Goal: Task Accomplishment & Management: Manage account settings

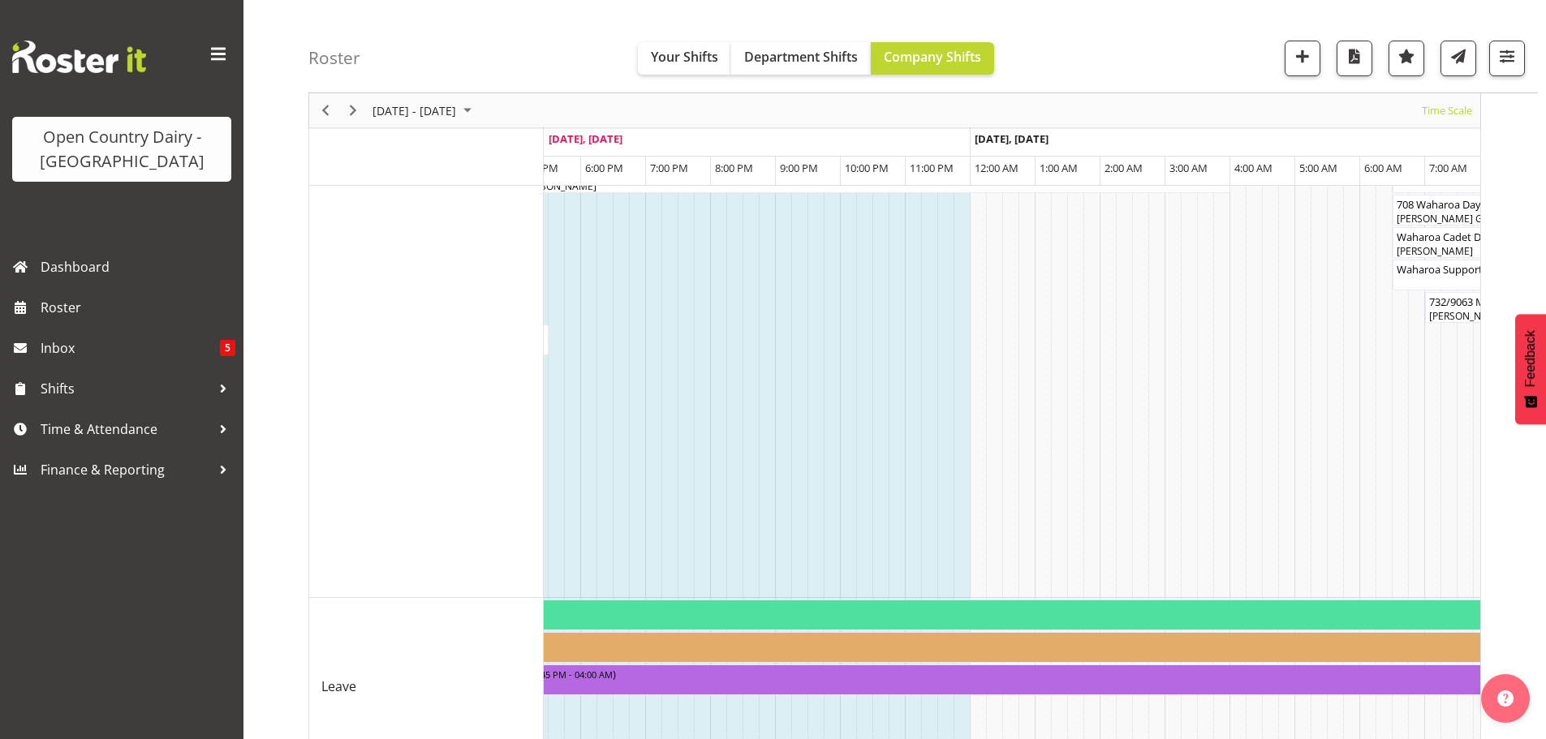
scroll to position [1136, 0]
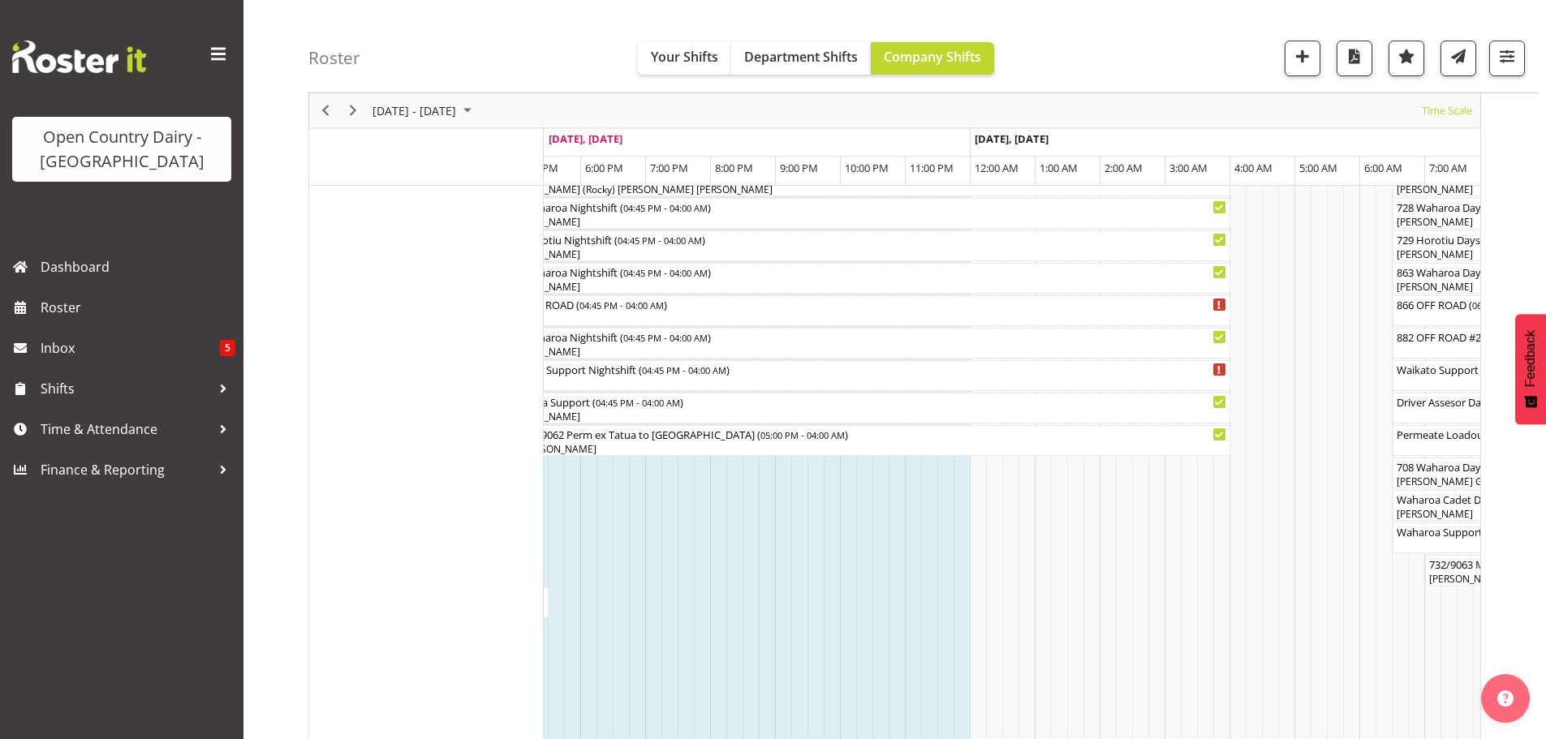
click at [343, 106] on div "Timeline Week of September 5, 2025" at bounding box center [353, 110] width 28 height 34
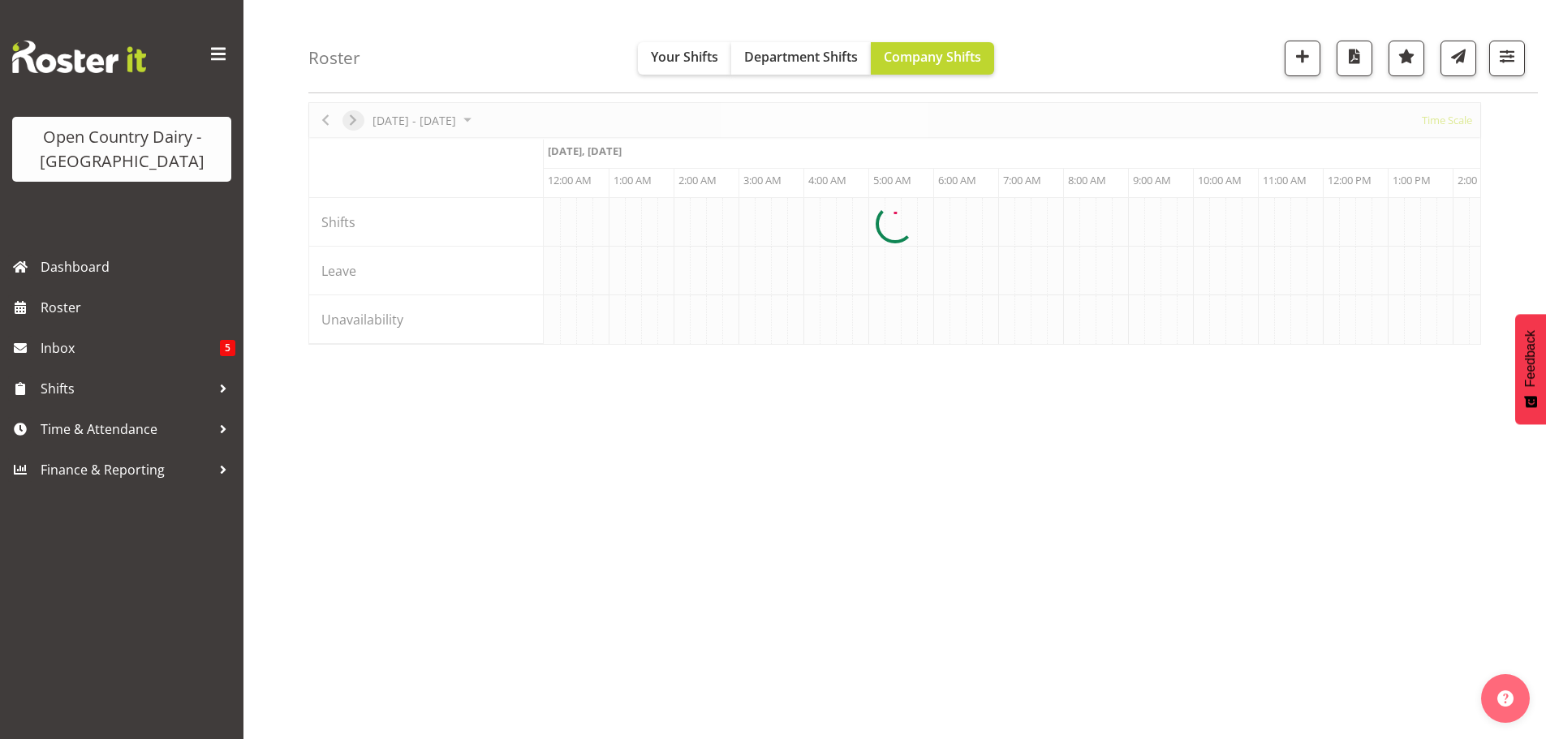
scroll to position [63, 0]
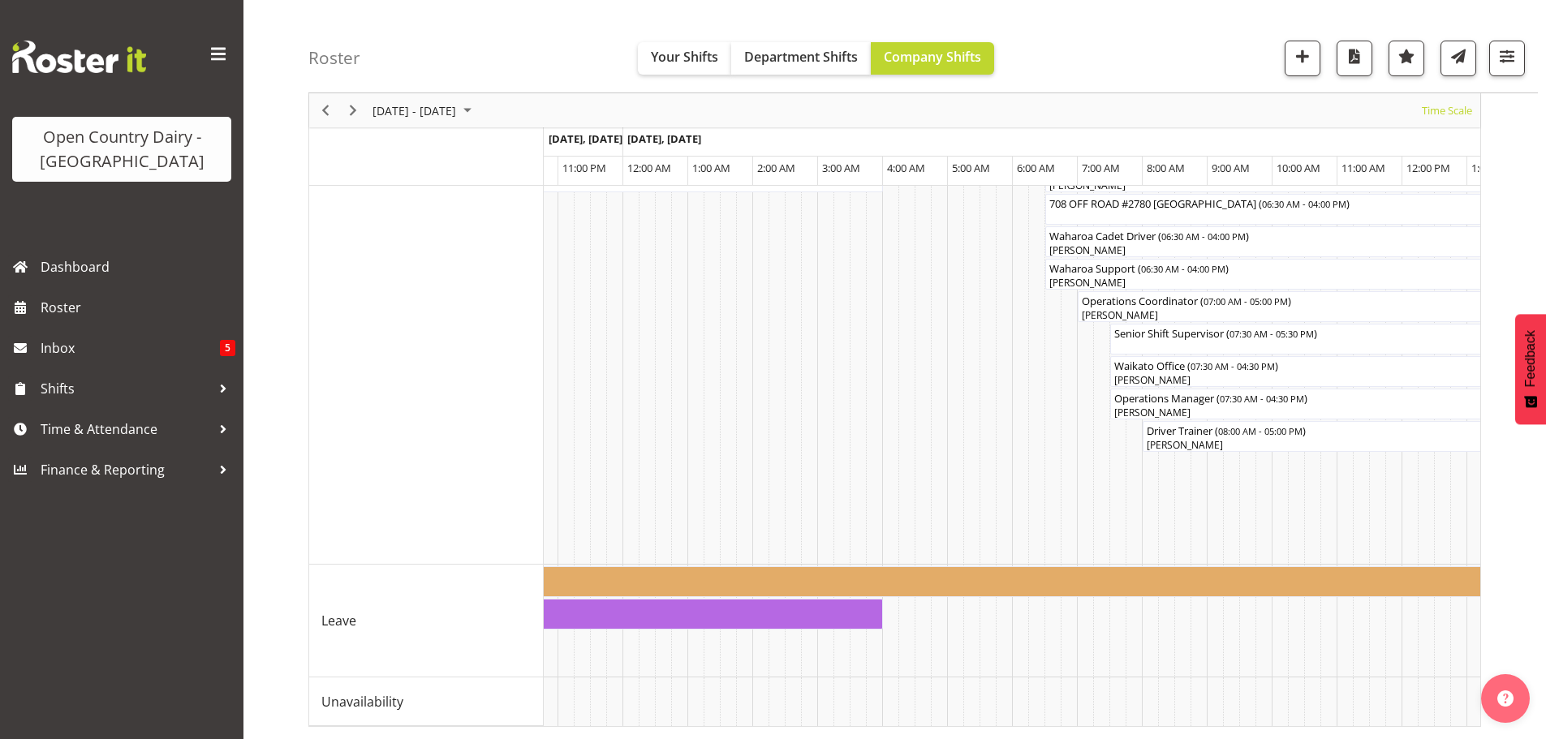
scroll to position [0, 4557]
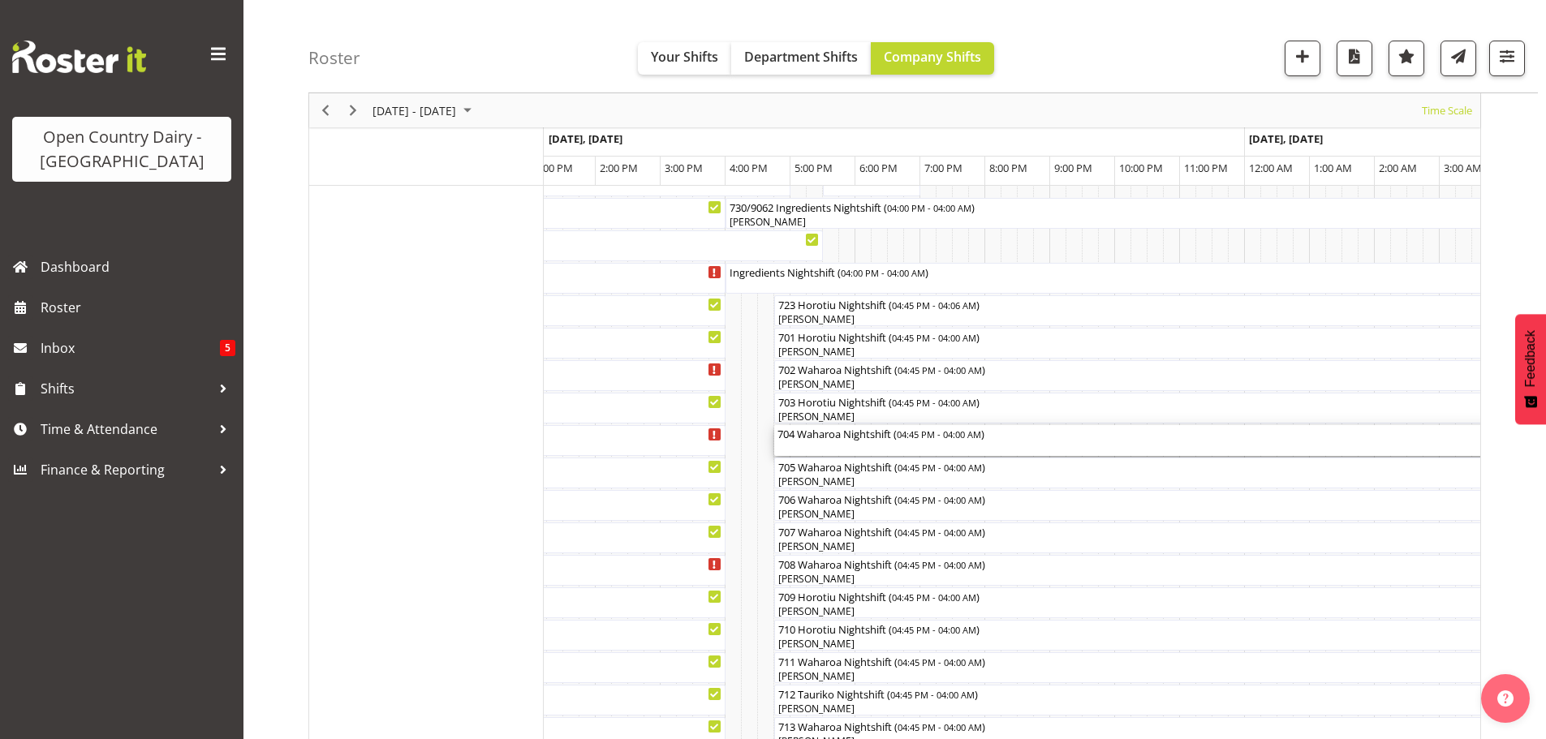
click at [814, 451] on div "704 Waharoa Nightshift ( 04:45 PM - 04:00 AM )" at bounding box center [1140, 440] width 724 height 31
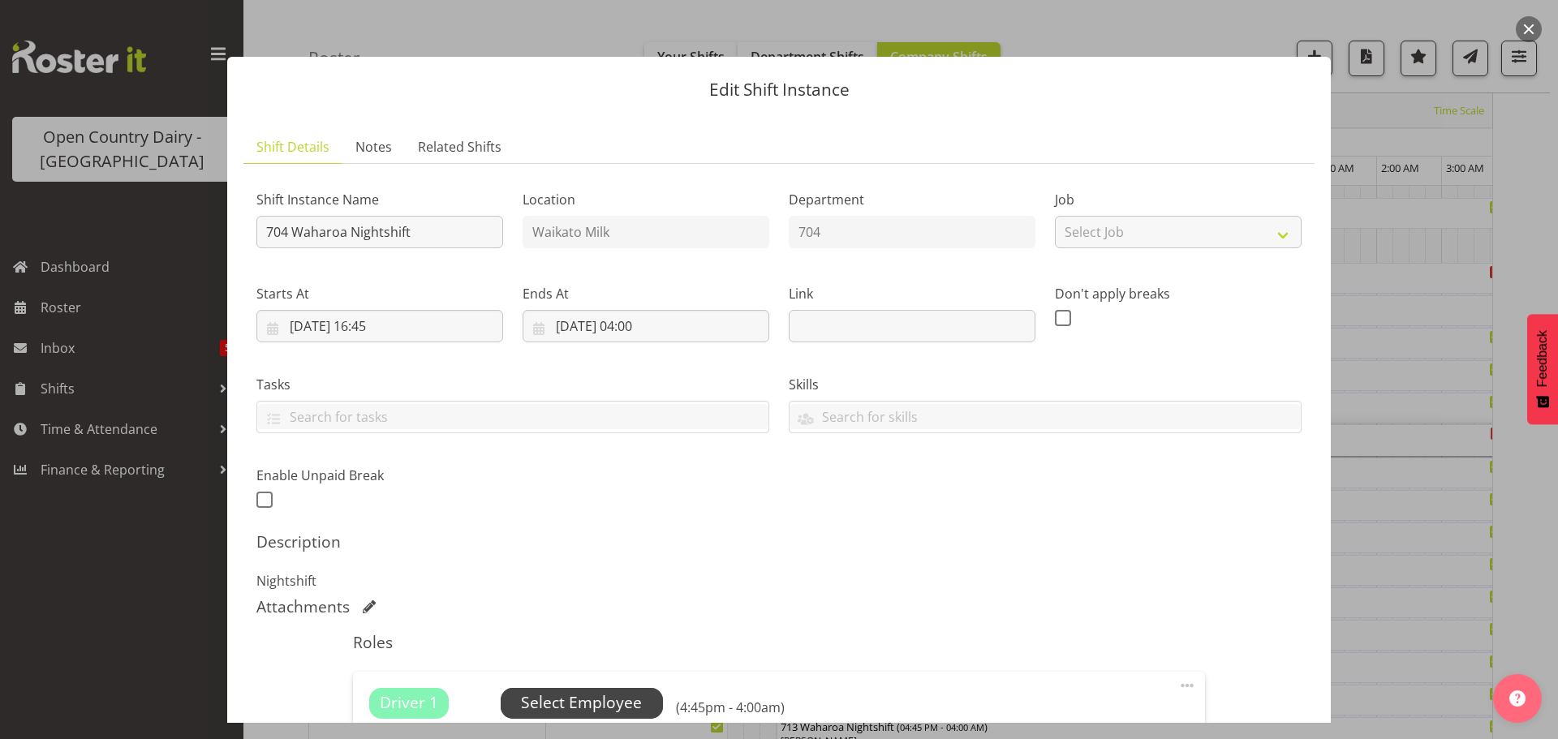
click at [566, 703] on span "Select Employee" at bounding box center [581, 704] width 121 height 24
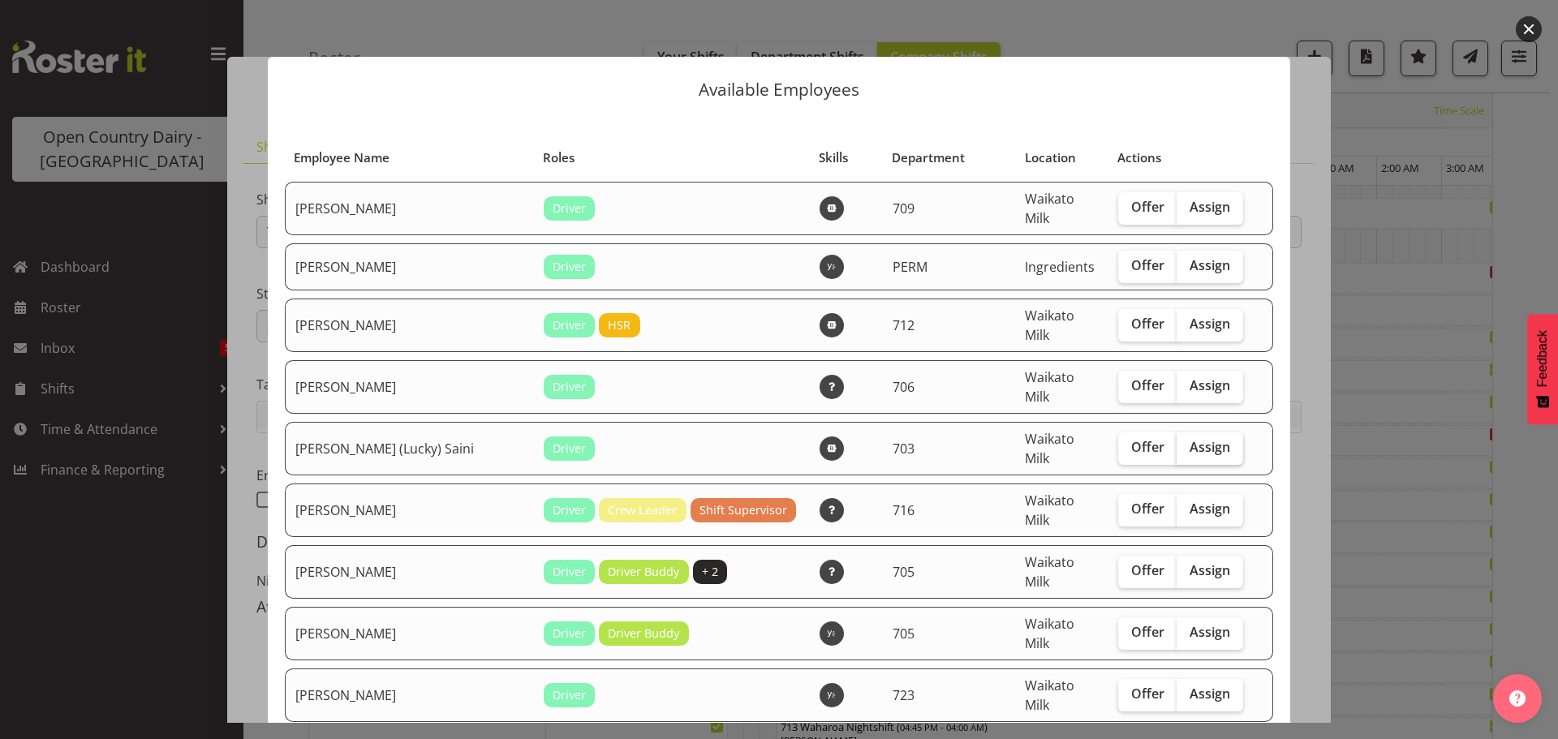
click at [1196, 439] on span "Assign" at bounding box center [1210, 447] width 41 height 16
click at [1187, 442] on input "Assign" at bounding box center [1182, 447] width 11 height 11
checkbox input "true"
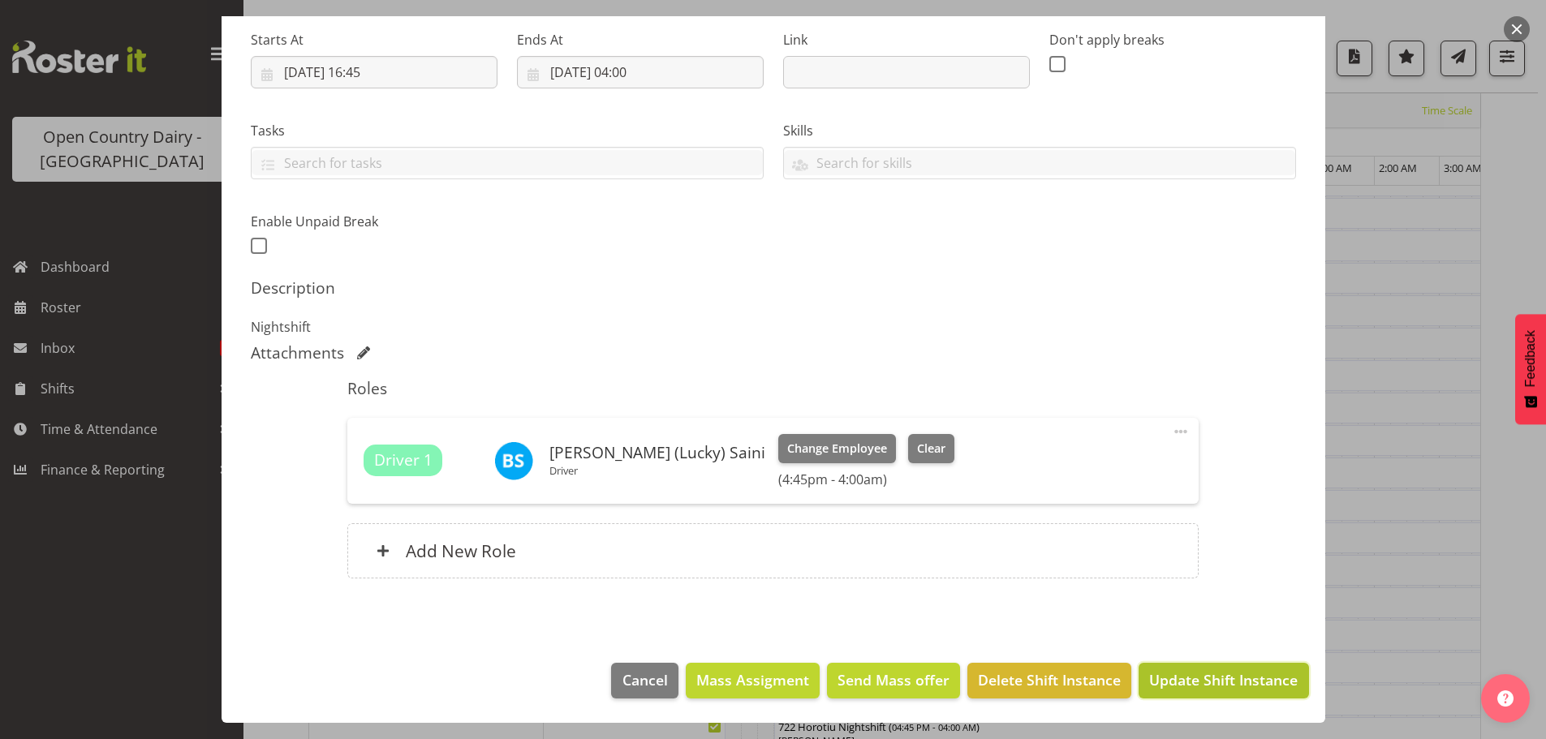
click at [1217, 672] on span "Update Shift Instance" at bounding box center [1223, 680] width 149 height 21
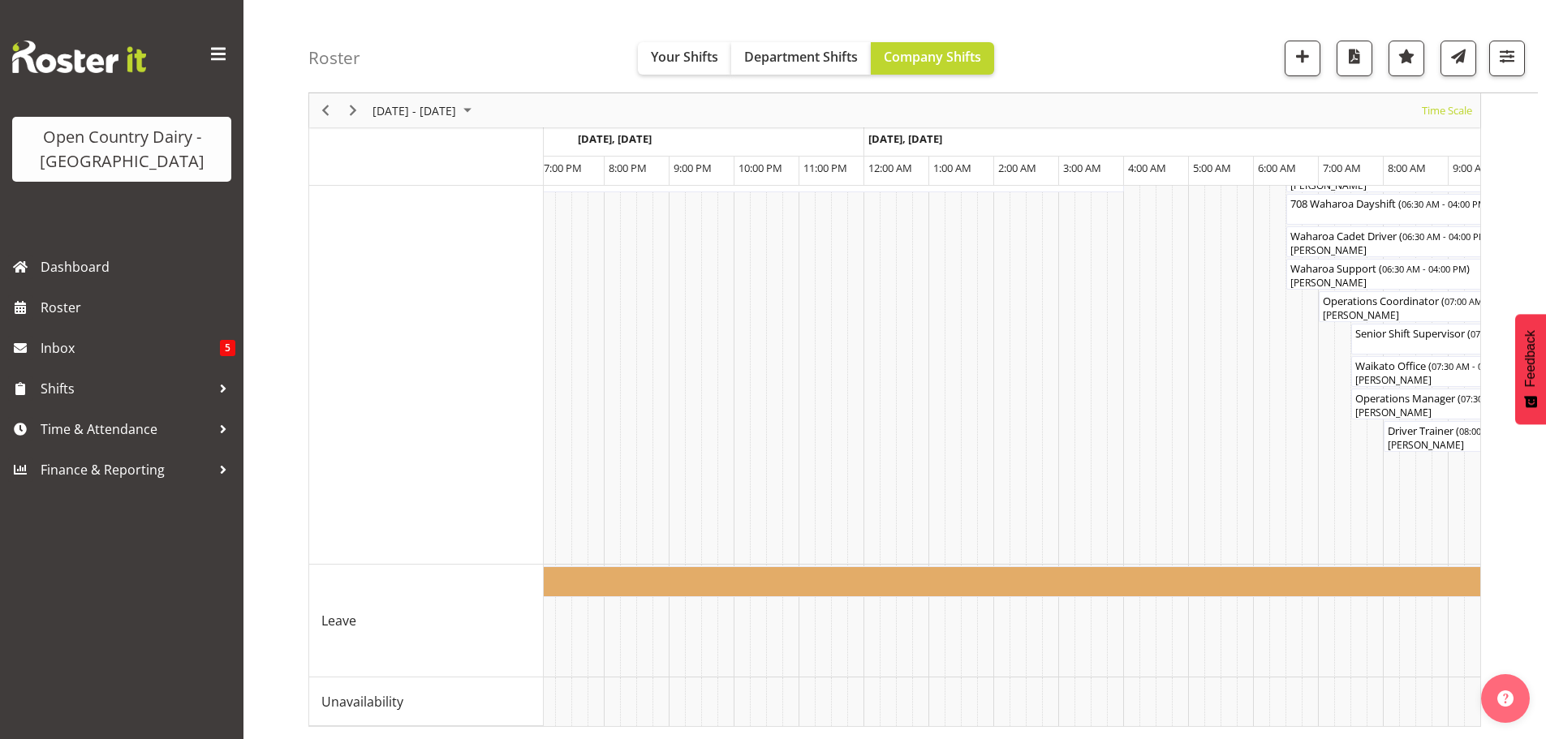
scroll to position [0, 6157]
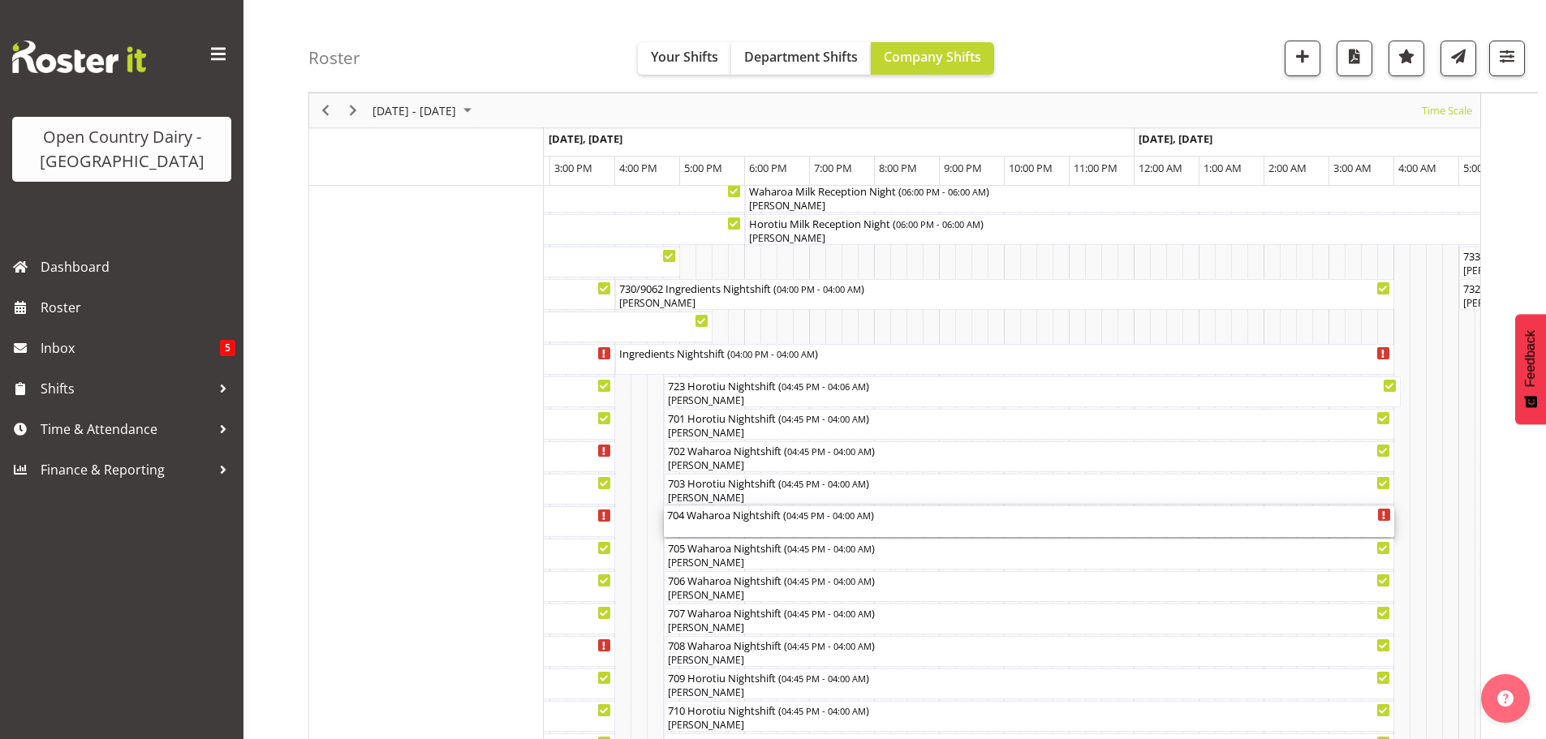
click at [688, 532] on div "704 Waharoa Nightshift ( 04:45 PM - 04:00 AM )" at bounding box center [1029, 521] width 724 height 31
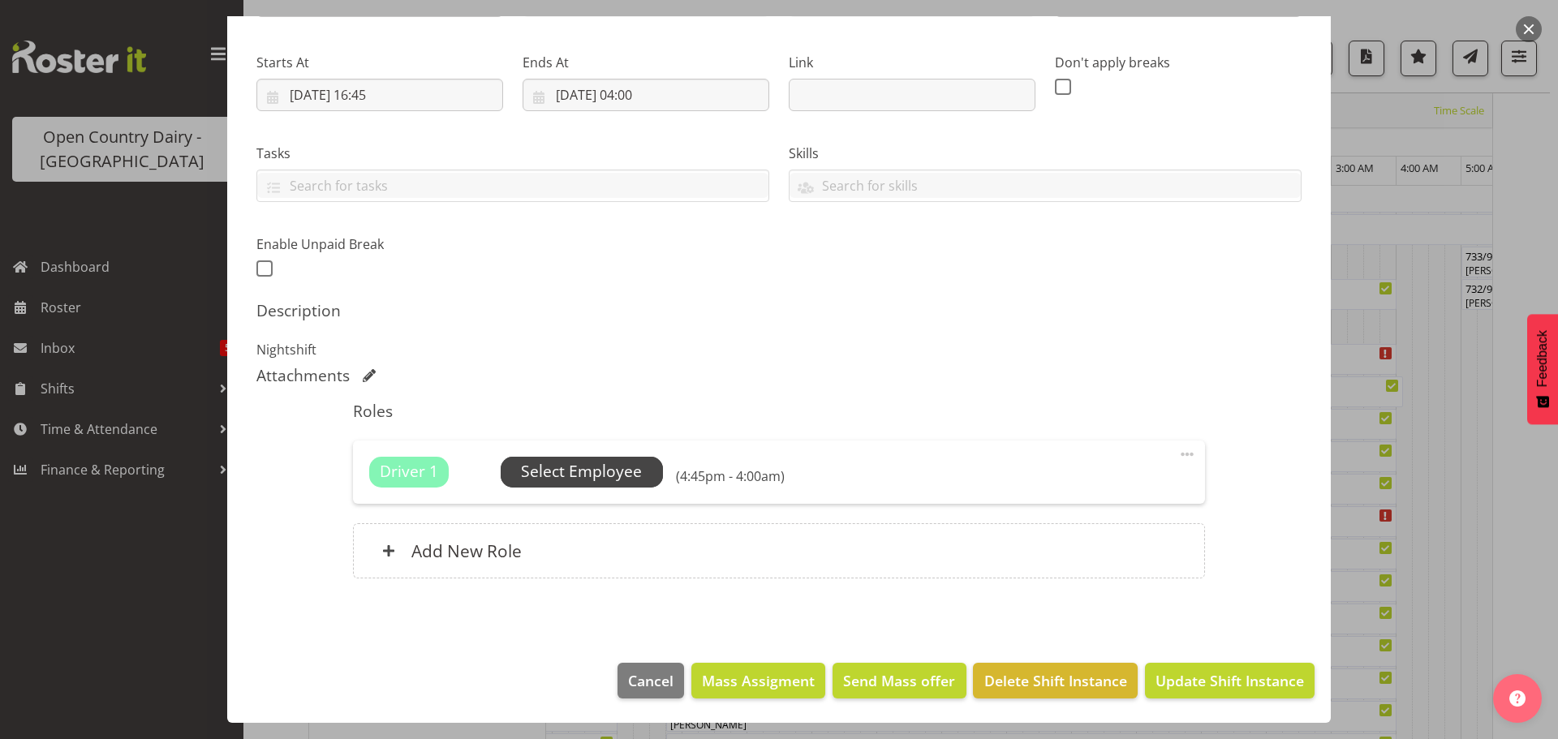
click at [601, 471] on span "Select Employee" at bounding box center [581, 472] width 121 height 24
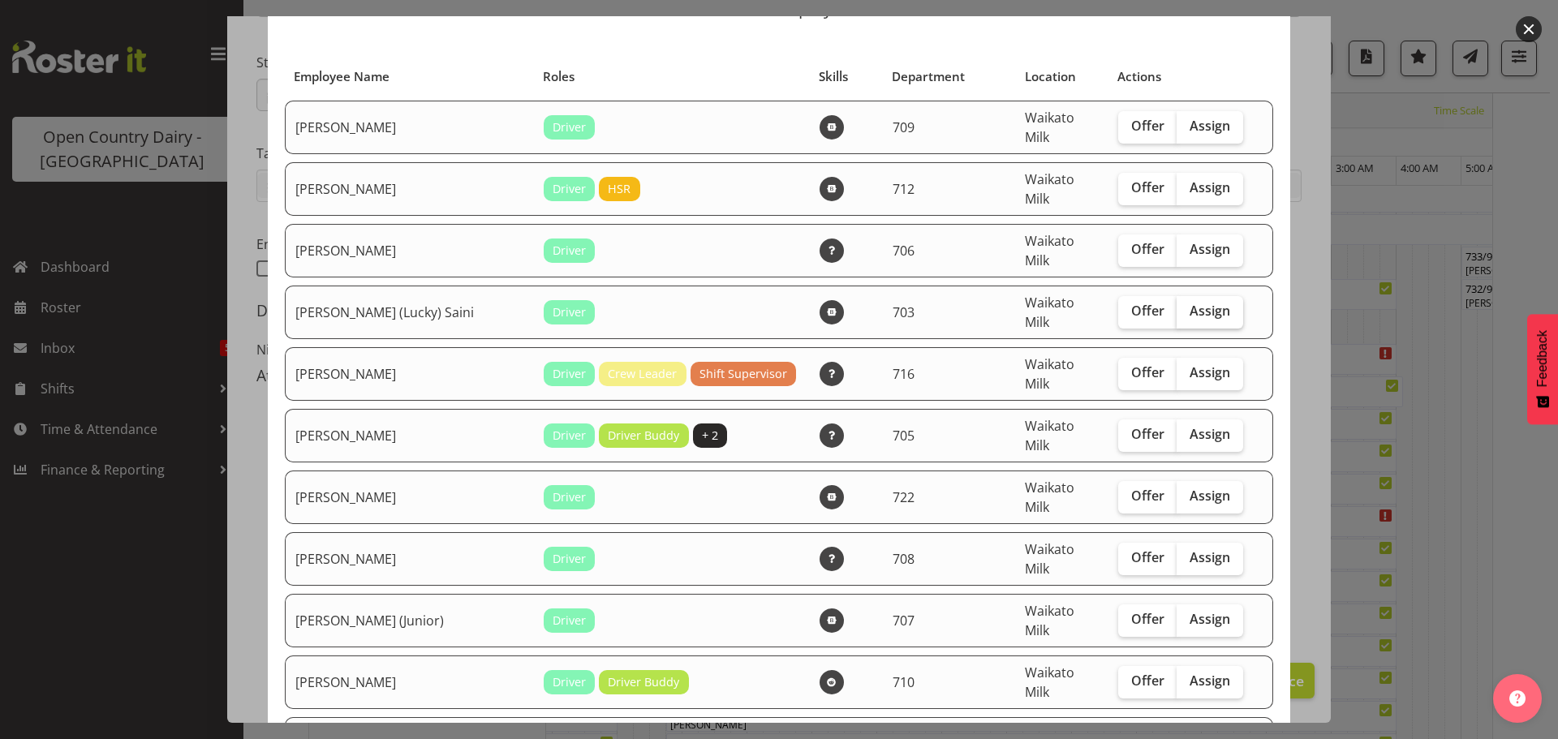
click at [1190, 303] on span "Assign" at bounding box center [1210, 311] width 41 height 16
click at [1177, 306] on input "Assign" at bounding box center [1182, 311] width 11 height 11
checkbox input "true"
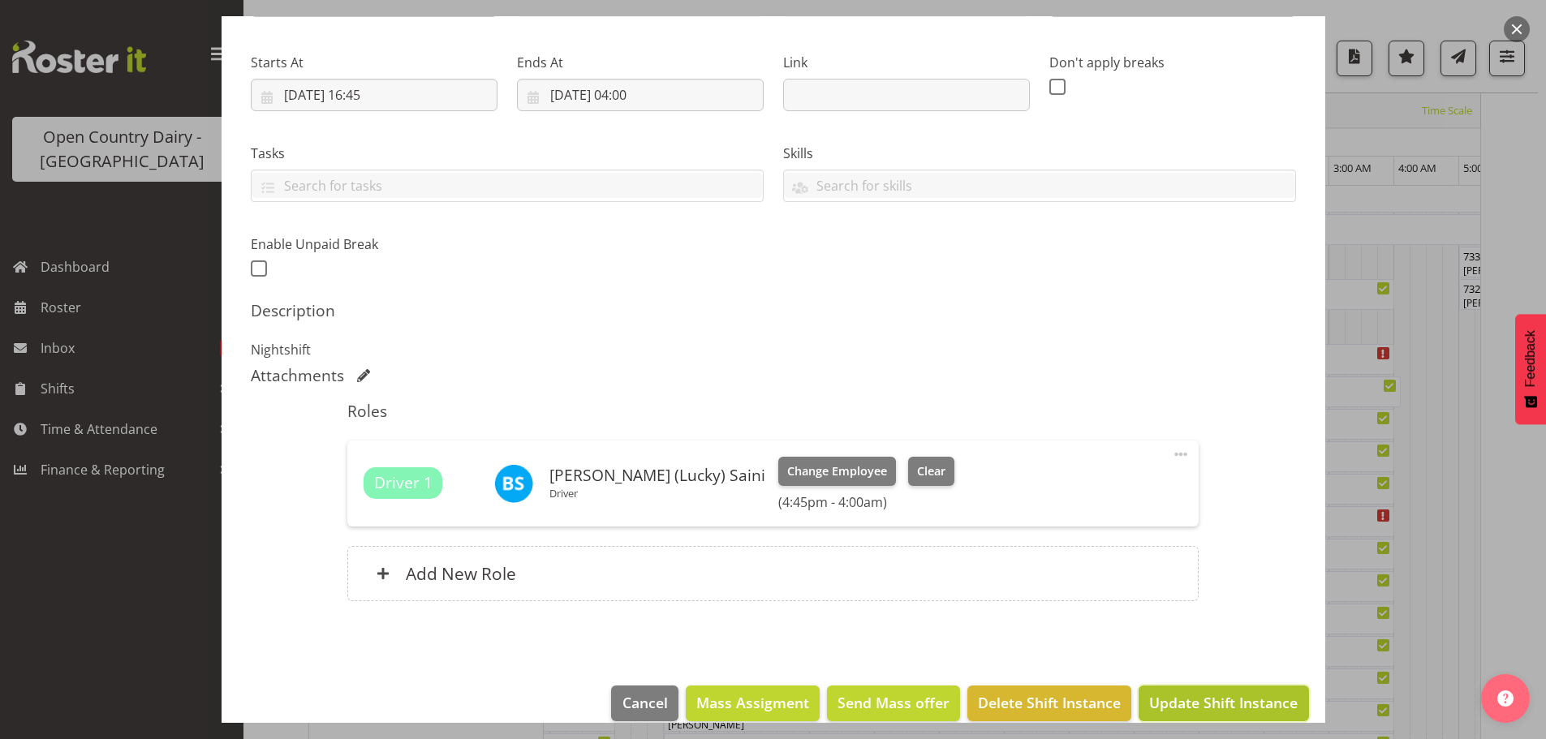
click at [1198, 719] on button "Update Shift Instance" at bounding box center [1224, 704] width 170 height 36
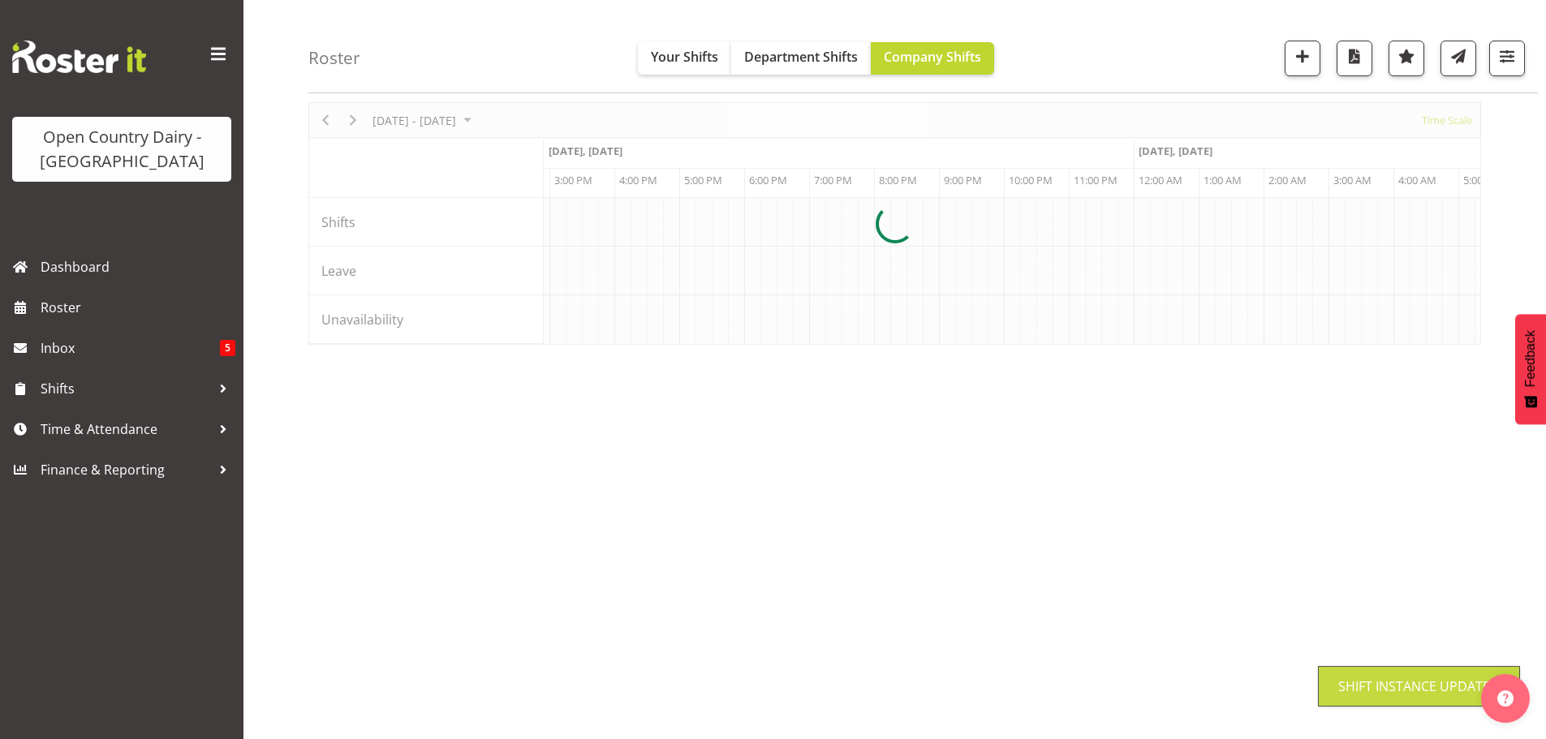
scroll to position [63, 0]
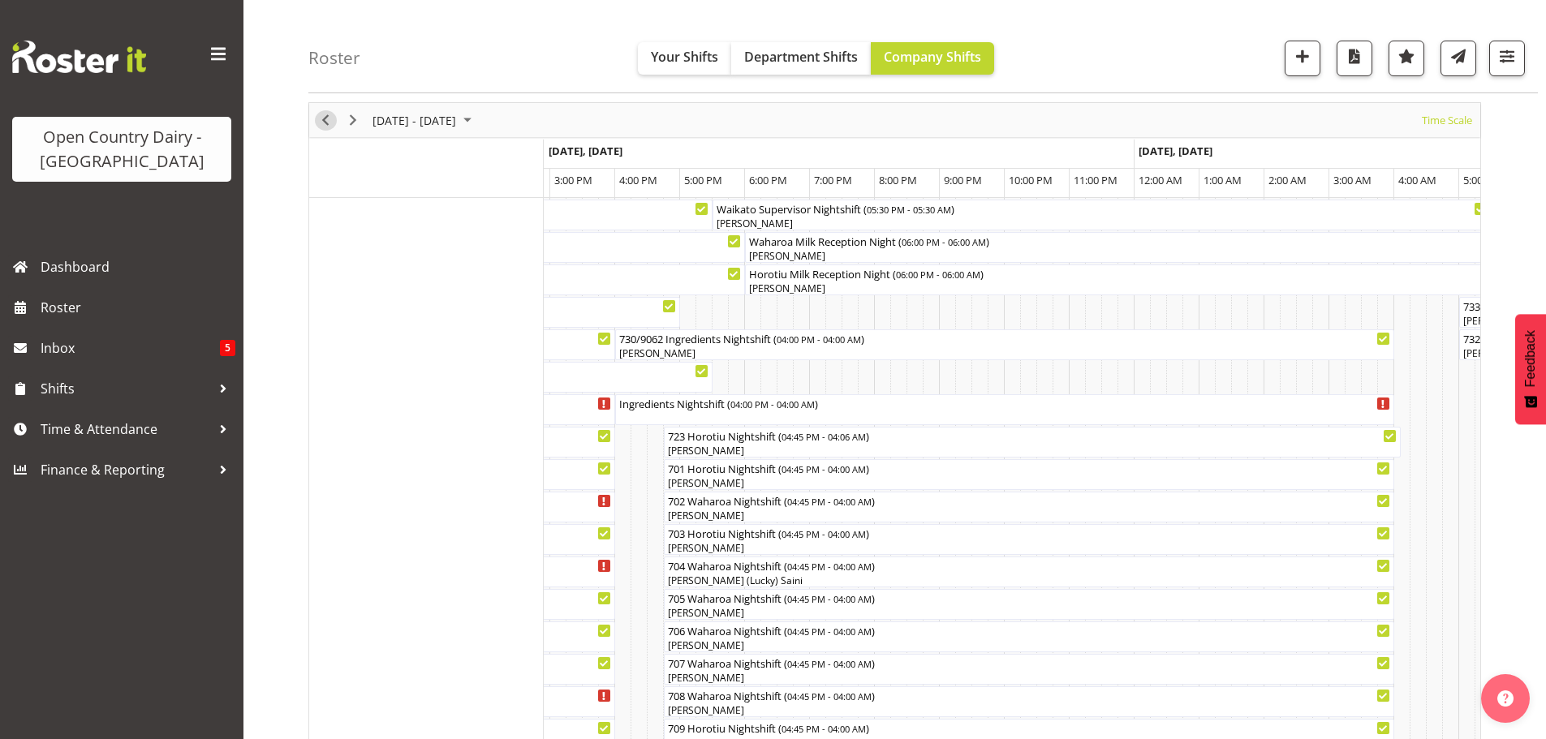
drag, startPoint x: 327, startPoint y: 126, endPoint x: 782, endPoint y: 274, distance: 478.7
click at [327, 126] on span "Previous" at bounding box center [325, 120] width 19 height 20
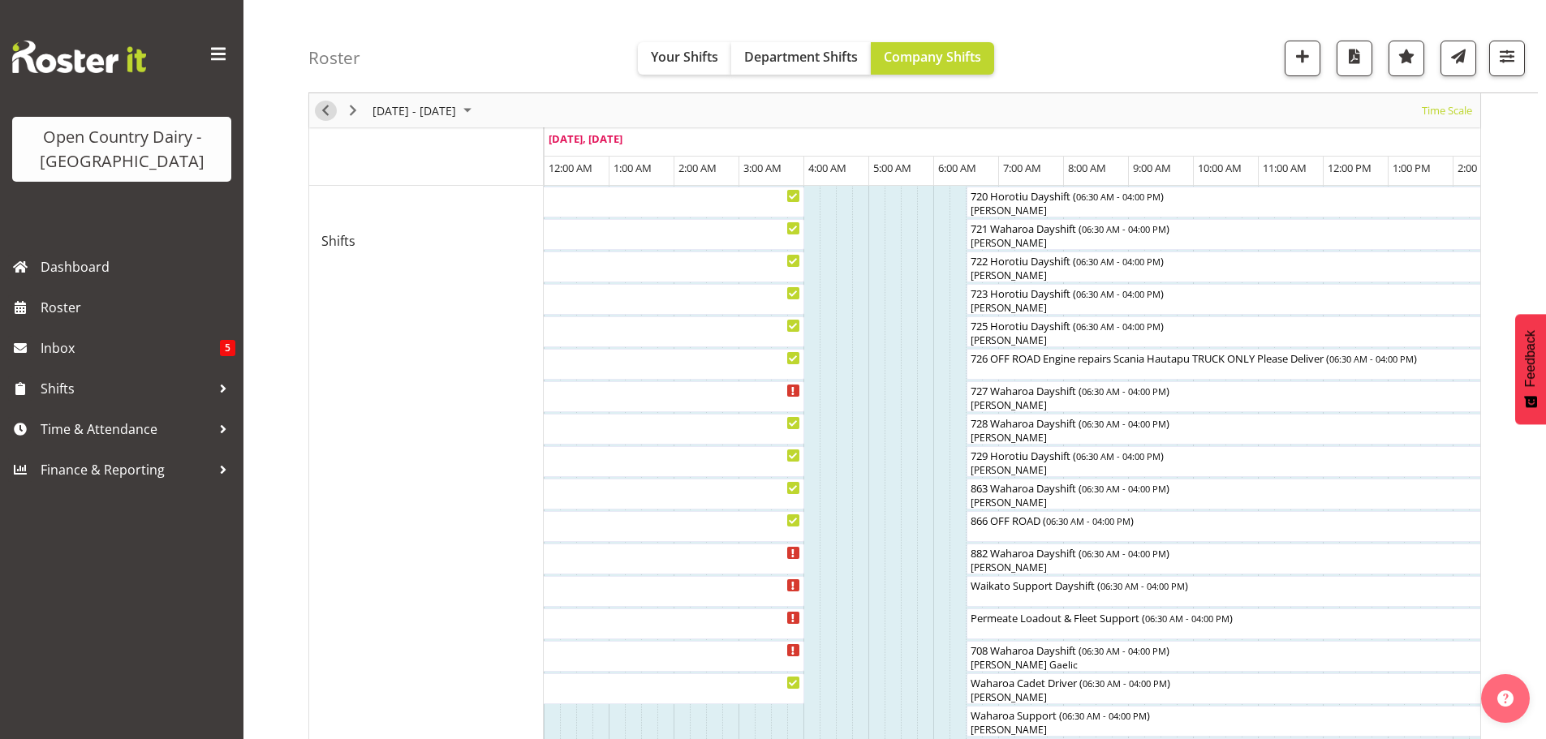
scroll to position [893, 0]
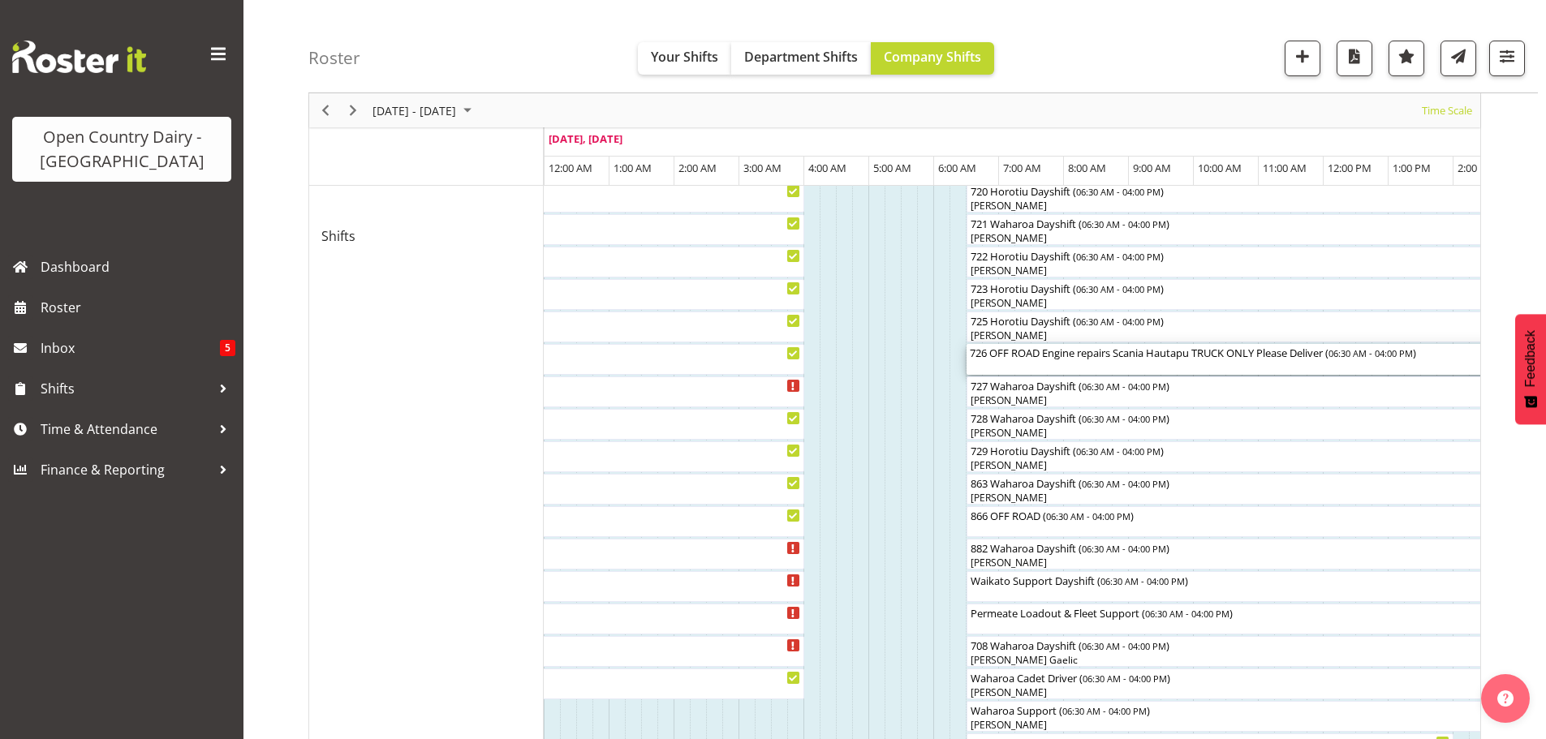
click at [1022, 351] on div "726 OFF ROAD Engine repairs Scania Hautapu TRUCK ONLY Please Deliver ( 06:30 AM…" at bounding box center [1275, 352] width 610 height 16
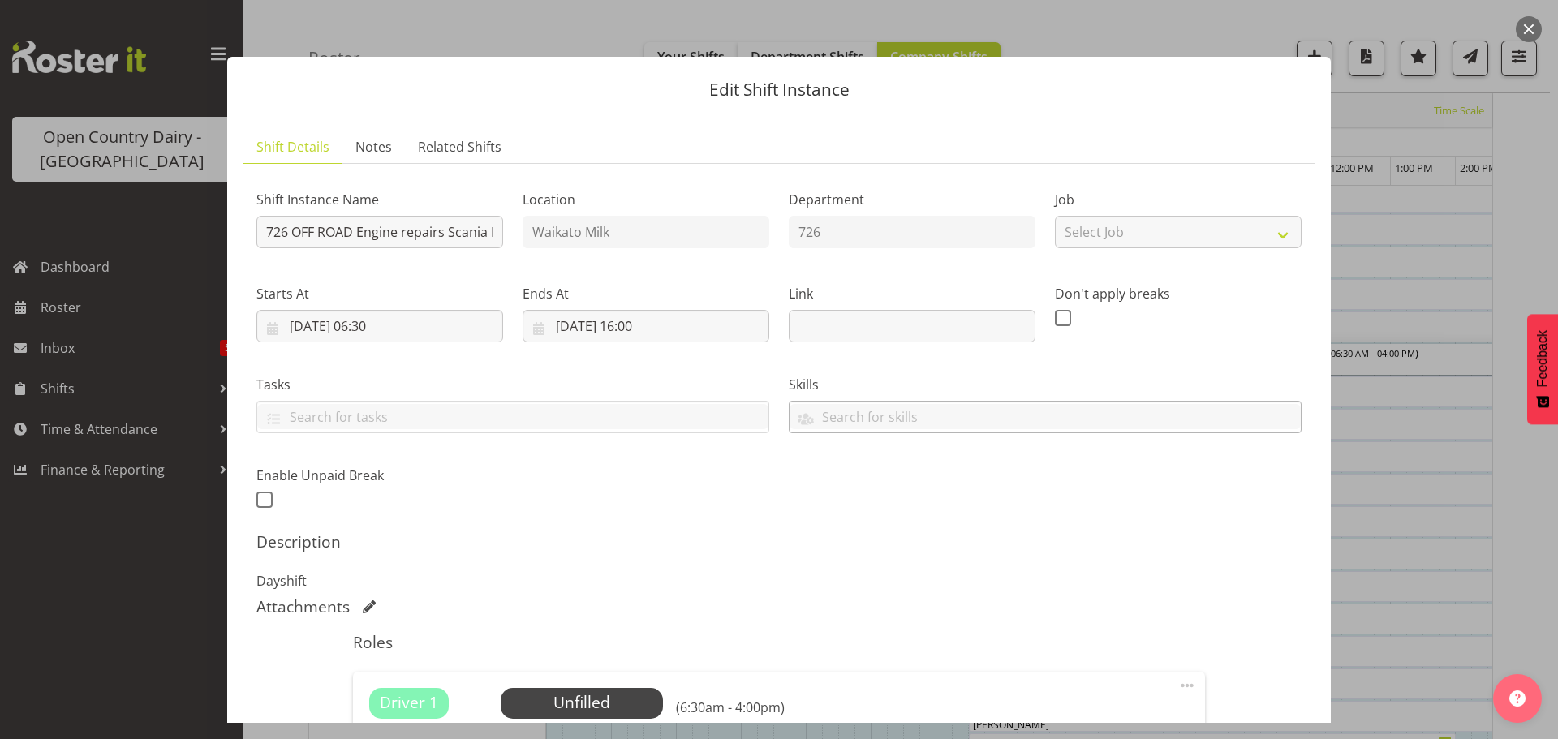
click at [1038, 401] on div "A Crew B Crew C Crew Green Crew Red Crew Yellow Crew Blue Crew Freight Office" at bounding box center [1045, 417] width 513 height 32
click at [1219, 36] on div "Edit Shift Instance Shift Details Notes Related Shifts Shift Instance Name 726 …" at bounding box center [779, 369] width 1136 height 707
click at [457, 41] on div "Edit Shift Instance Shift Details Notes Related Shifts Shift Instance Name 726 …" at bounding box center [779, 369] width 1136 height 707
click at [146, 289] on div at bounding box center [779, 369] width 1558 height 739
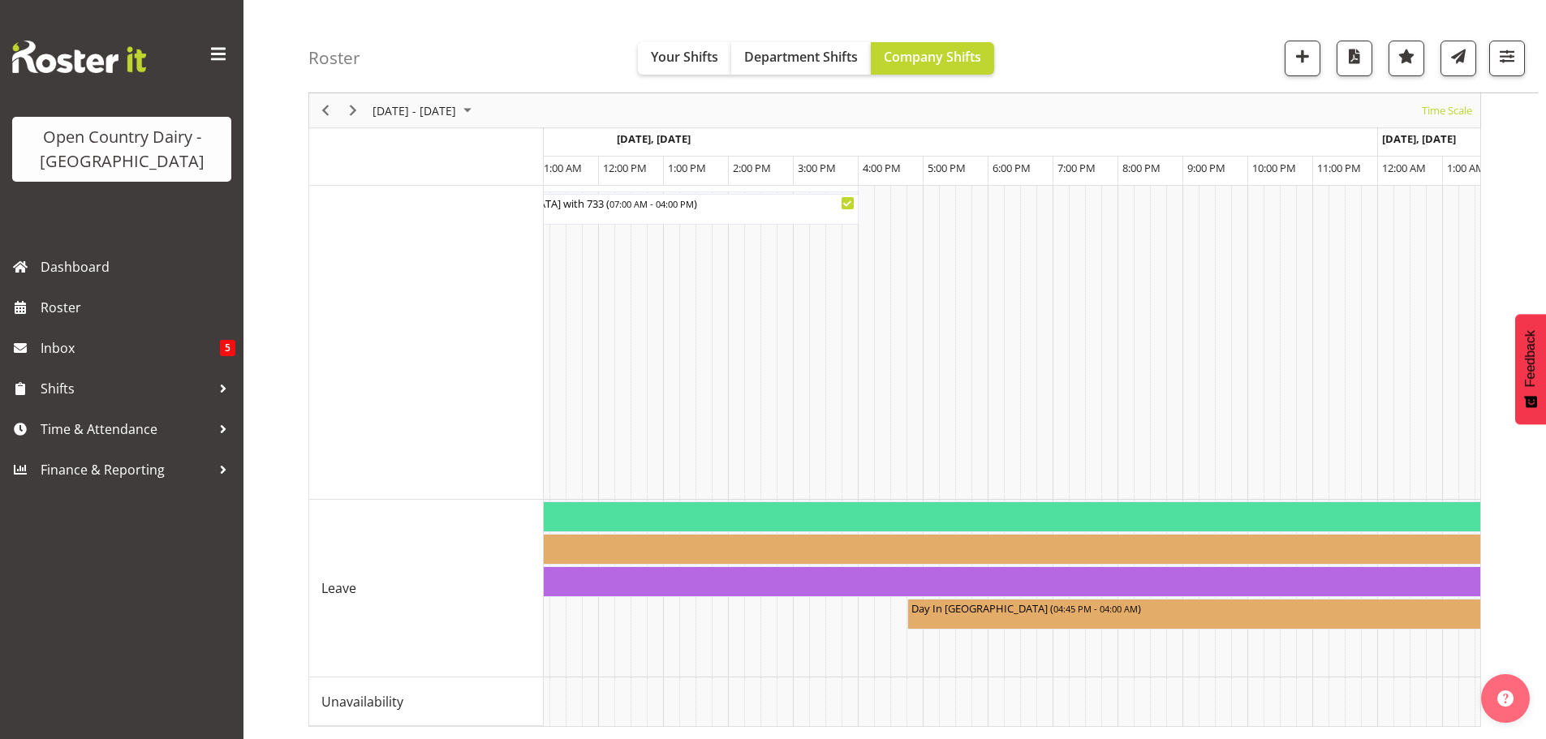
scroll to position [0, 8644]
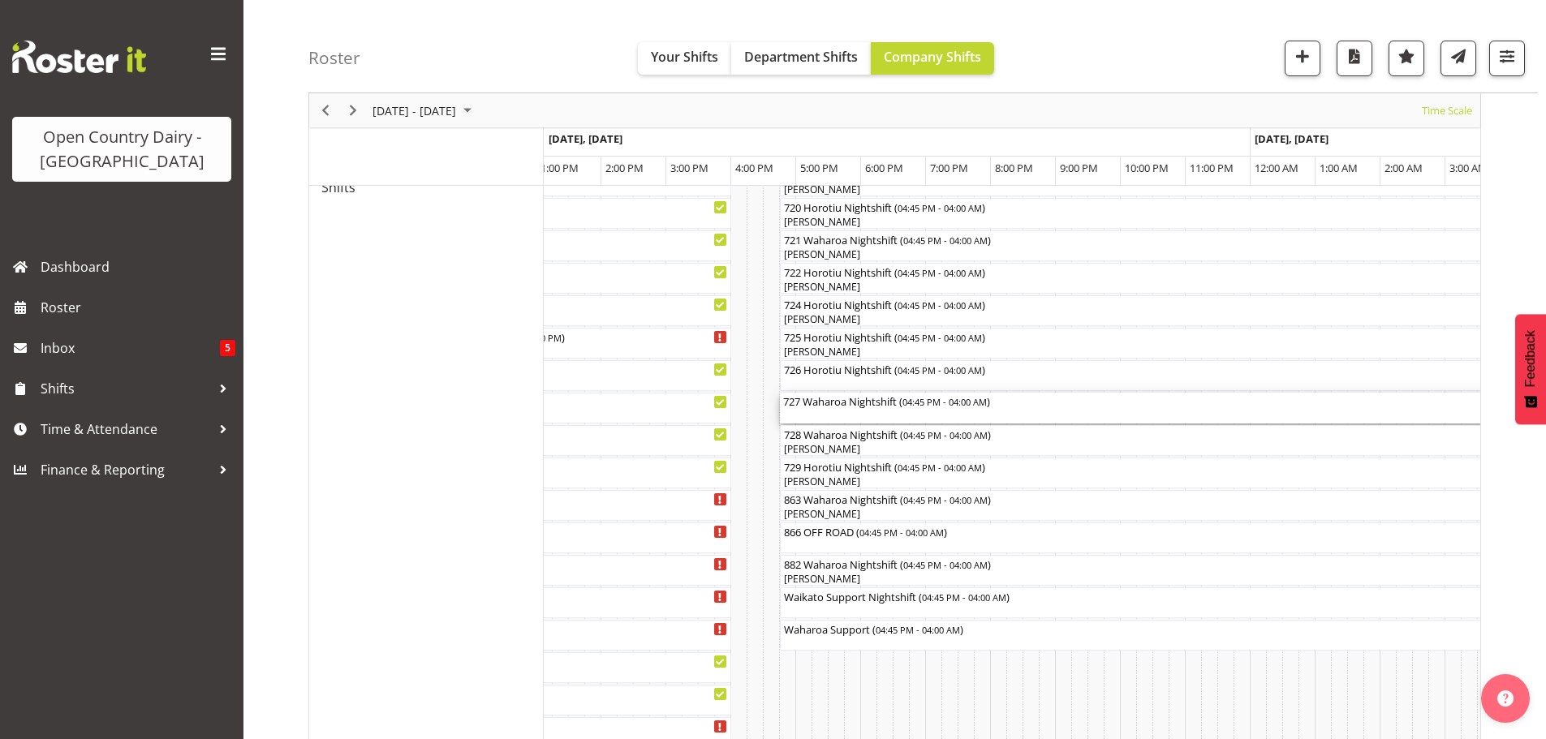
click at [810, 402] on div "727 Waharoa Nightshift ( 04:45 PM - 04:00 AM )" at bounding box center [1145, 401] width 724 height 16
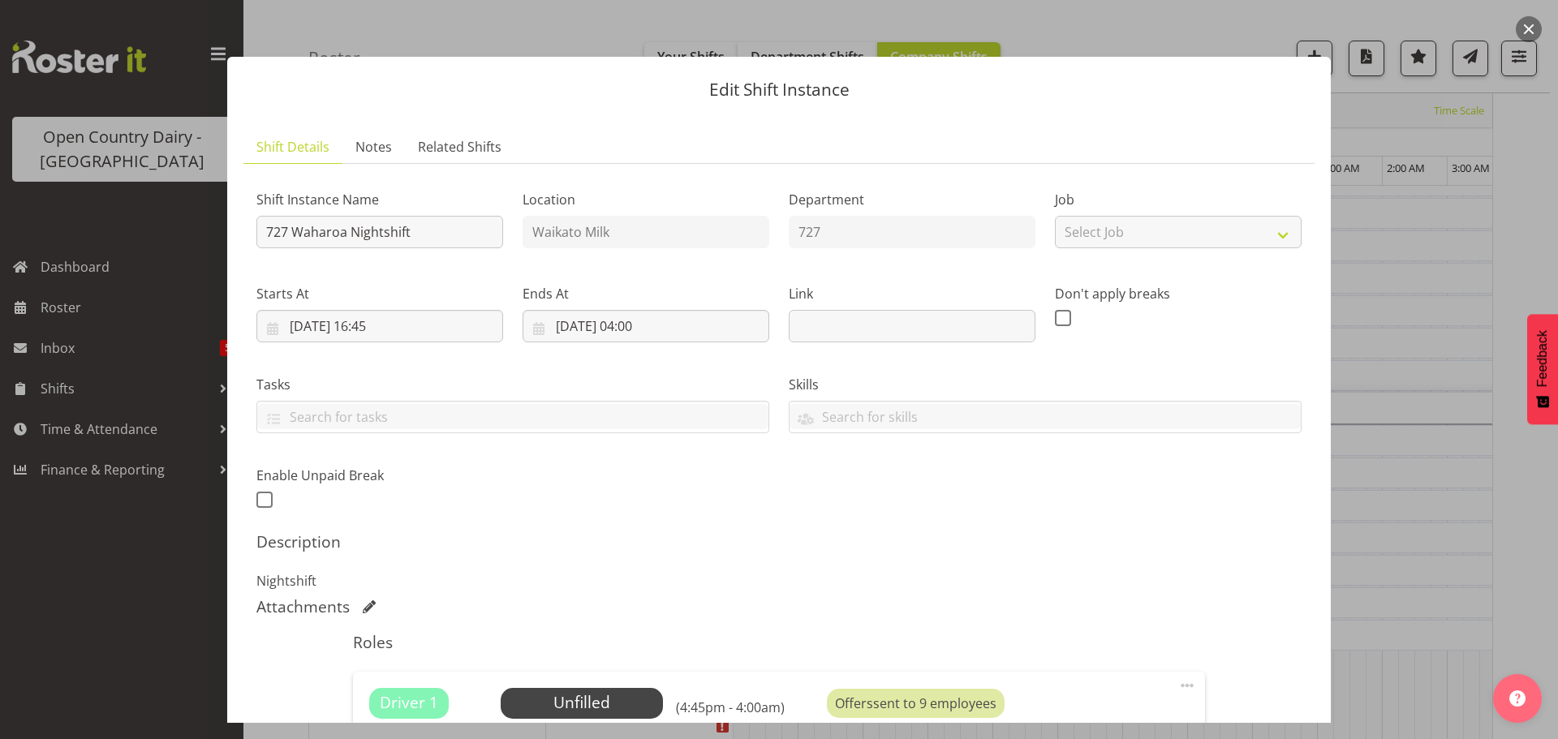
click at [198, 24] on div at bounding box center [779, 369] width 1558 height 739
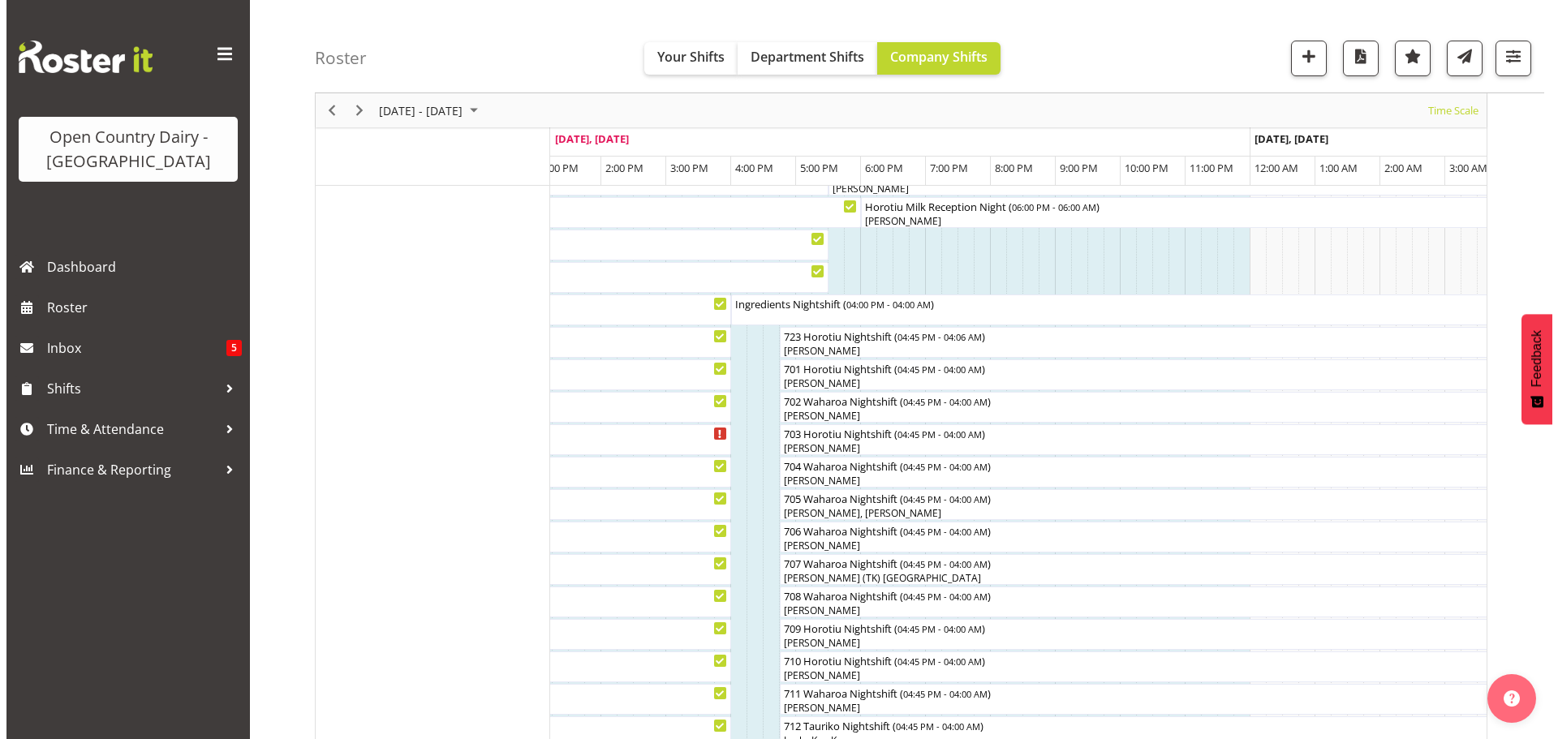
scroll to position [130, 0]
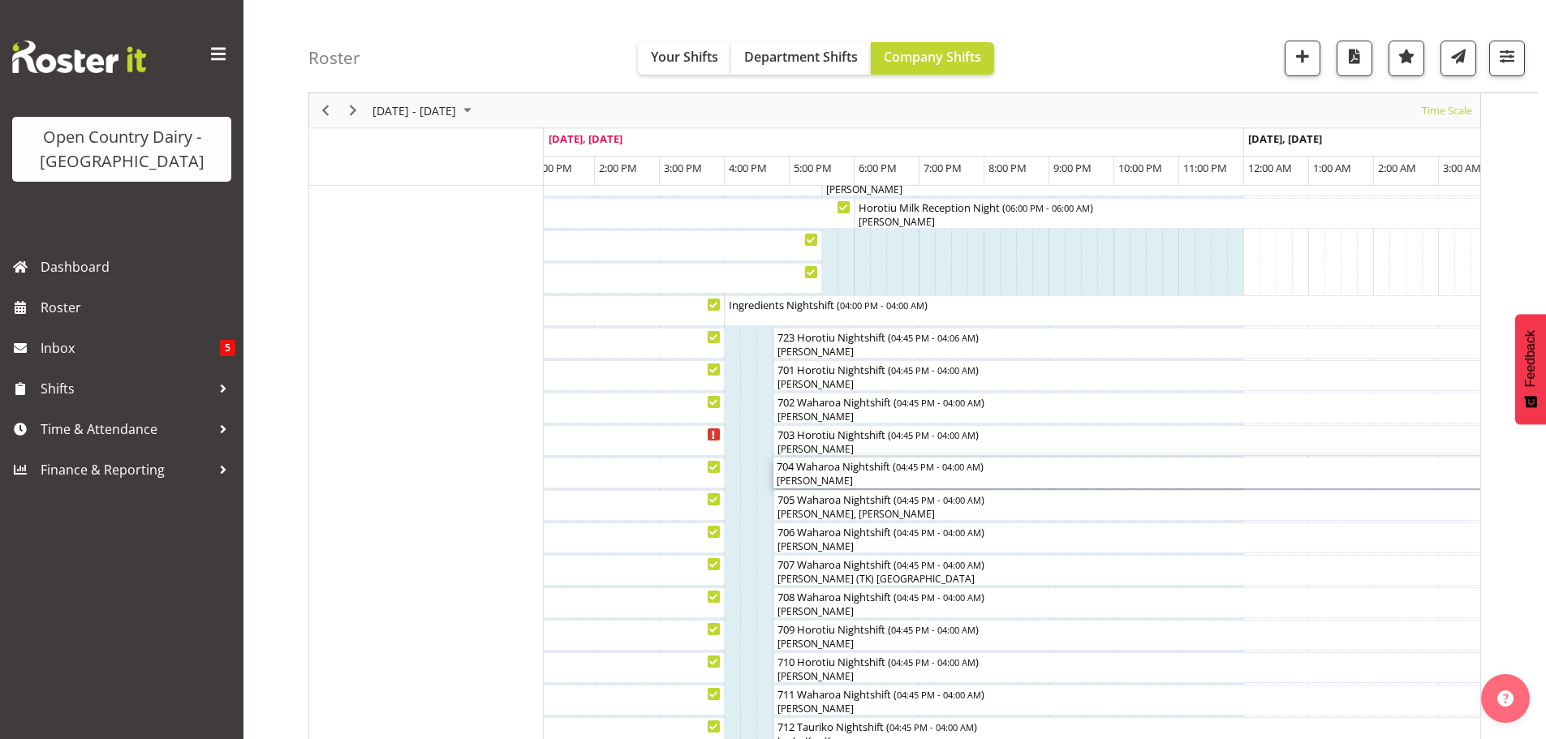
click at [814, 472] on div "704 Waharoa Nightshift ( 04:45 PM - 04:00 AM )" at bounding box center [1139, 466] width 724 height 16
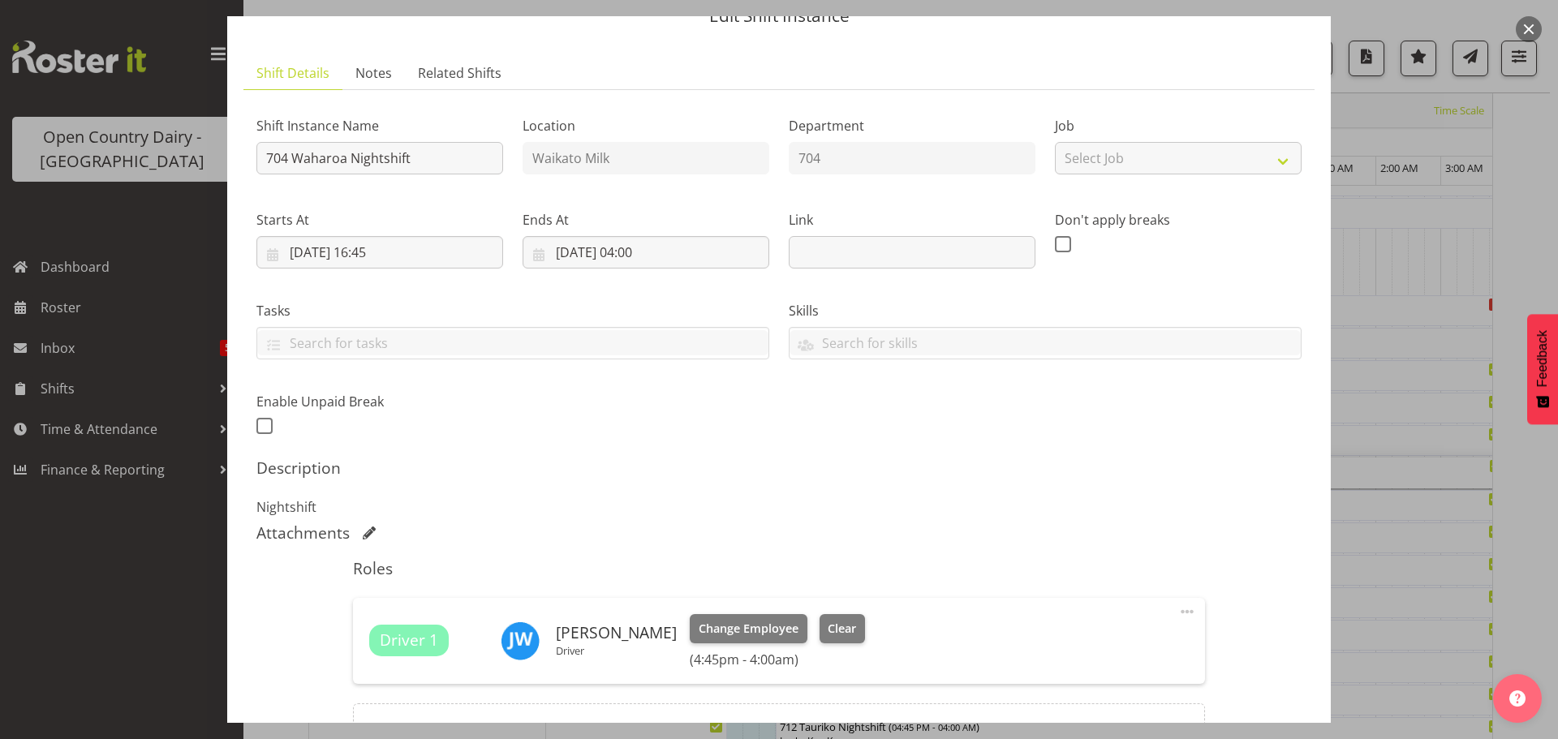
scroll to position [162, 0]
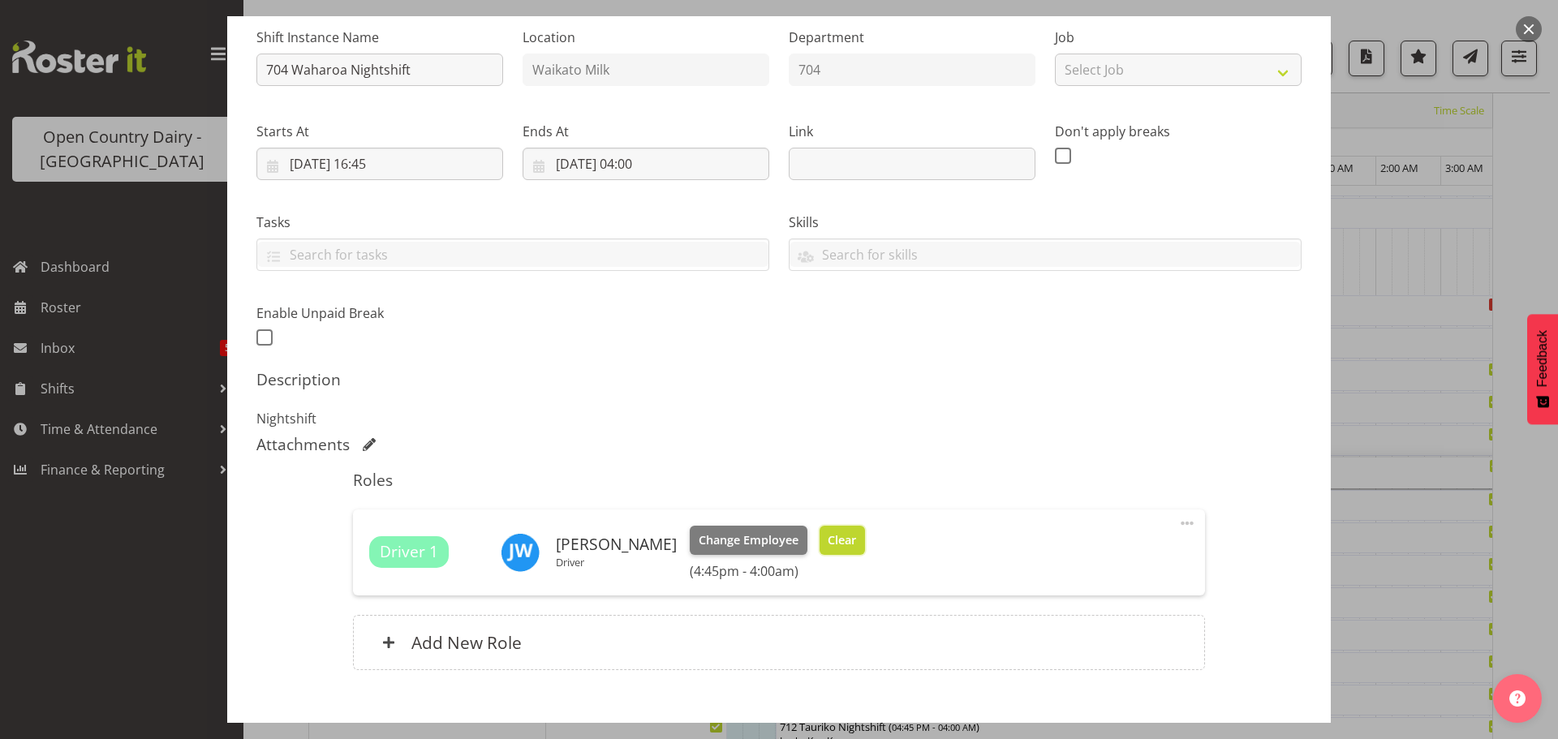
click at [834, 543] on span "Clear" at bounding box center [842, 541] width 28 height 18
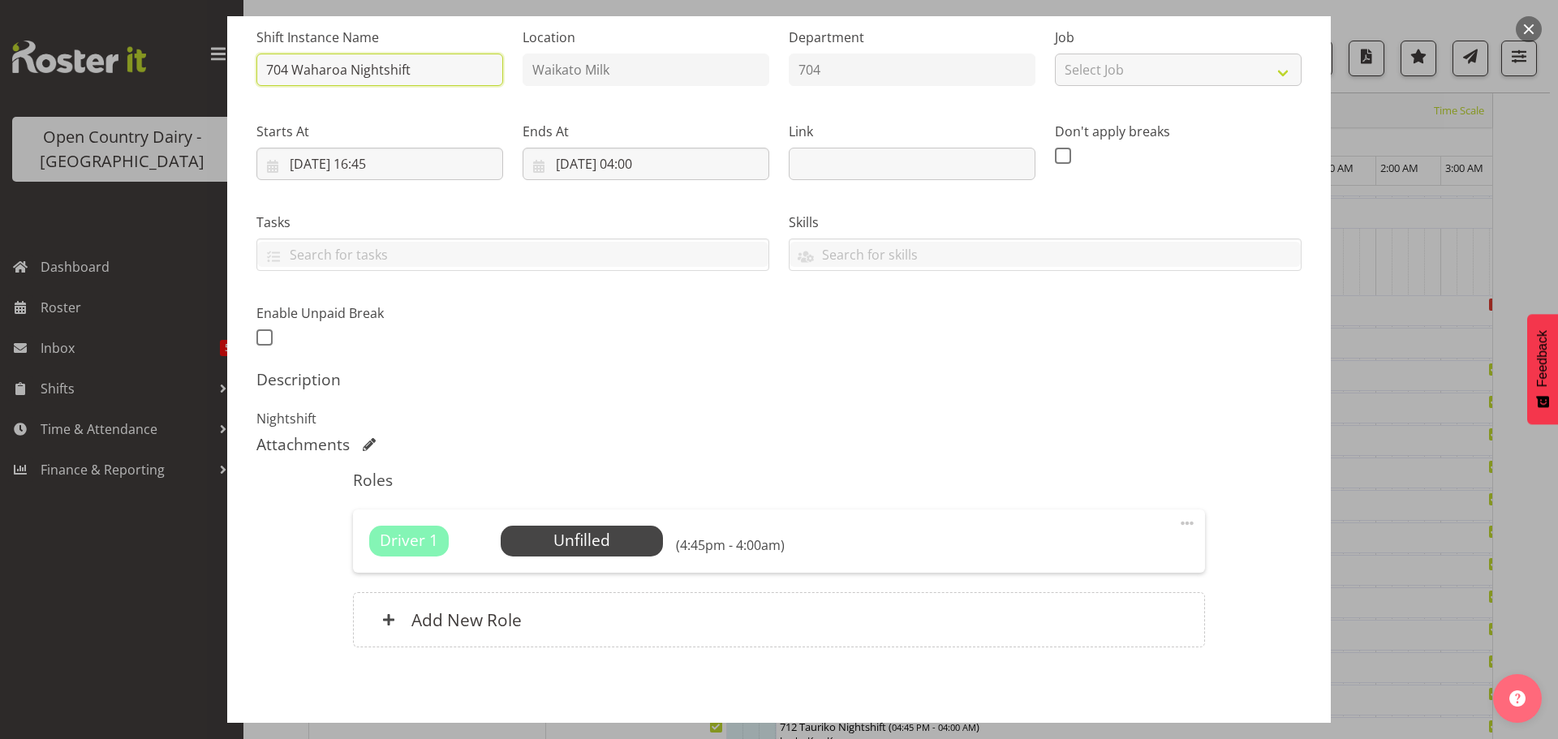
drag, startPoint x: 406, startPoint y: 68, endPoint x: 294, endPoint y: 84, distance: 113.1
click at [294, 84] on input "704 Waharoa Nightshift" at bounding box center [379, 70] width 247 height 32
click at [328, 71] on input "704 OFF t" at bounding box center [379, 70] width 247 height 32
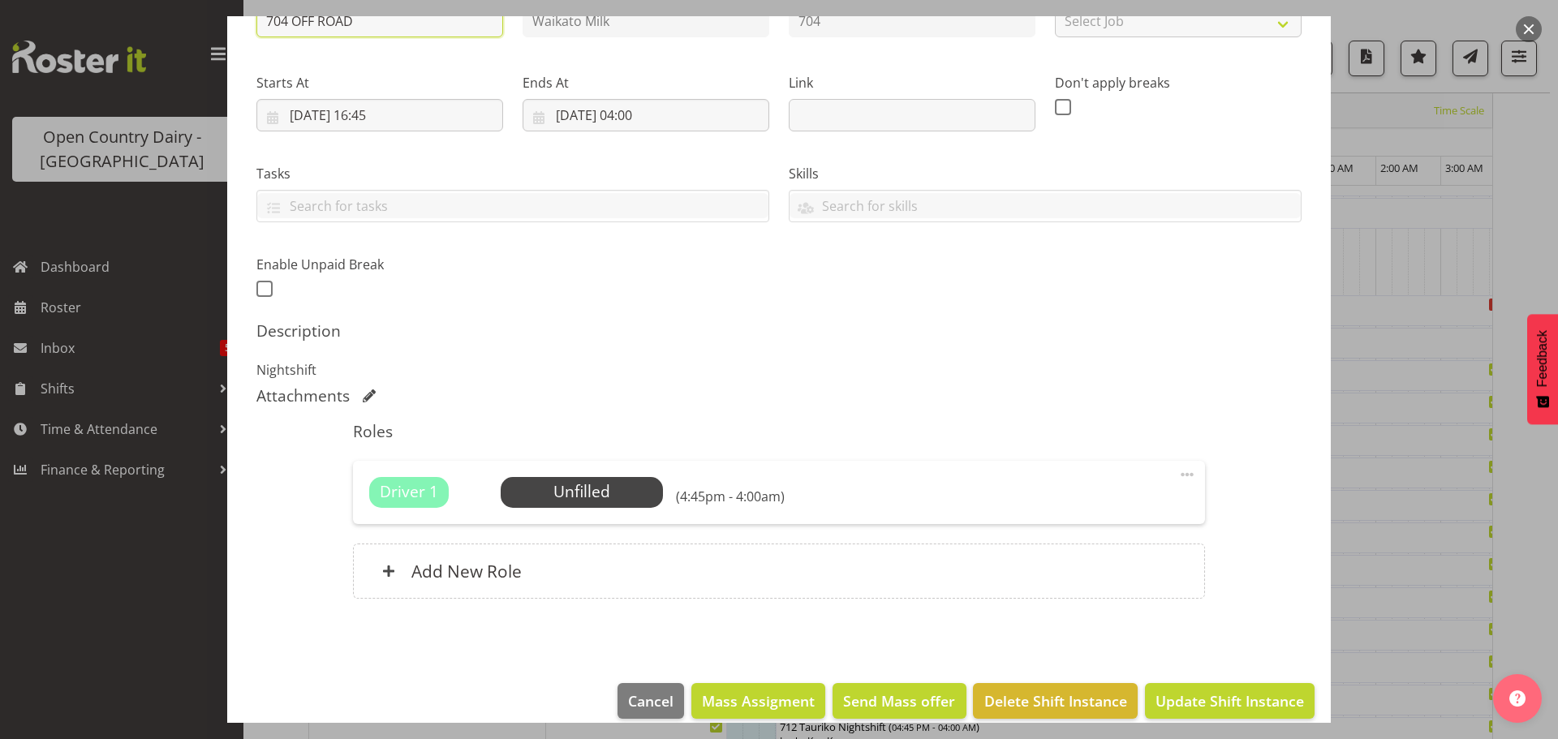
scroll to position [231, 0]
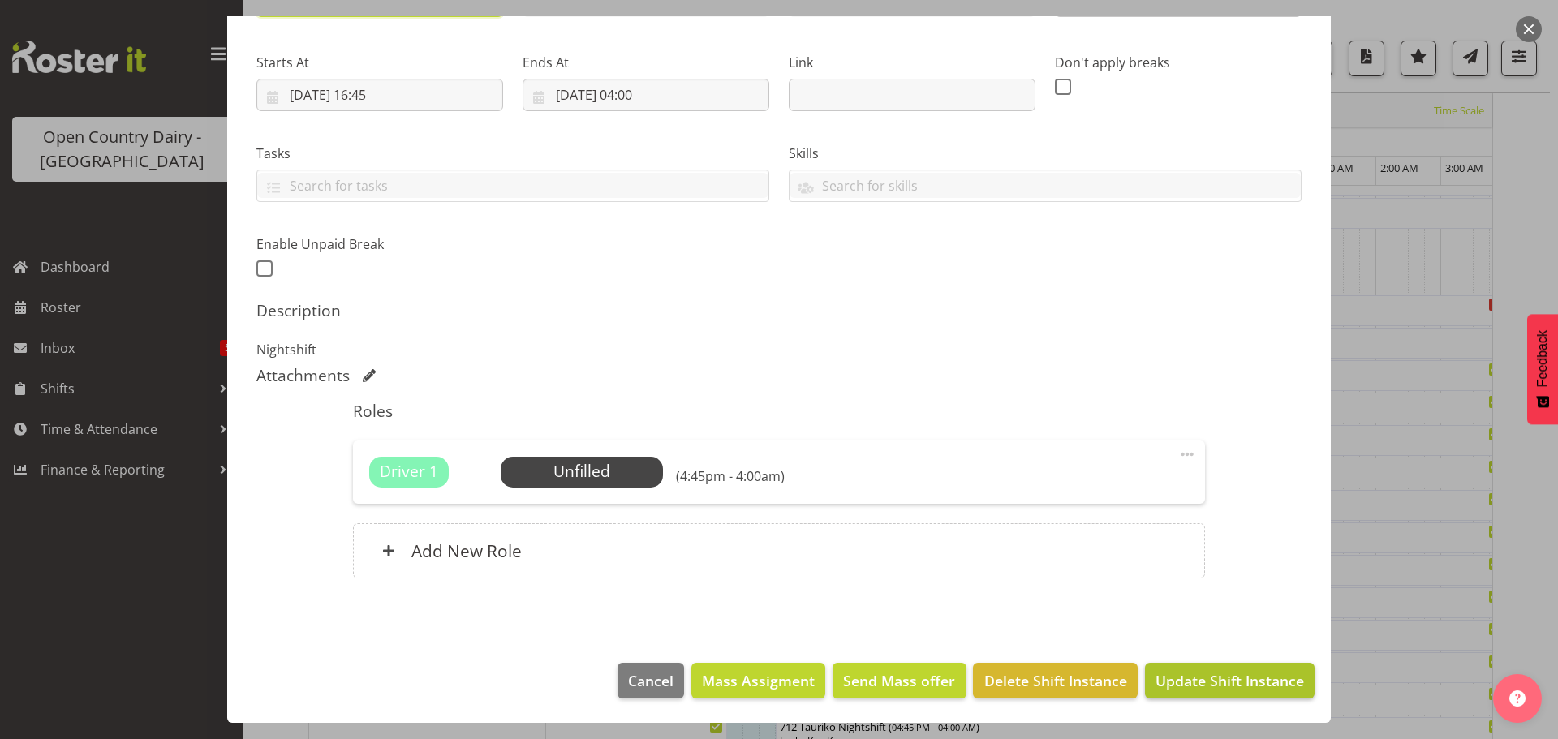
type input "704 OFF ROAD"
click at [1218, 681] on span "Update Shift Instance" at bounding box center [1230, 680] width 149 height 21
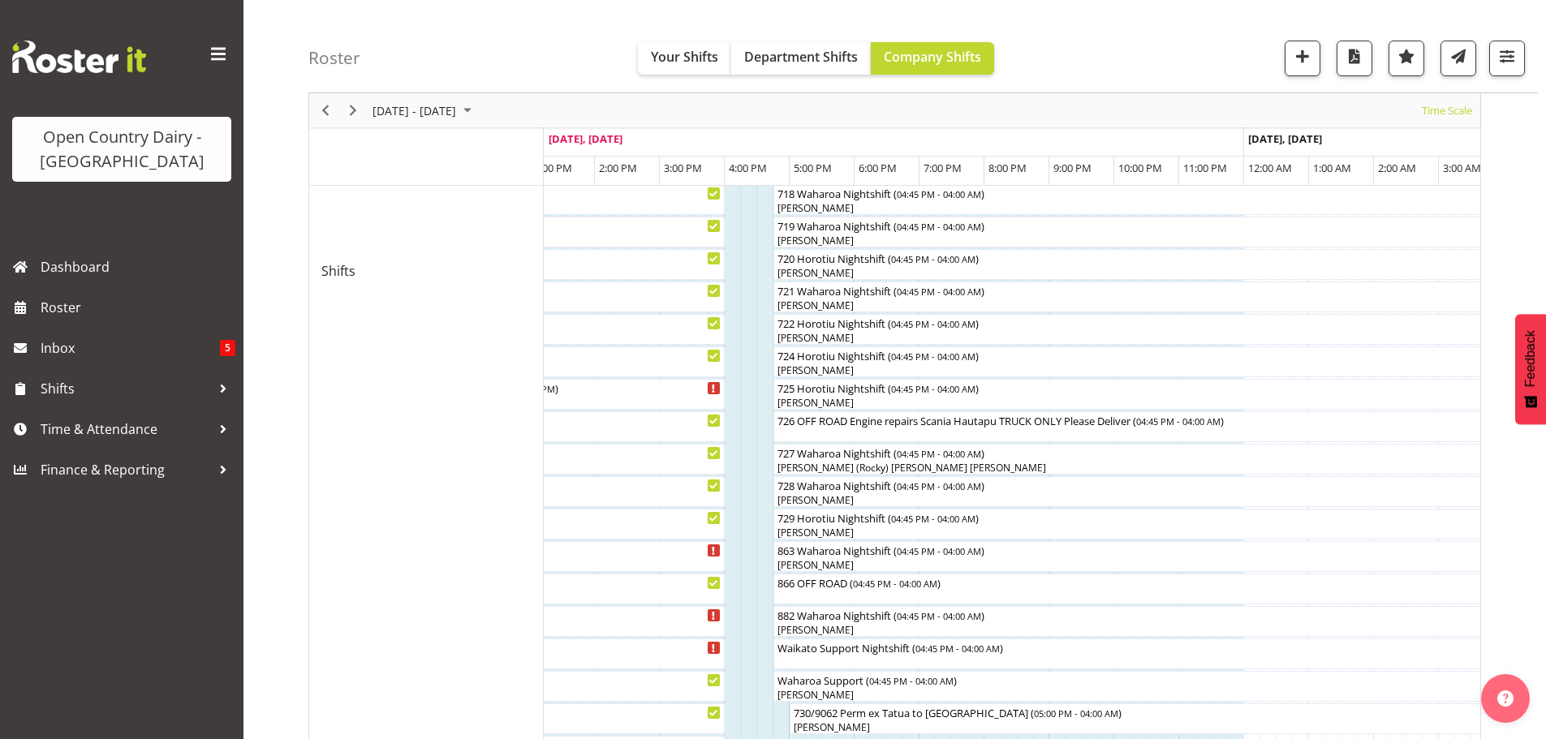
scroll to position [875, 0]
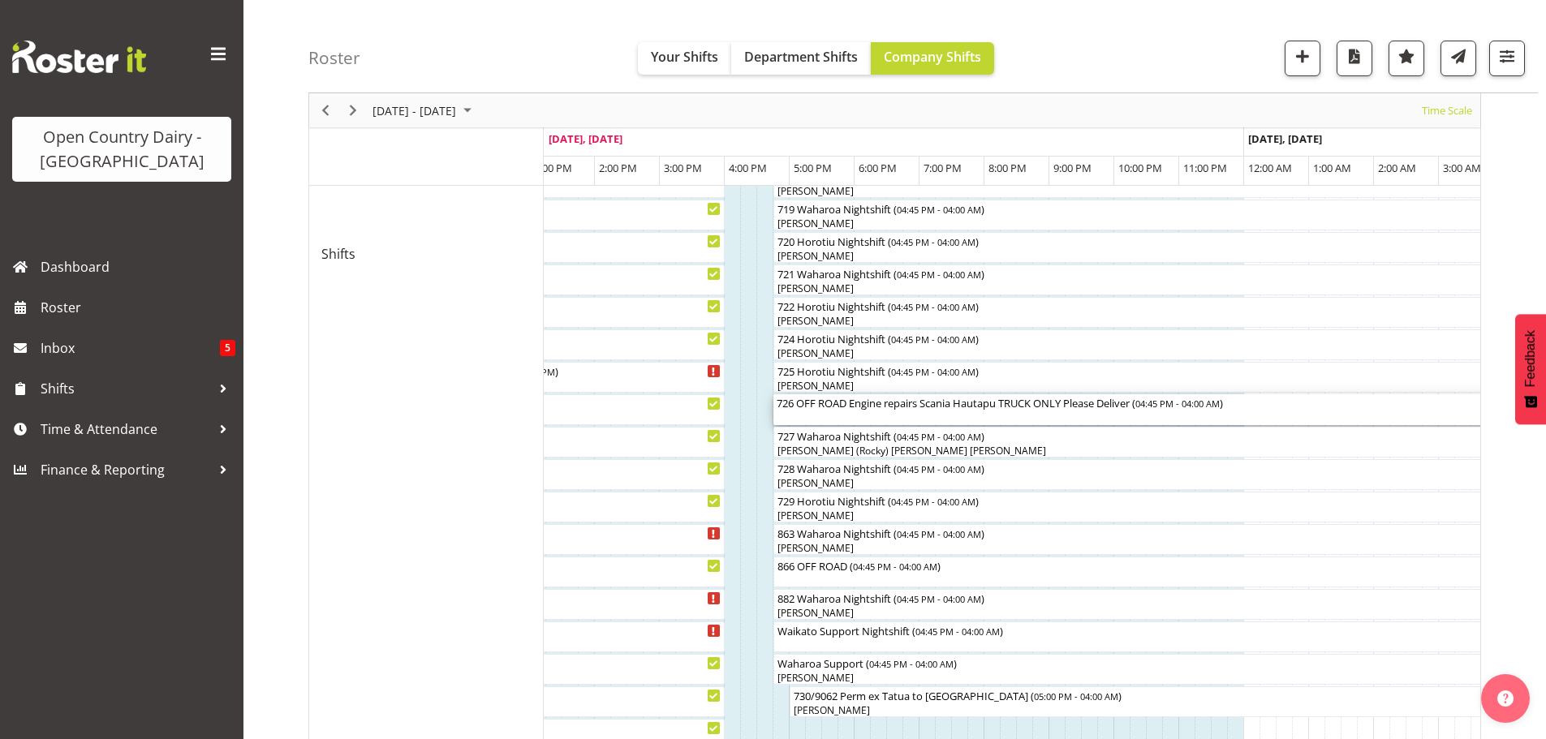
click at [834, 413] on div "726 OFF ROAD Engine repairs Scania Hautapu TRUCK ONLY Please Deliver ( 04:45 PM…" at bounding box center [1139, 409] width 724 height 31
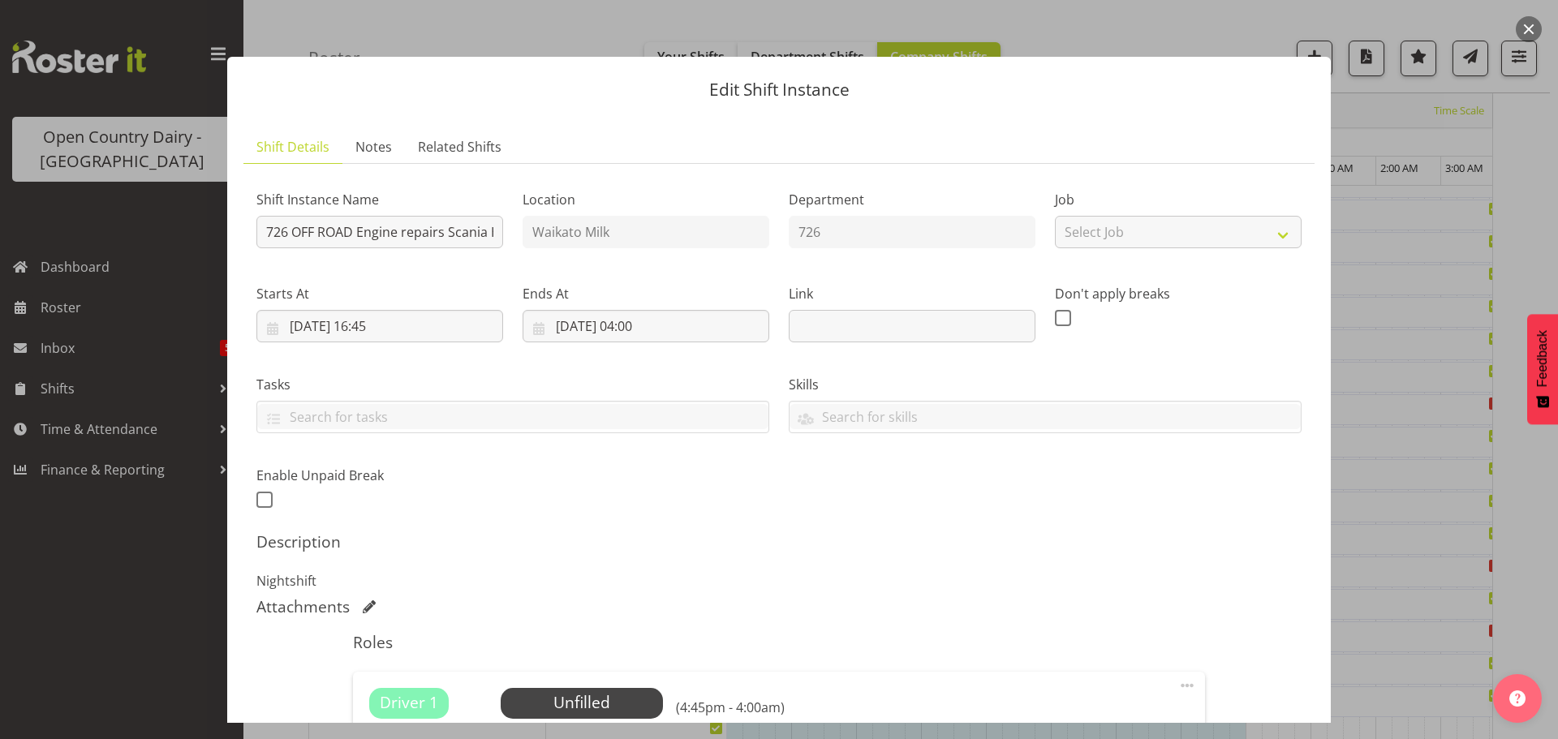
click at [149, 329] on div at bounding box center [779, 369] width 1558 height 739
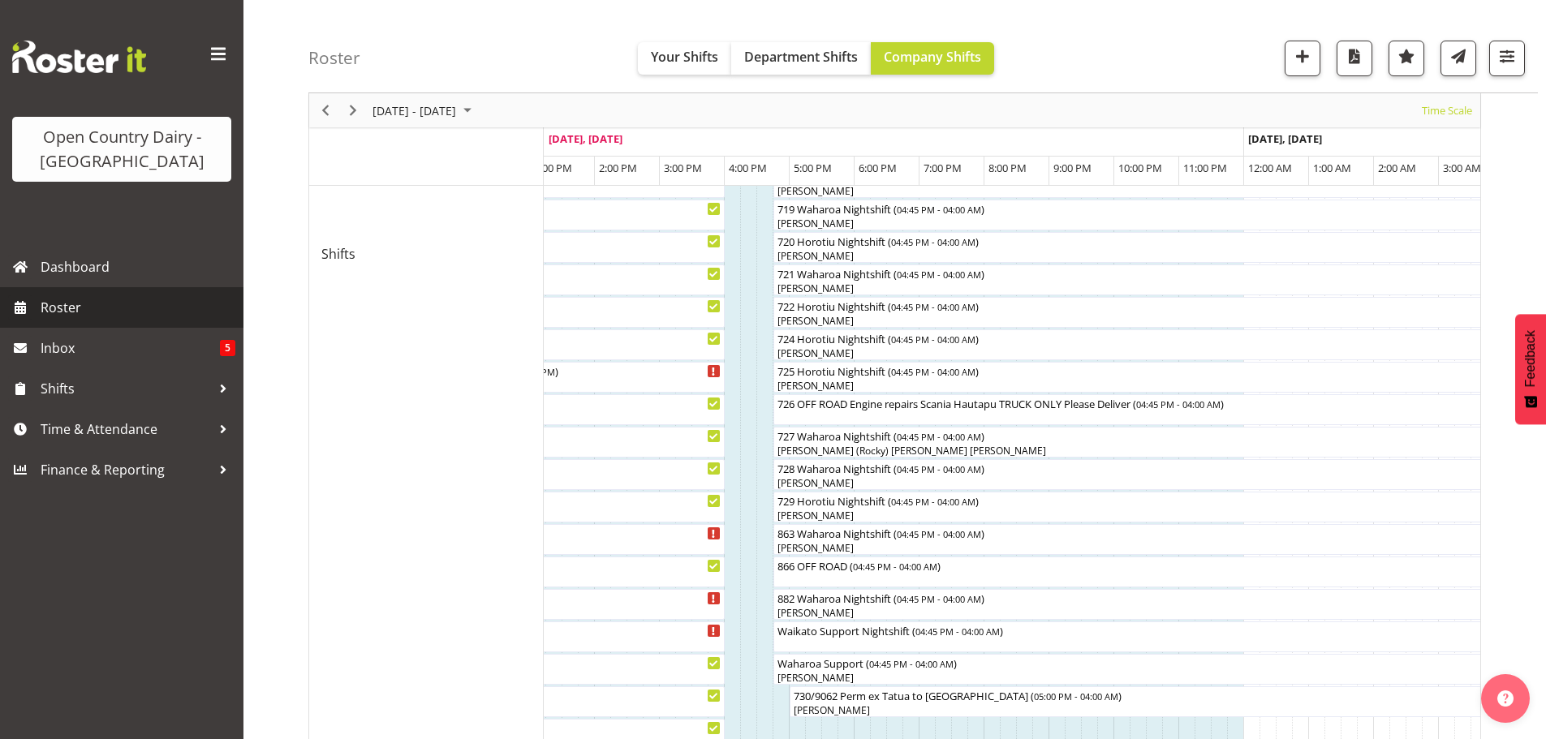
click at [56, 304] on span "Roster" at bounding box center [138, 307] width 195 height 24
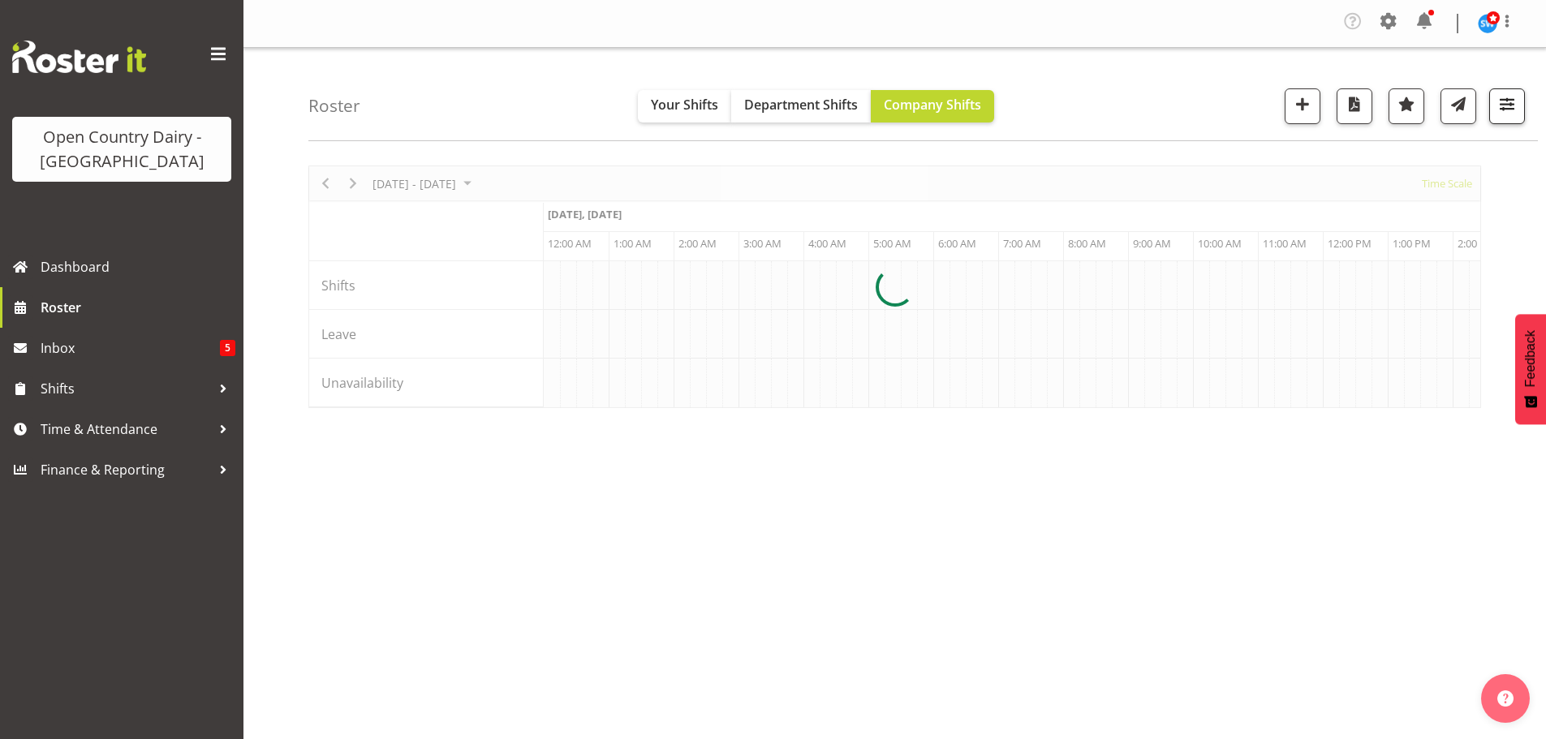
scroll to position [0, 6233]
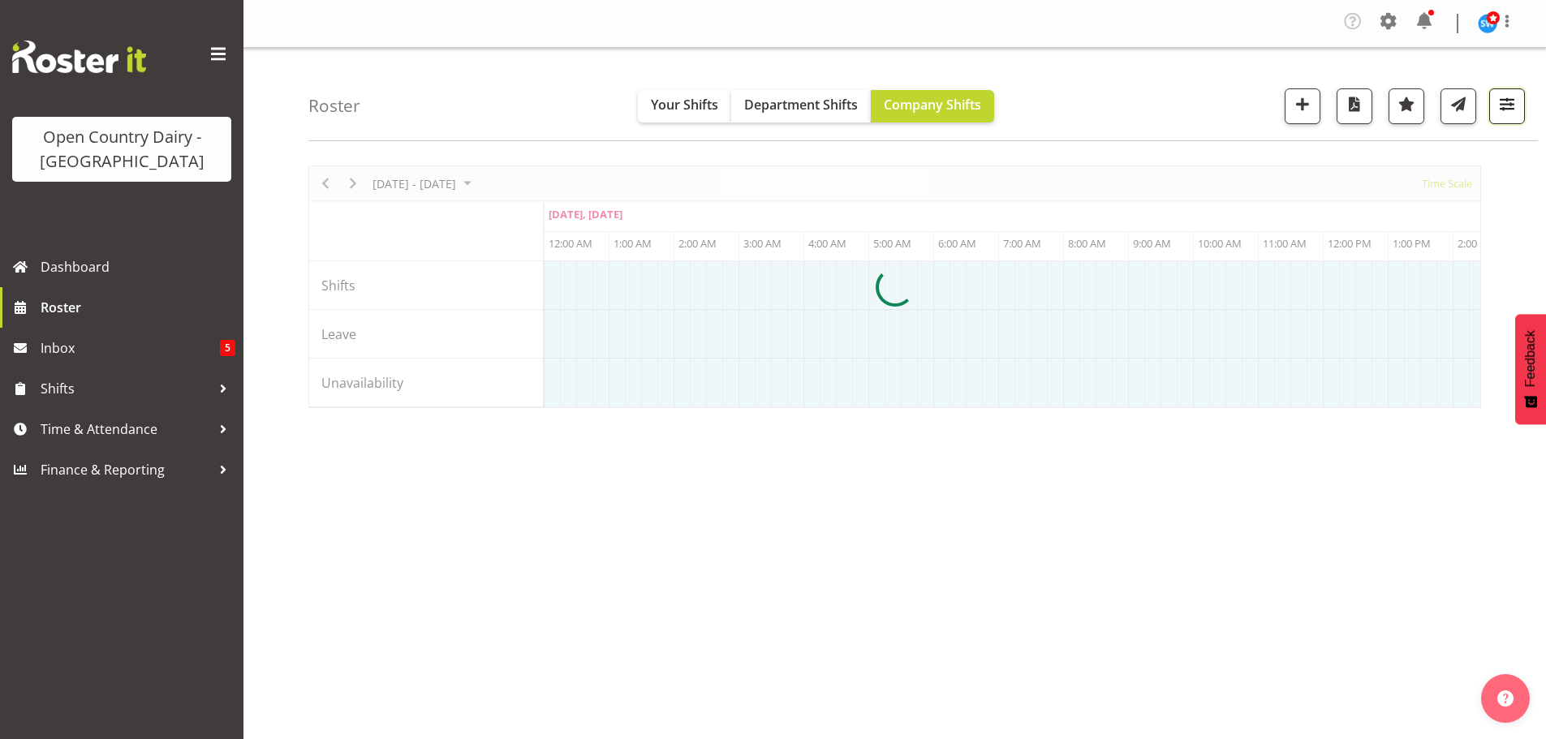
click at [1497, 112] on span "button" at bounding box center [1507, 103] width 21 height 21
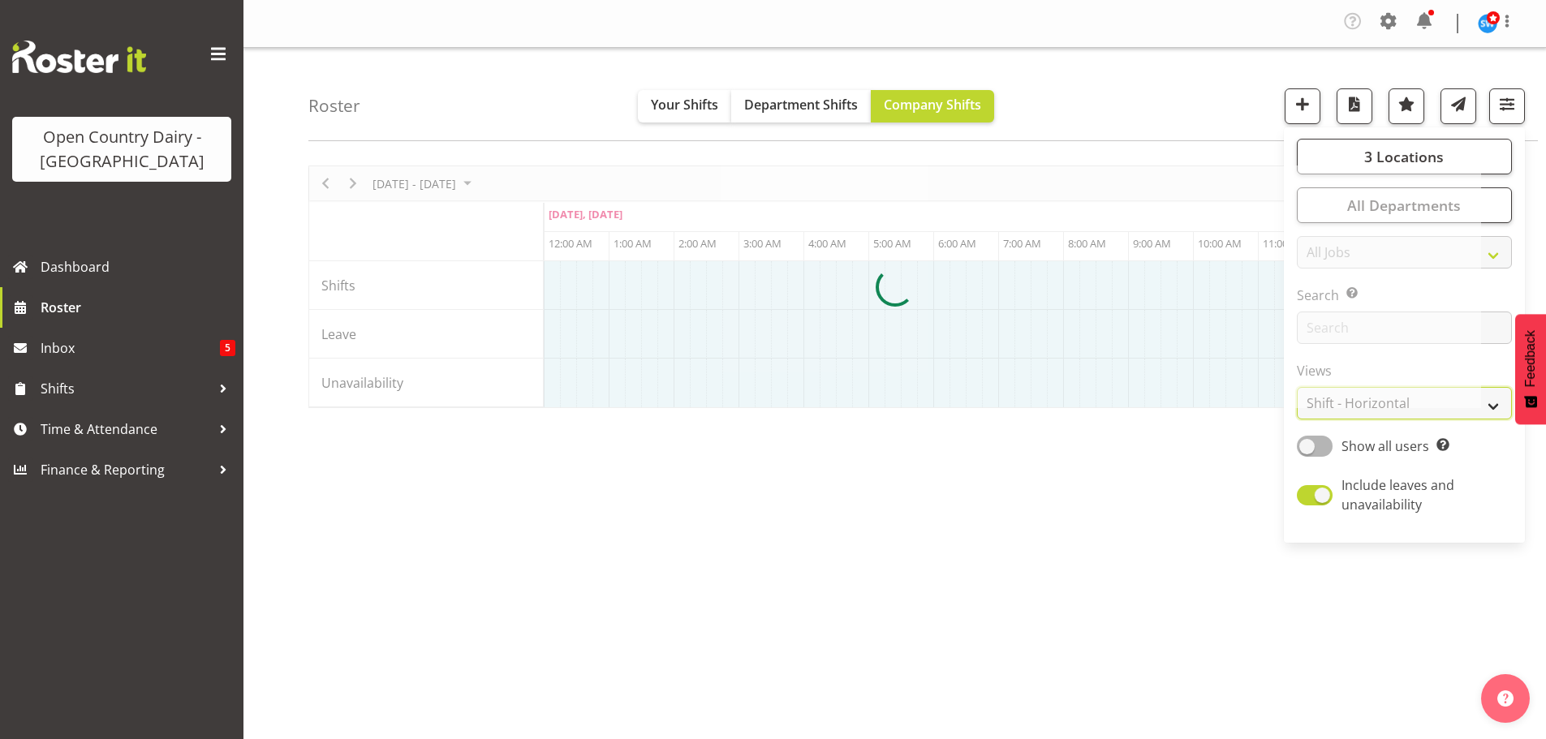
click at [1499, 411] on select "Staff Role Shift - Horizontal Shift - Vertical Staff - Location" at bounding box center [1404, 403] width 215 height 32
click at [1298, 387] on select "Staff Role Shift - Horizontal Shift - Vertical Staff - Location" at bounding box center [1404, 403] width 215 height 32
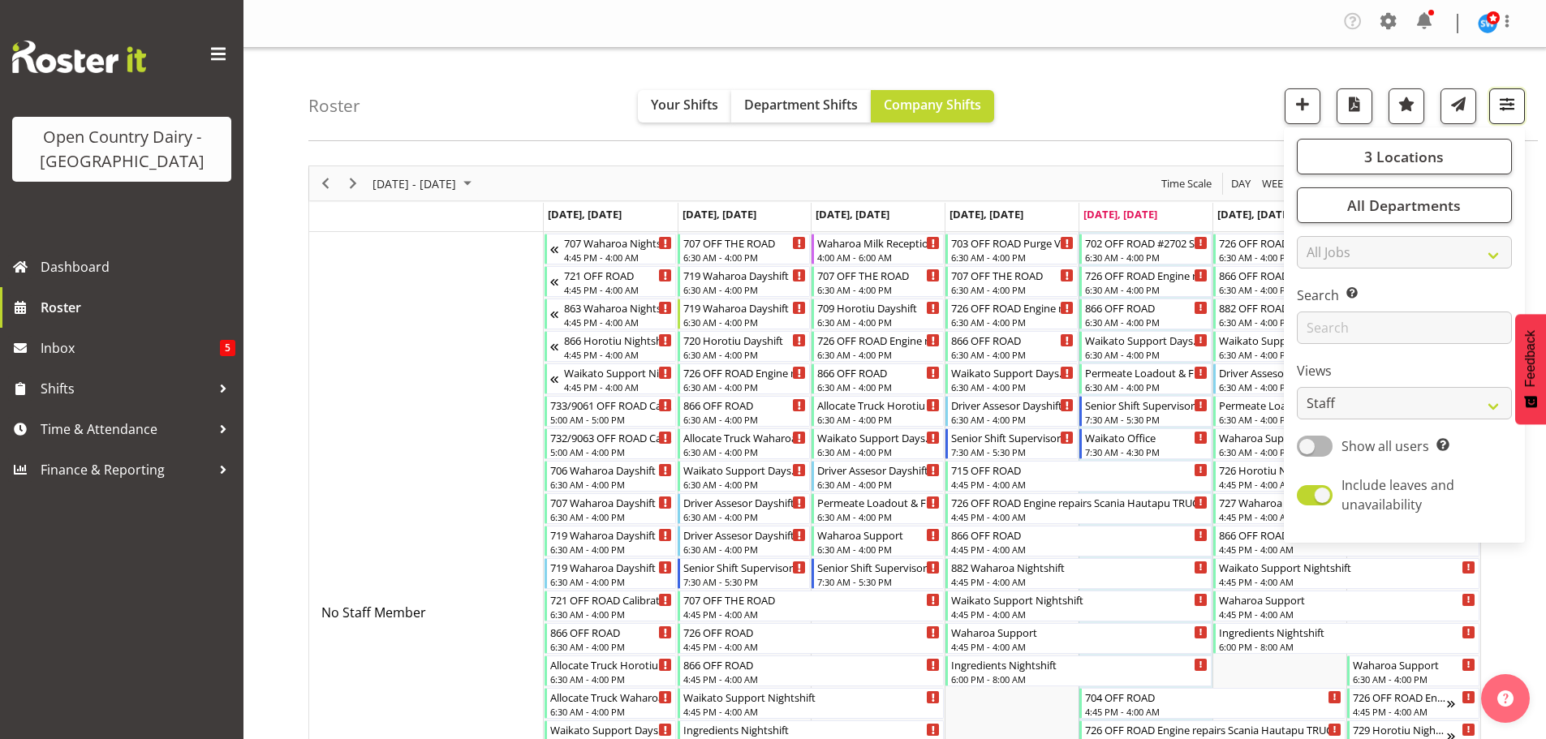
click at [1513, 107] on span "button" at bounding box center [1507, 103] width 21 height 21
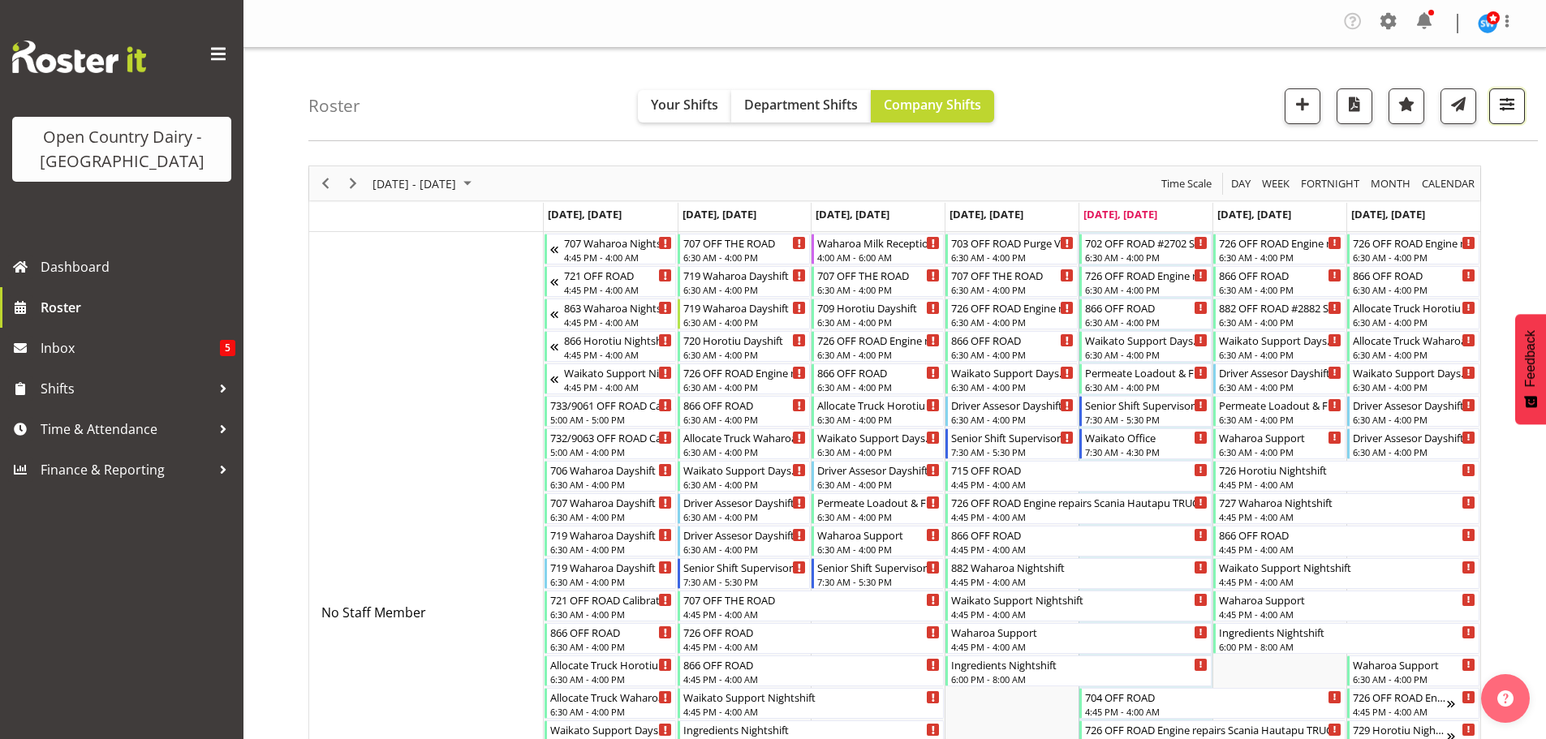
click at [1511, 106] on span "button" at bounding box center [1507, 103] width 21 height 21
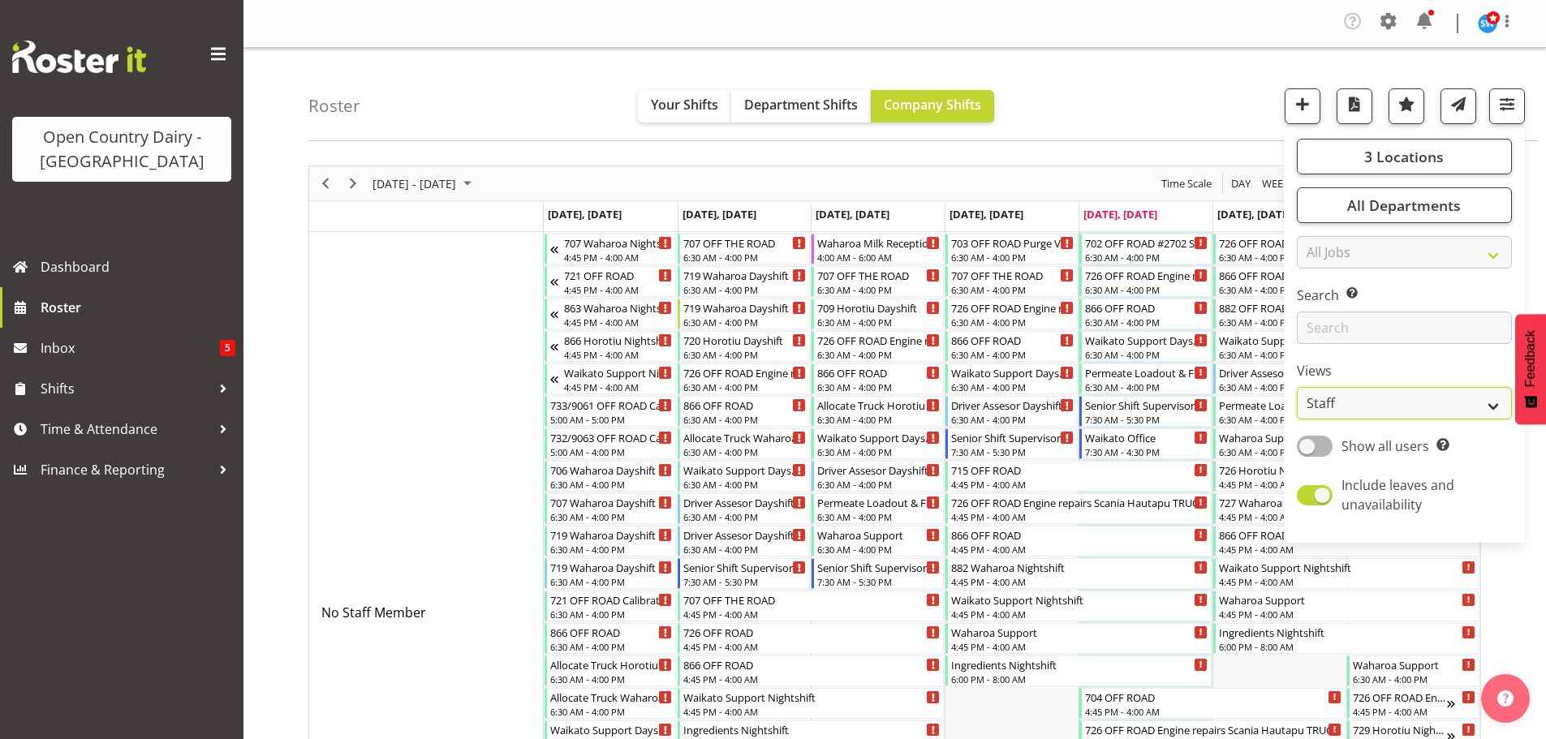
click at [1489, 406] on select "Staff Role Shift - Horizontal Shift - Vertical Staff - Location" at bounding box center [1404, 403] width 215 height 32
select select "shiftH"
click at [1298, 387] on select "Staff Role Shift - Horizontal Shift - Vertical Staff - Location" at bounding box center [1404, 403] width 215 height 32
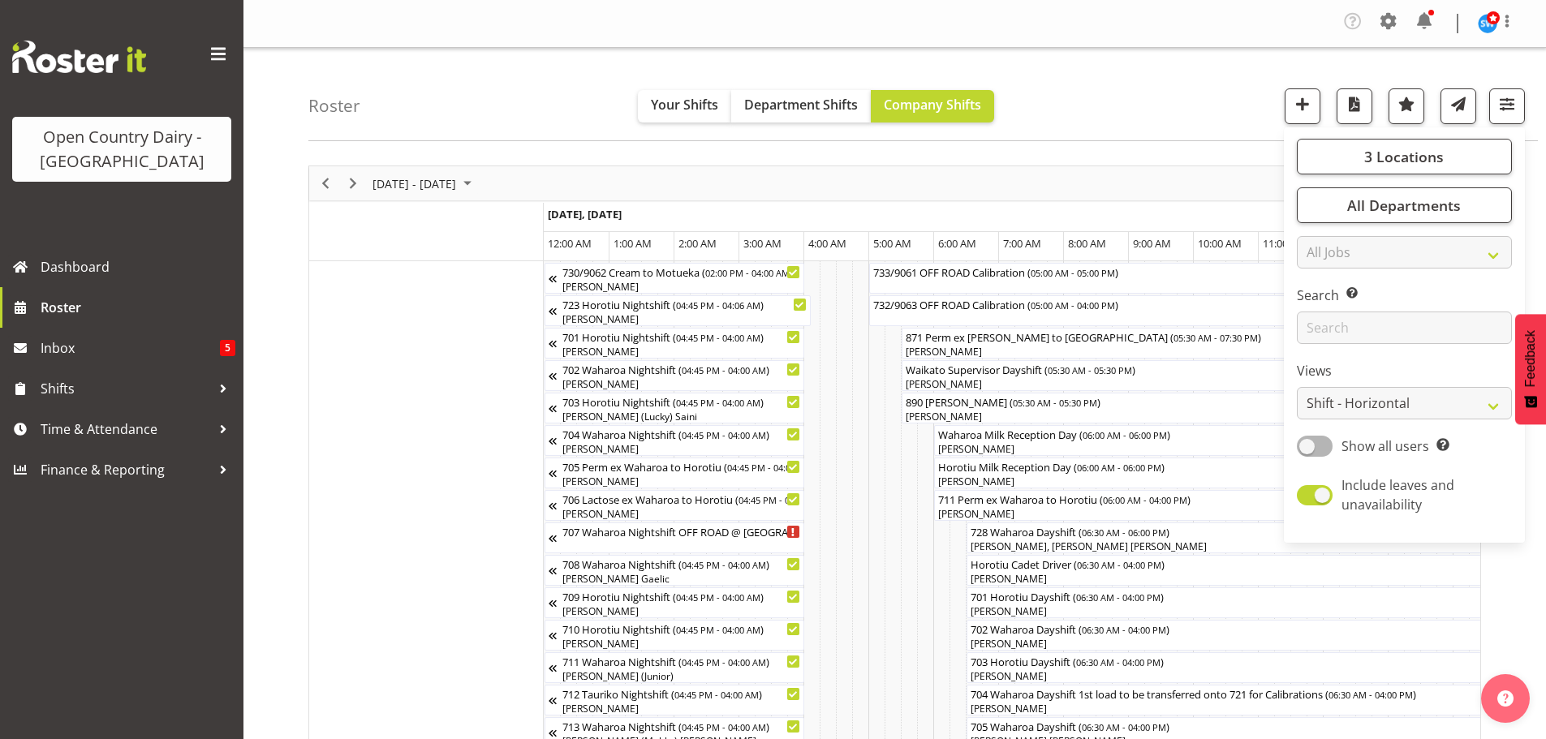
click at [1199, 125] on div "Roster Your Shifts Department Shifts Company Shifts 3 Locations Clear Ingredien…" at bounding box center [923, 94] width 1230 height 93
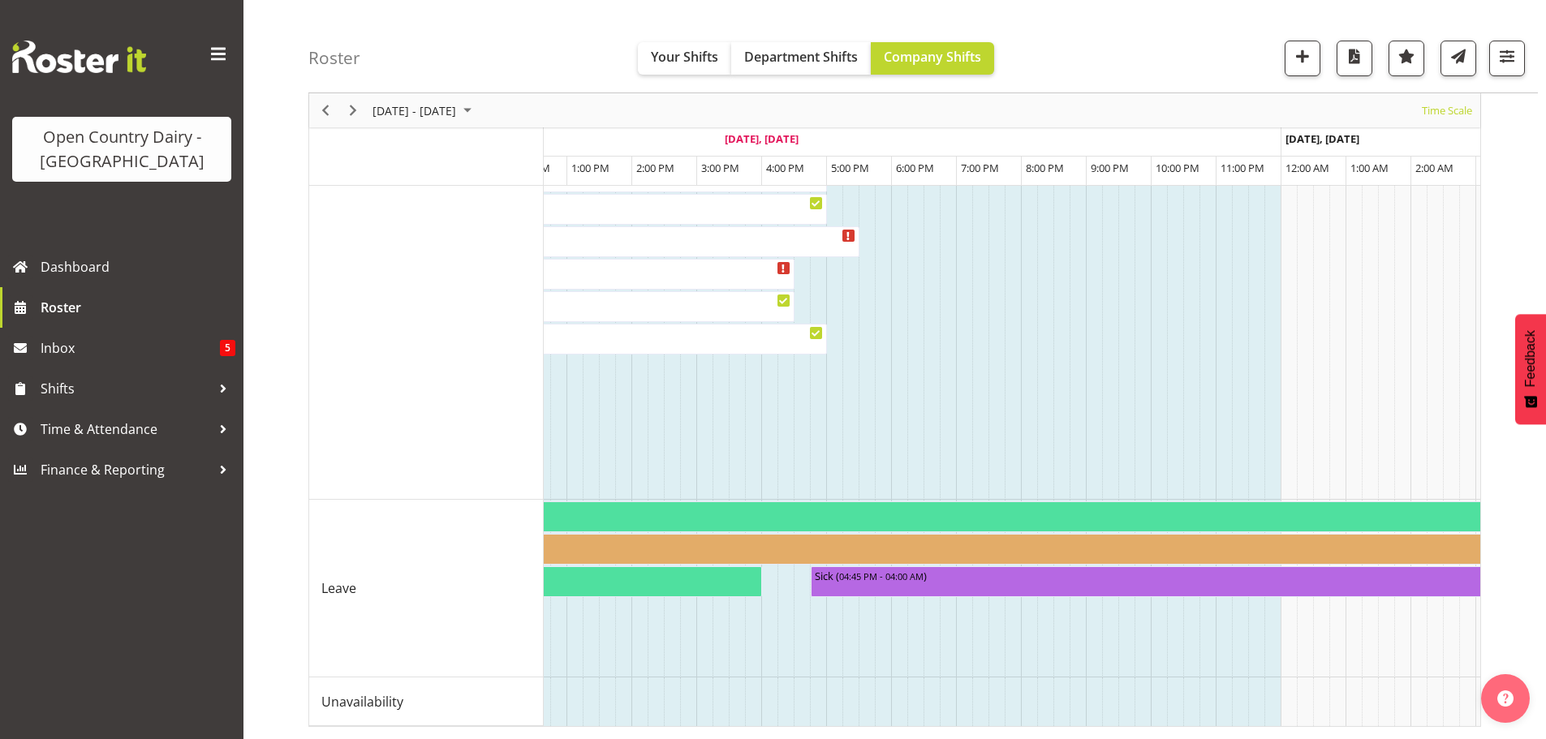
scroll to position [0, 7348]
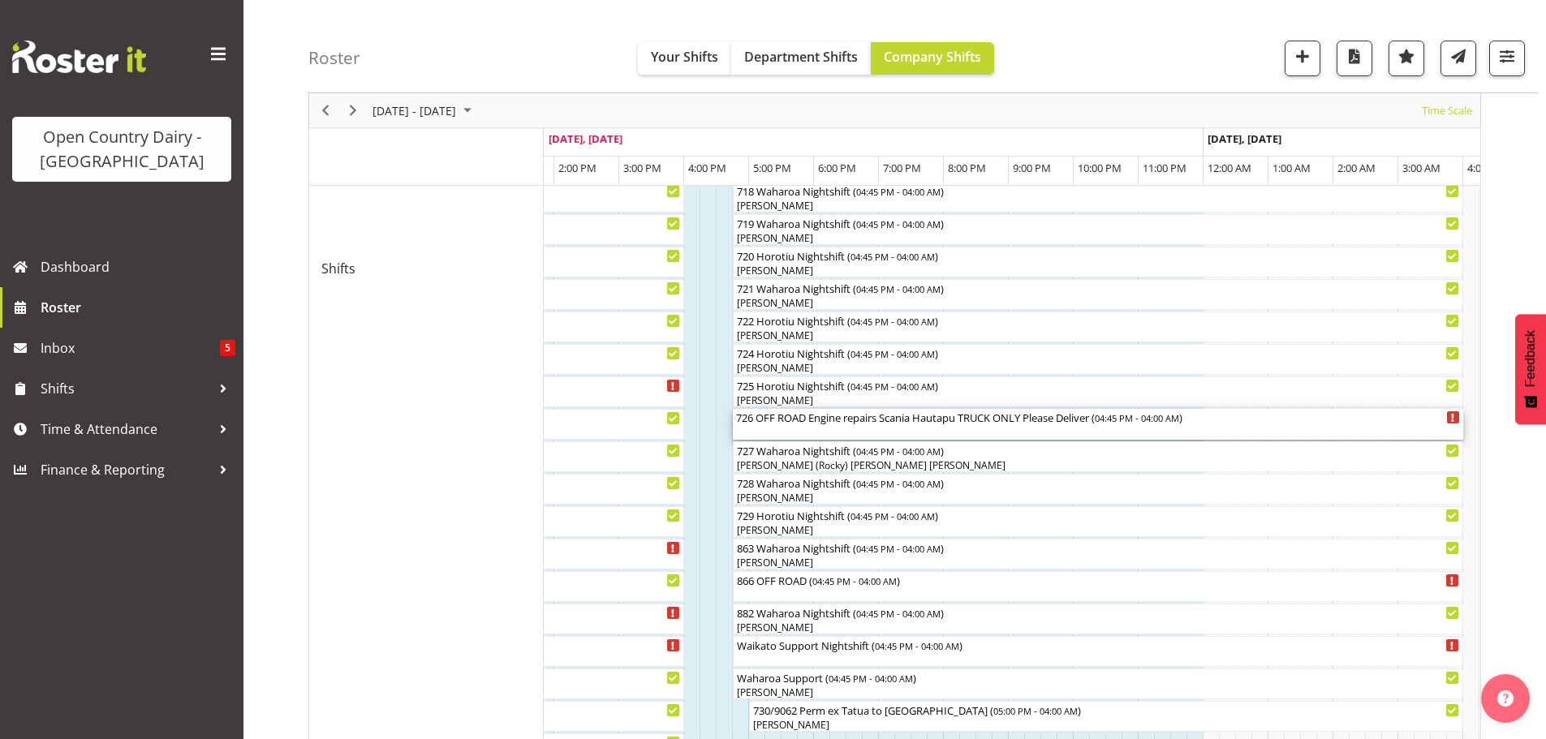
click at [833, 422] on div "726 OFF ROAD Engine repairs Scania Hautapu TRUCK ONLY Please Deliver ( 04:45 PM…" at bounding box center [1098, 417] width 724 height 16
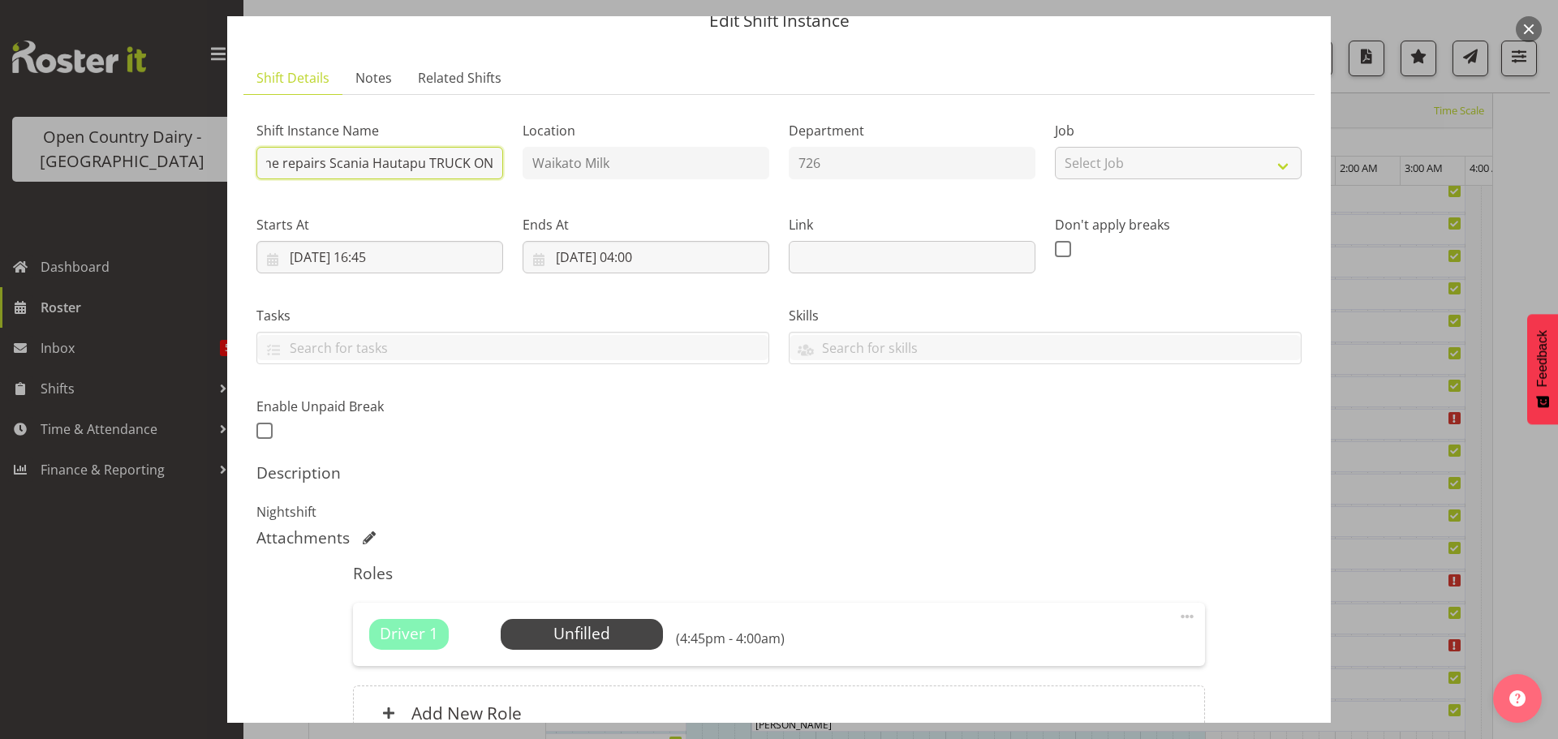
scroll to position [0, 222]
click at [591, 151] on div "Shift Instance Name 726 OFF ROAD Engine repairs Scania Hautapu TRUCK ONLY Pleas…" at bounding box center [779, 275] width 1065 height 355
type input "726 Horotiu Nightshift"
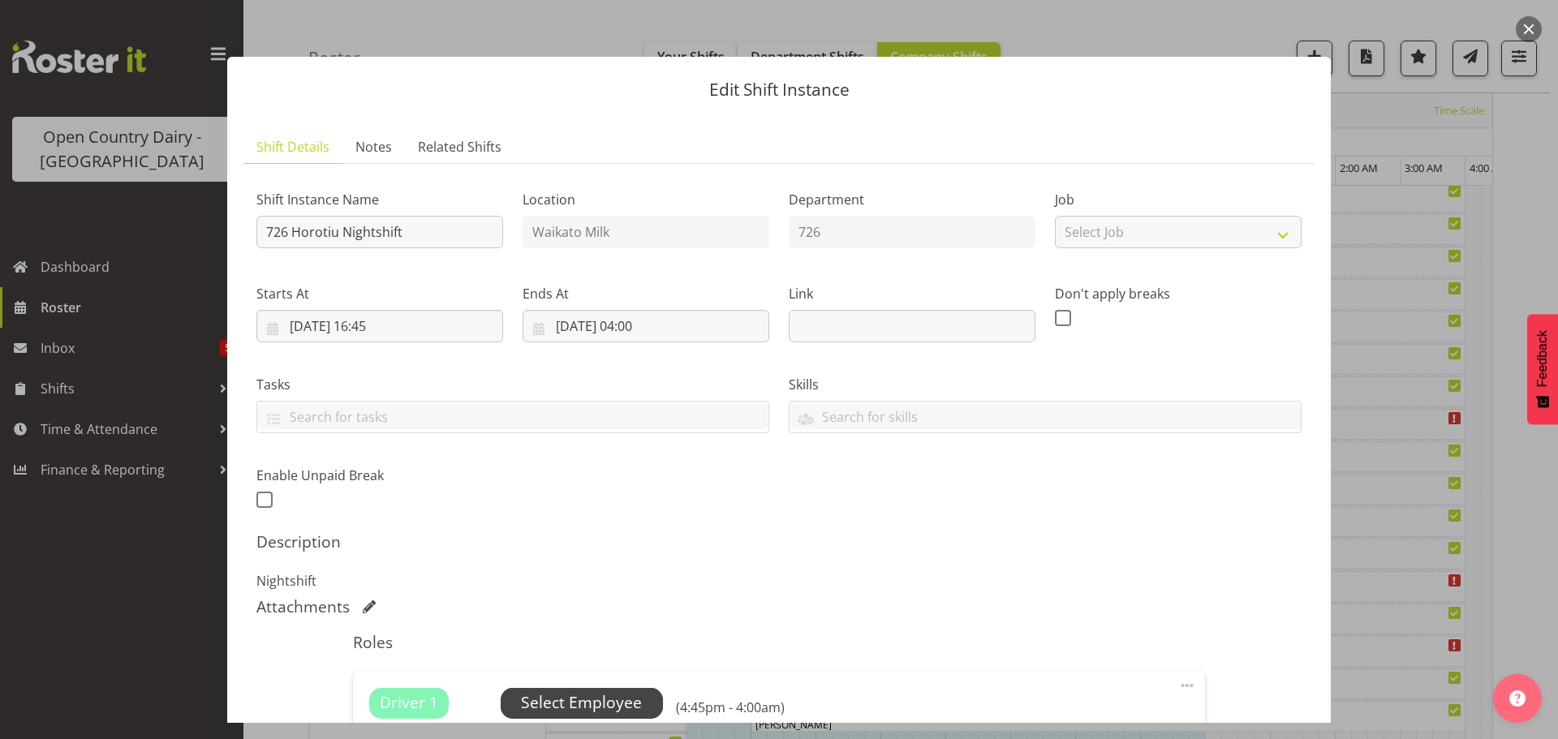
click at [609, 698] on span "Select Employee" at bounding box center [581, 704] width 121 height 24
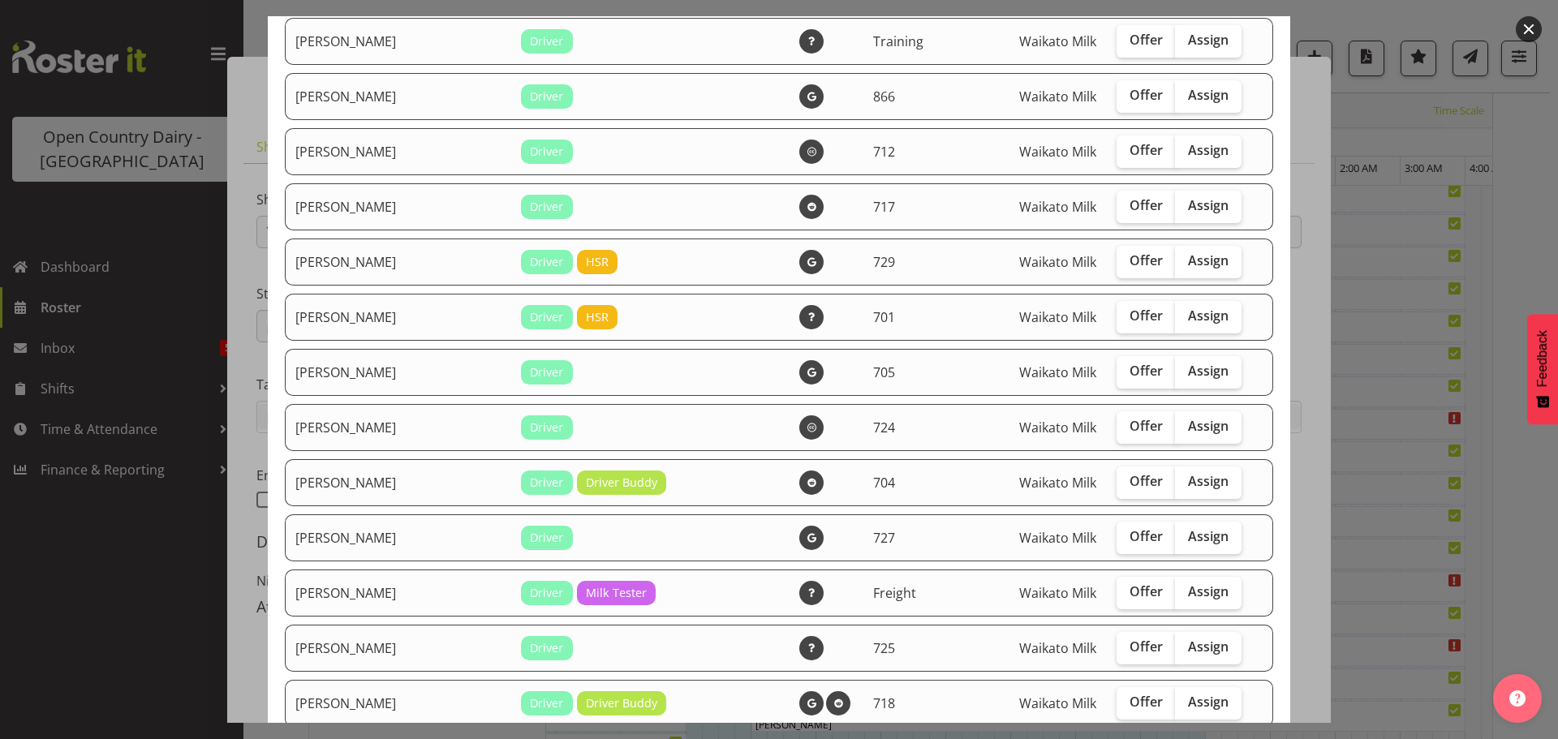
scroll to position [1461, 0]
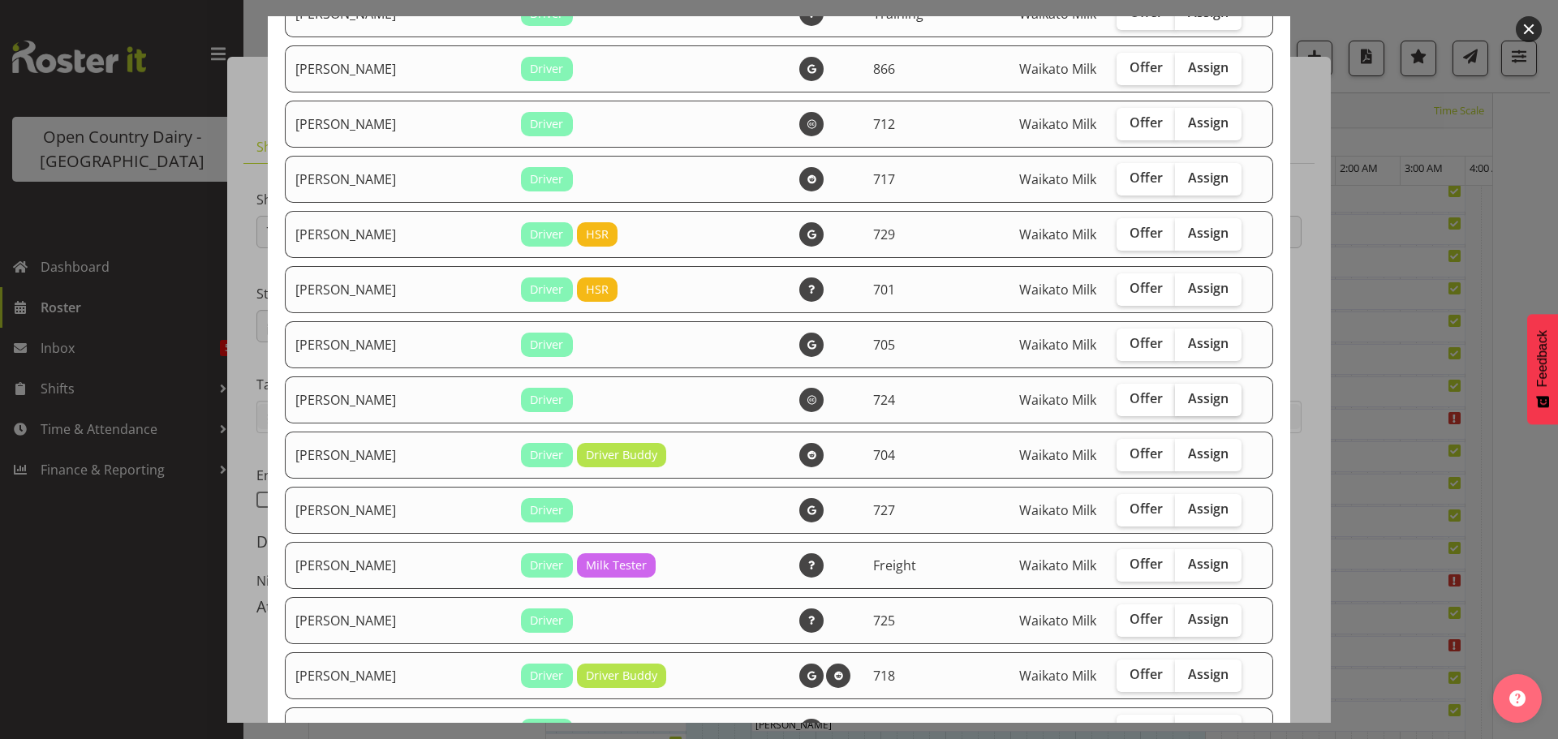
click at [1188, 395] on span "Assign" at bounding box center [1208, 398] width 41 height 16
click at [1177, 395] on input "Assign" at bounding box center [1180, 399] width 11 height 11
checkbox input "true"
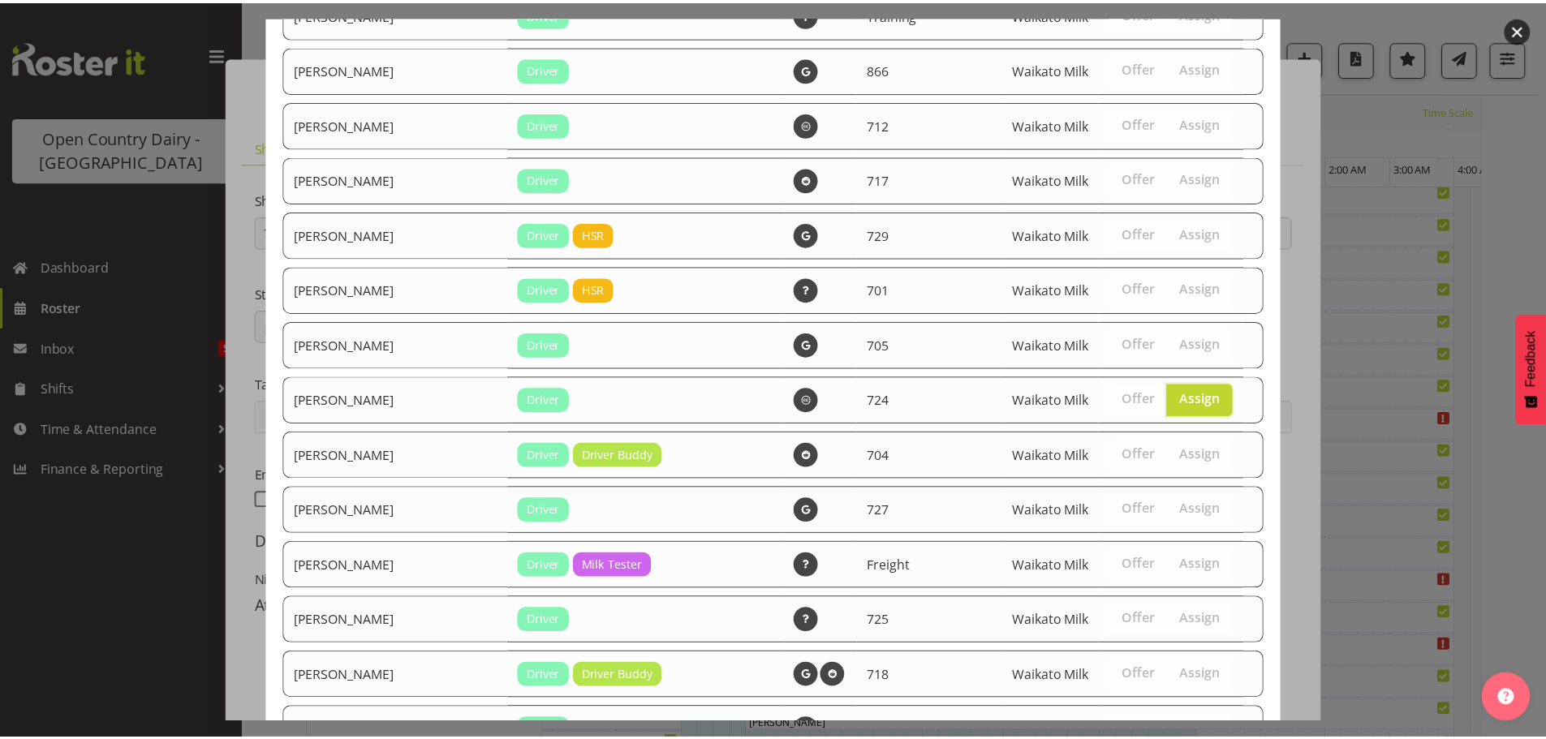
scroll to position [1217, 0]
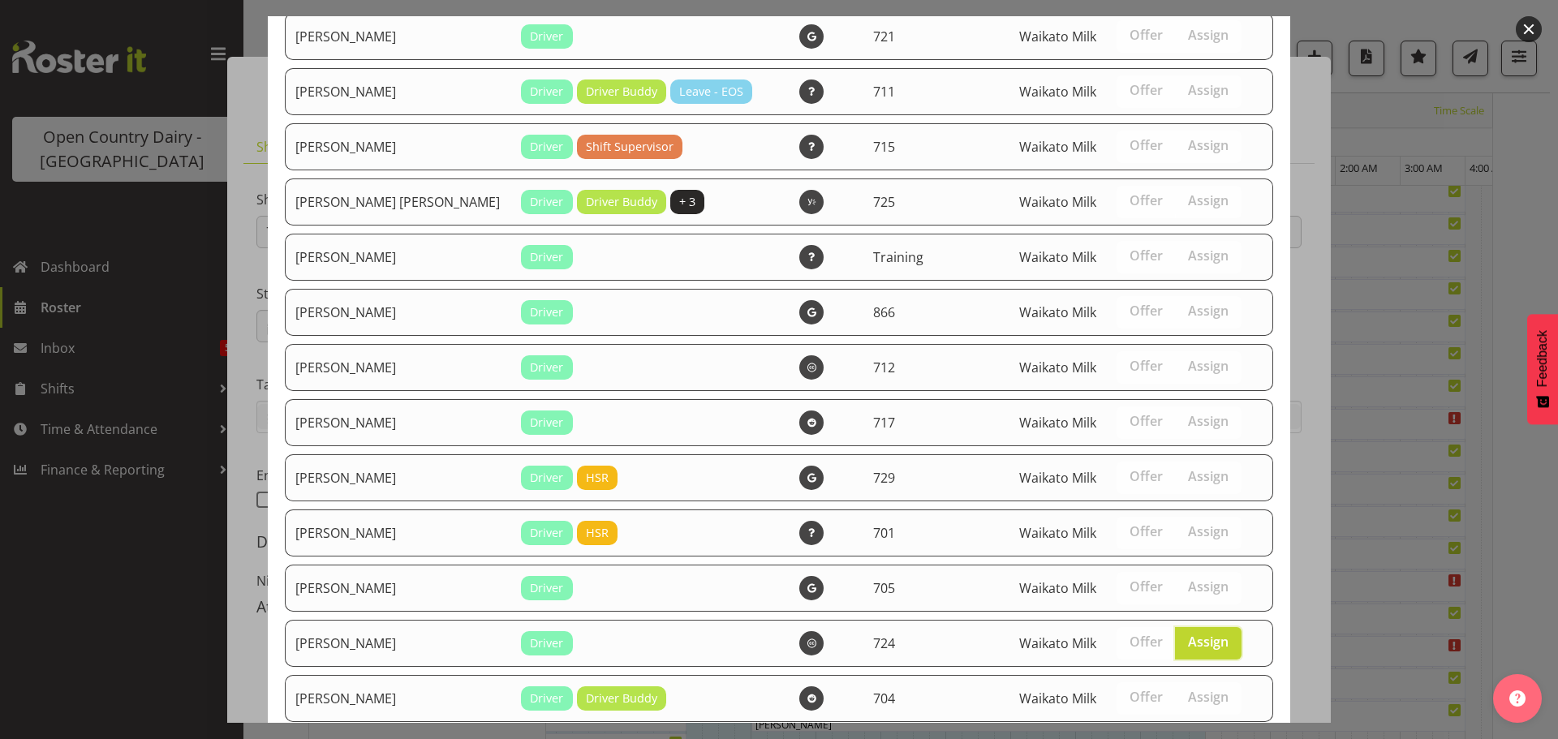
click at [1322, 125] on div at bounding box center [779, 369] width 1558 height 739
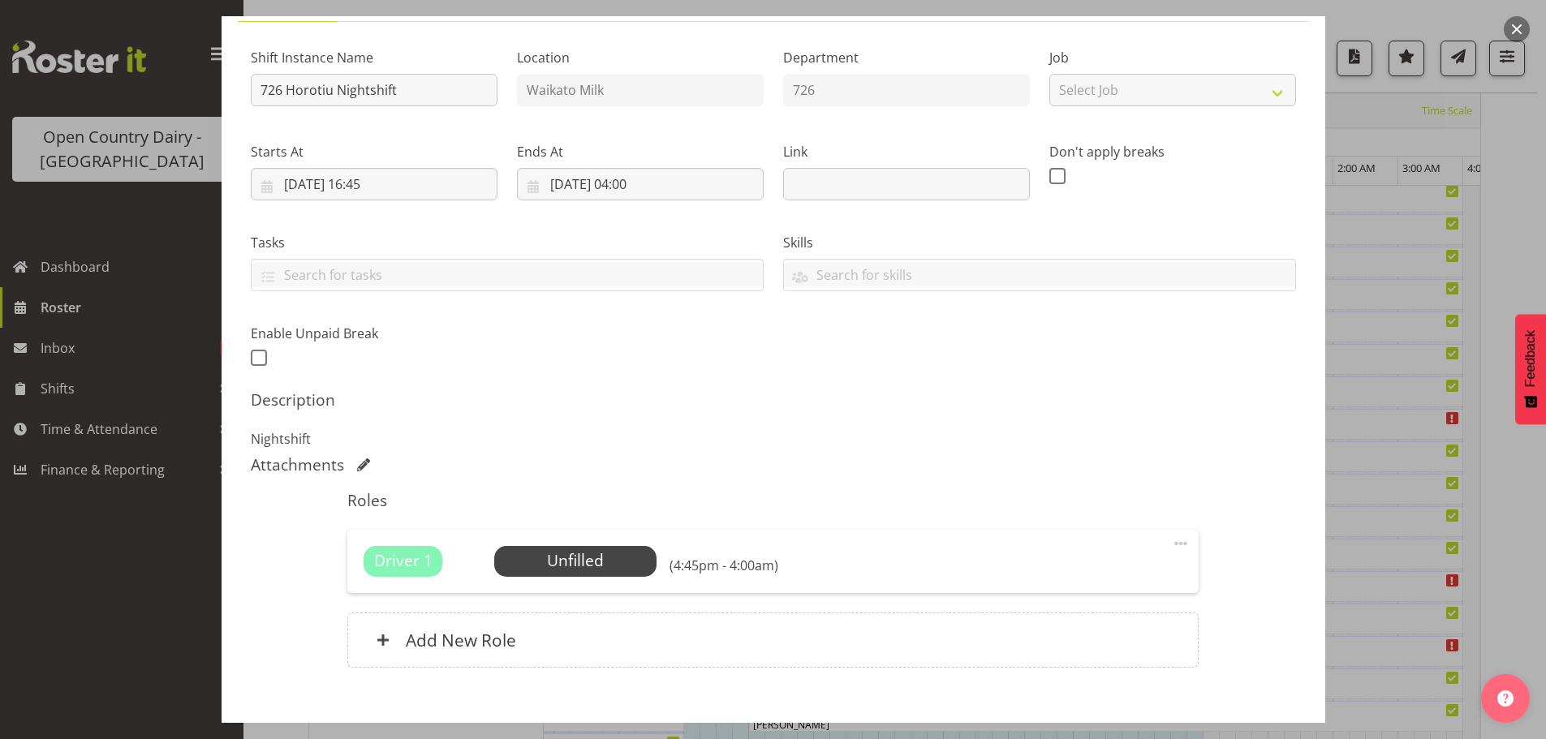
scroll to position [231, 0]
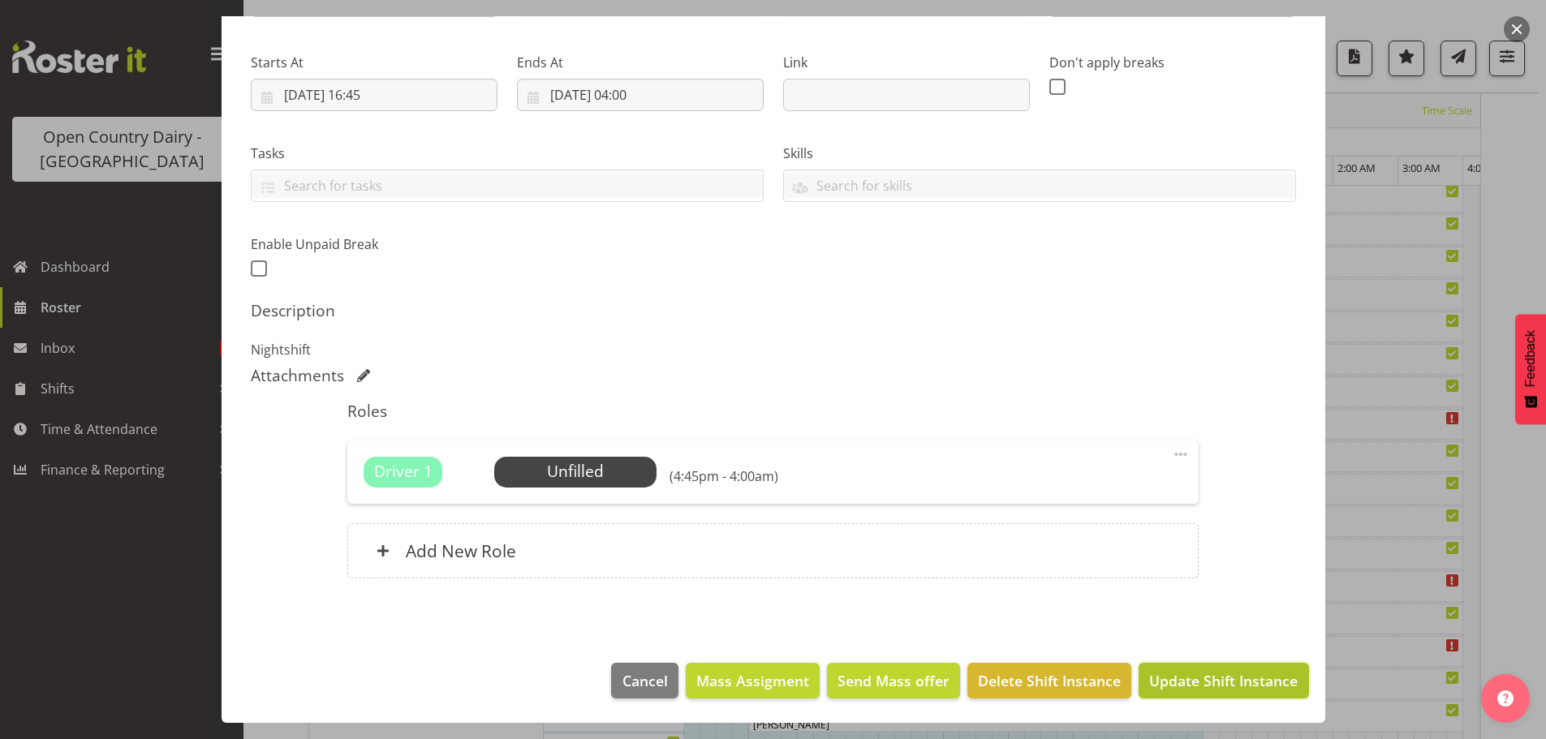
click at [1191, 670] on span "Update Shift Instance" at bounding box center [1223, 680] width 149 height 21
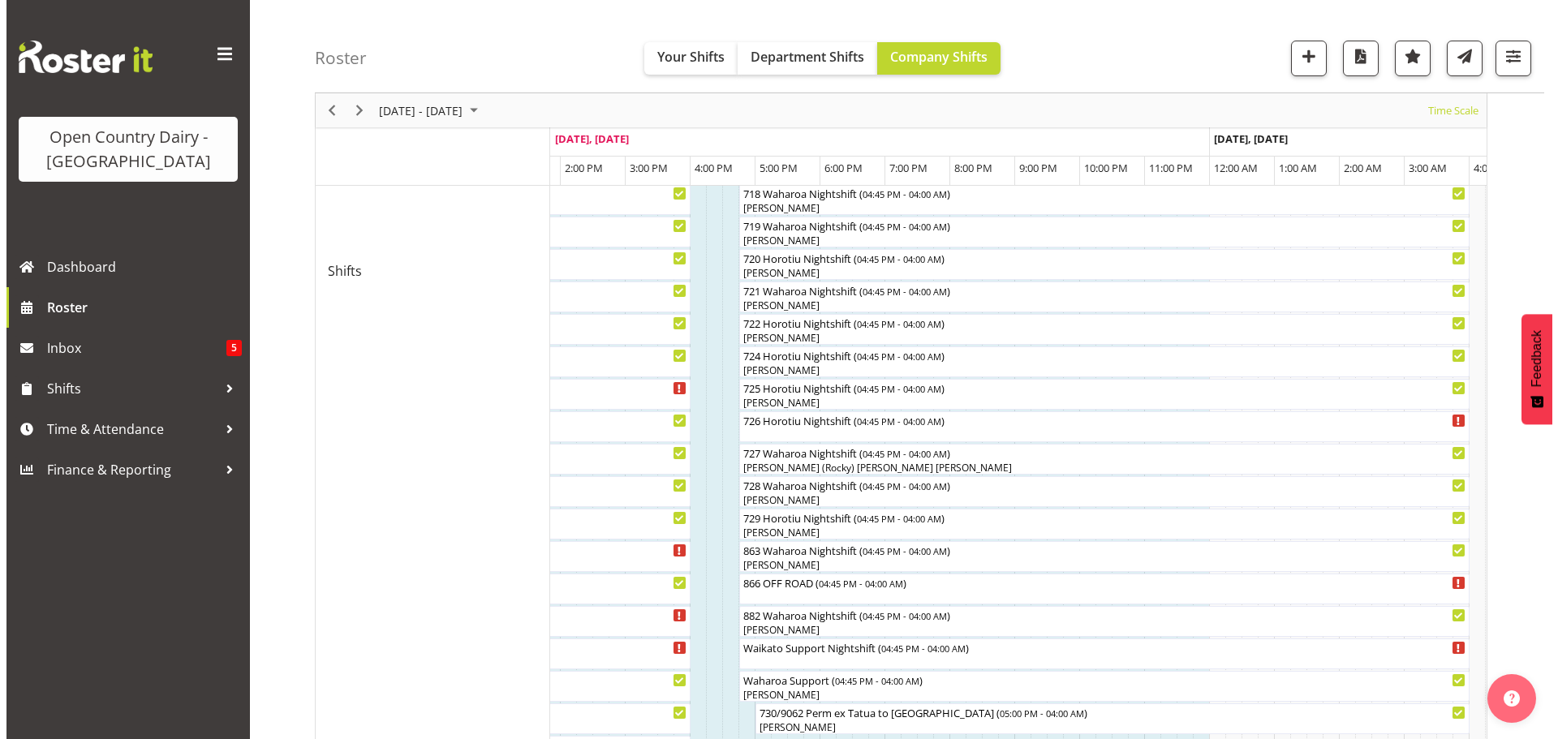
scroll to position [860, 0]
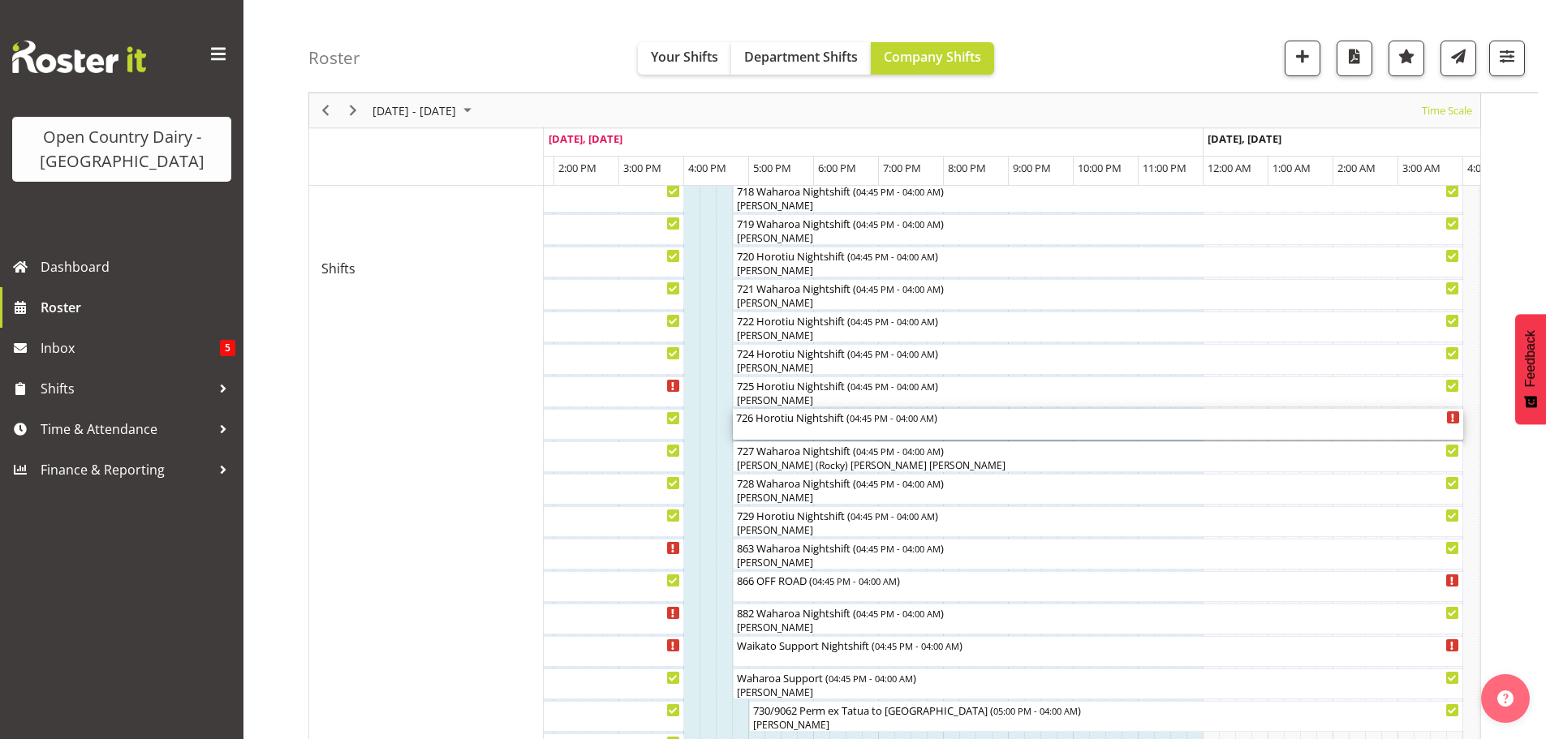
click at [766, 434] on div "726 Horotiu Nightshift ( 04:45 PM - 04:00 AM )" at bounding box center [1098, 424] width 724 height 31
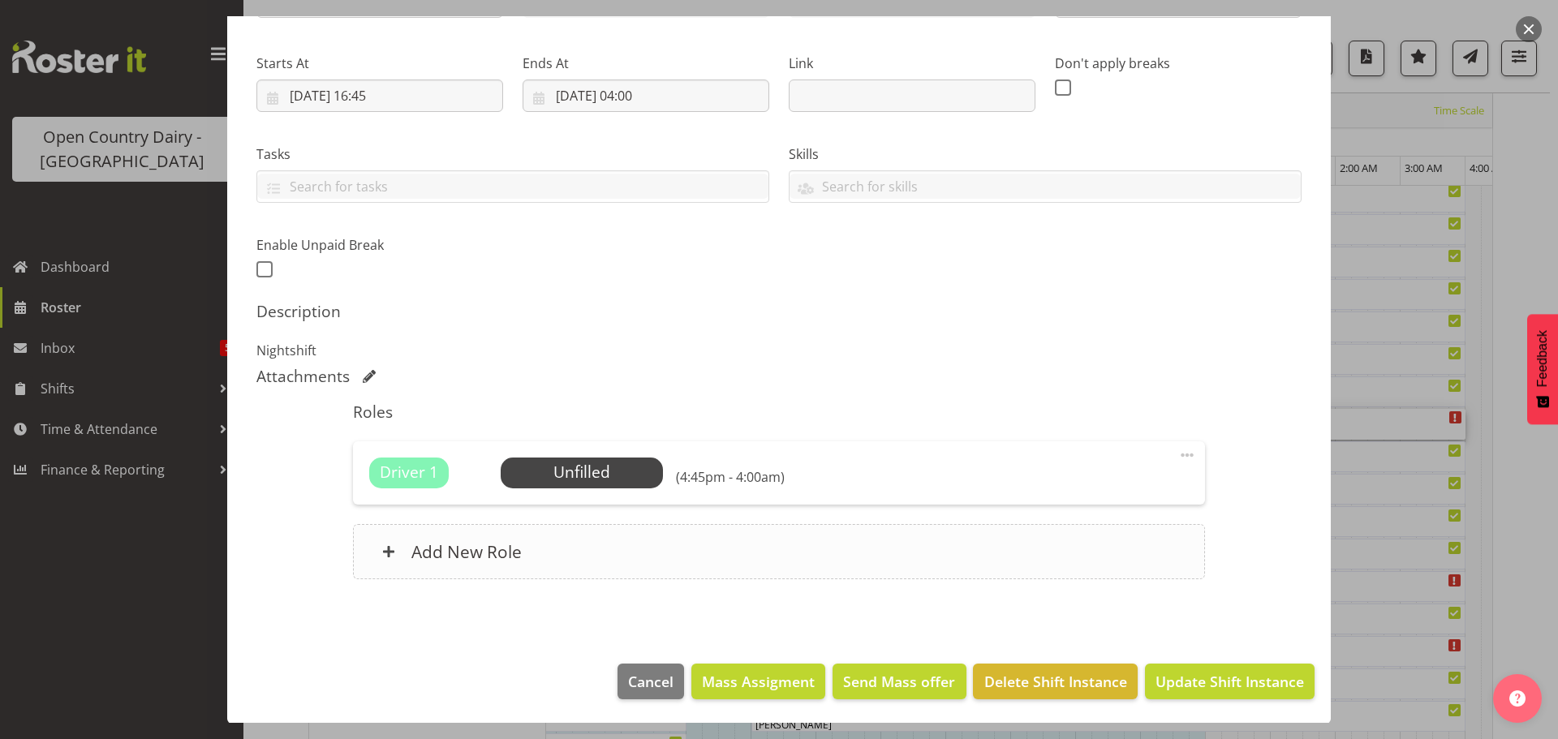
scroll to position [231, 0]
click at [554, 475] on span "Select Employee" at bounding box center [581, 472] width 121 height 24
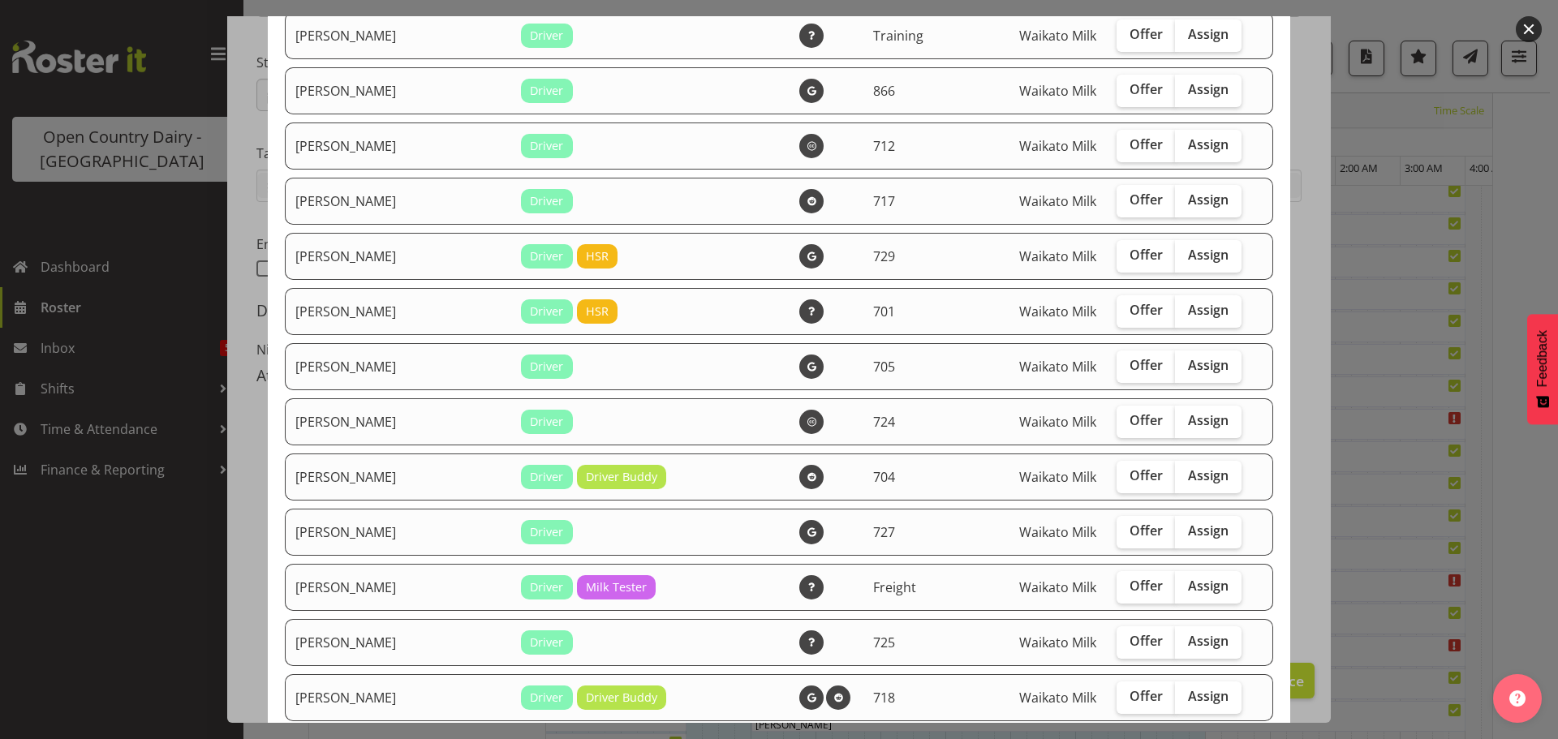
scroll to position [1461, 0]
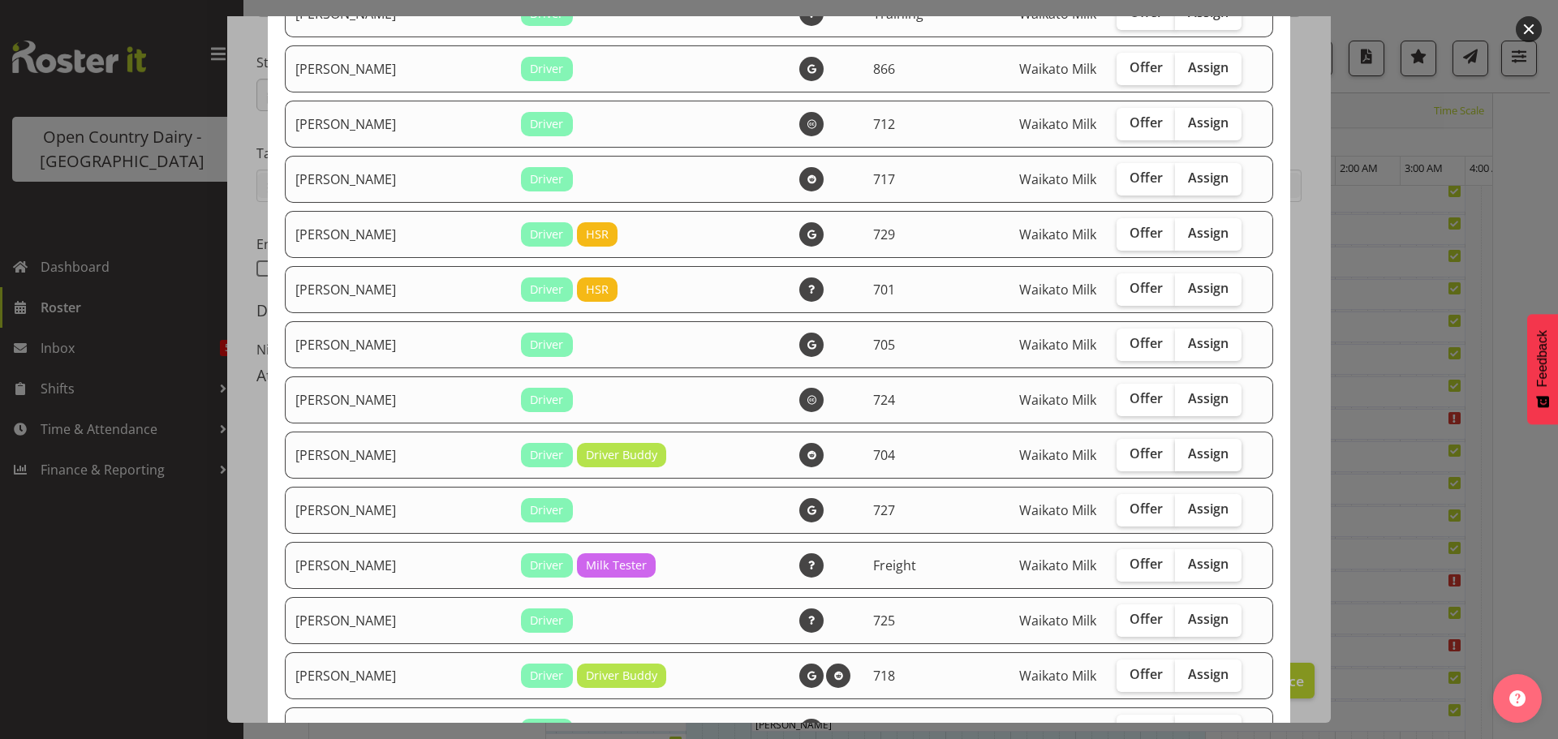
click at [1188, 454] on span "Assign" at bounding box center [1208, 454] width 41 height 16
click at [1175, 454] on input "Assign" at bounding box center [1180, 454] width 11 height 11
checkbox input "true"
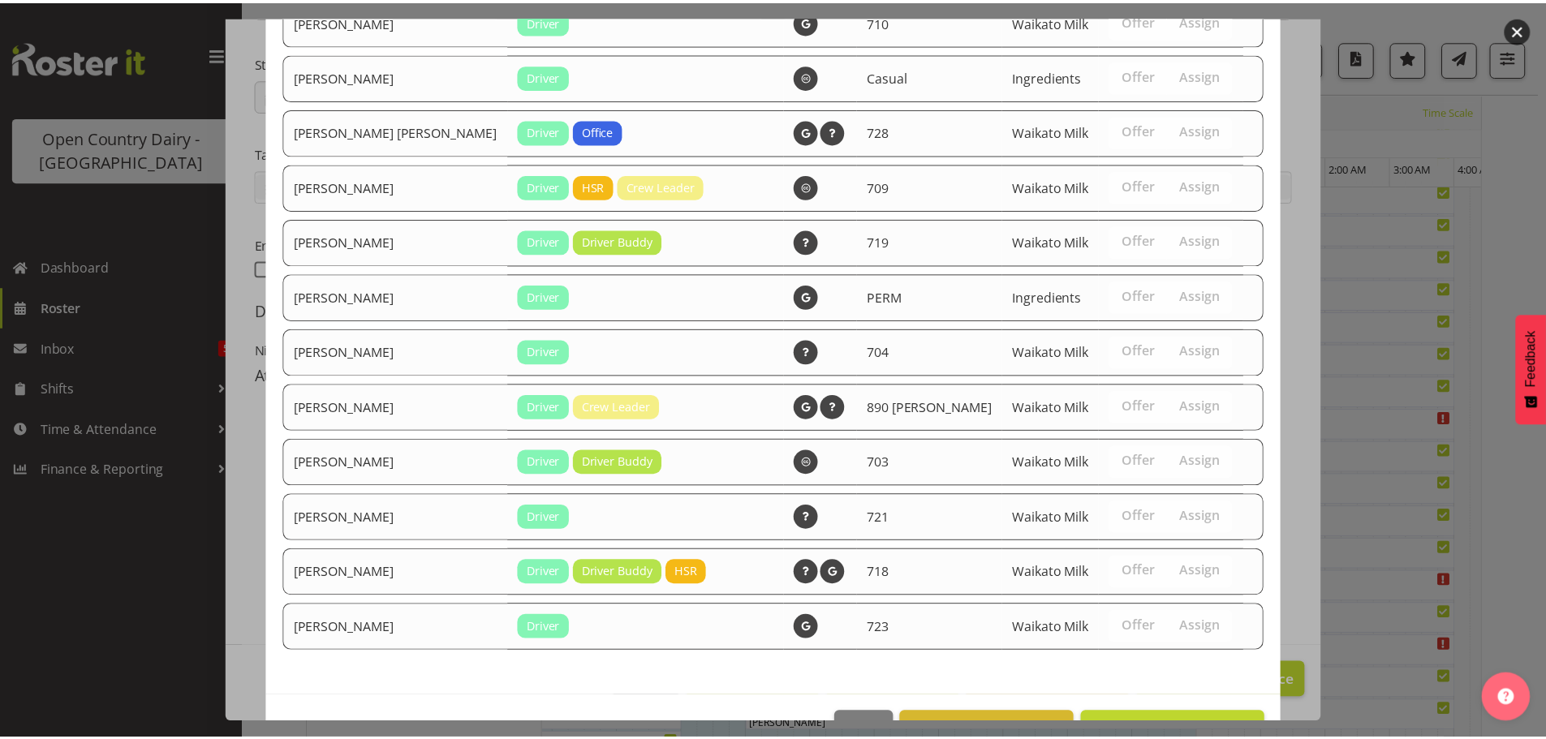
scroll to position [3104, 0]
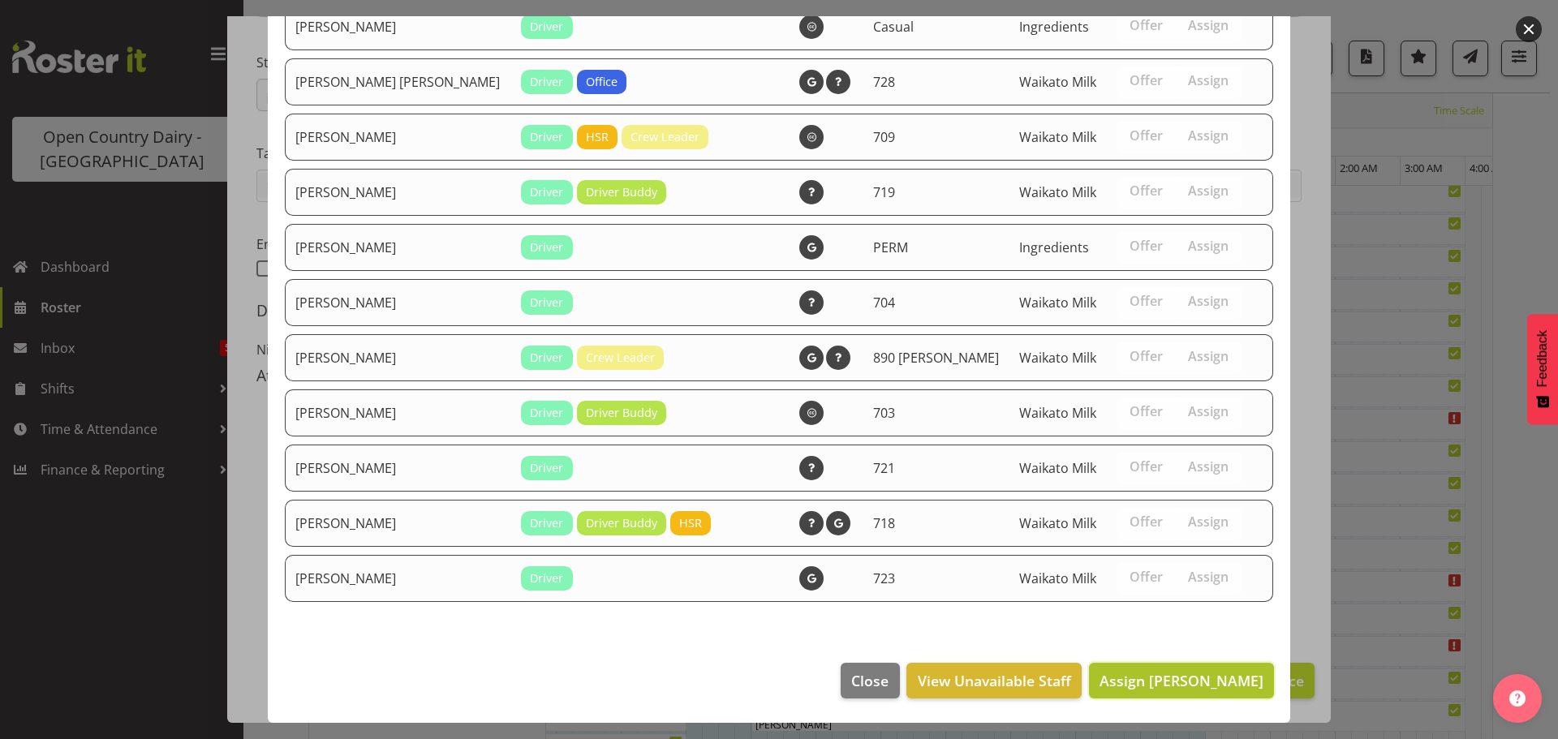
click at [1184, 686] on span "Assign Jon Williams" at bounding box center [1182, 680] width 164 height 19
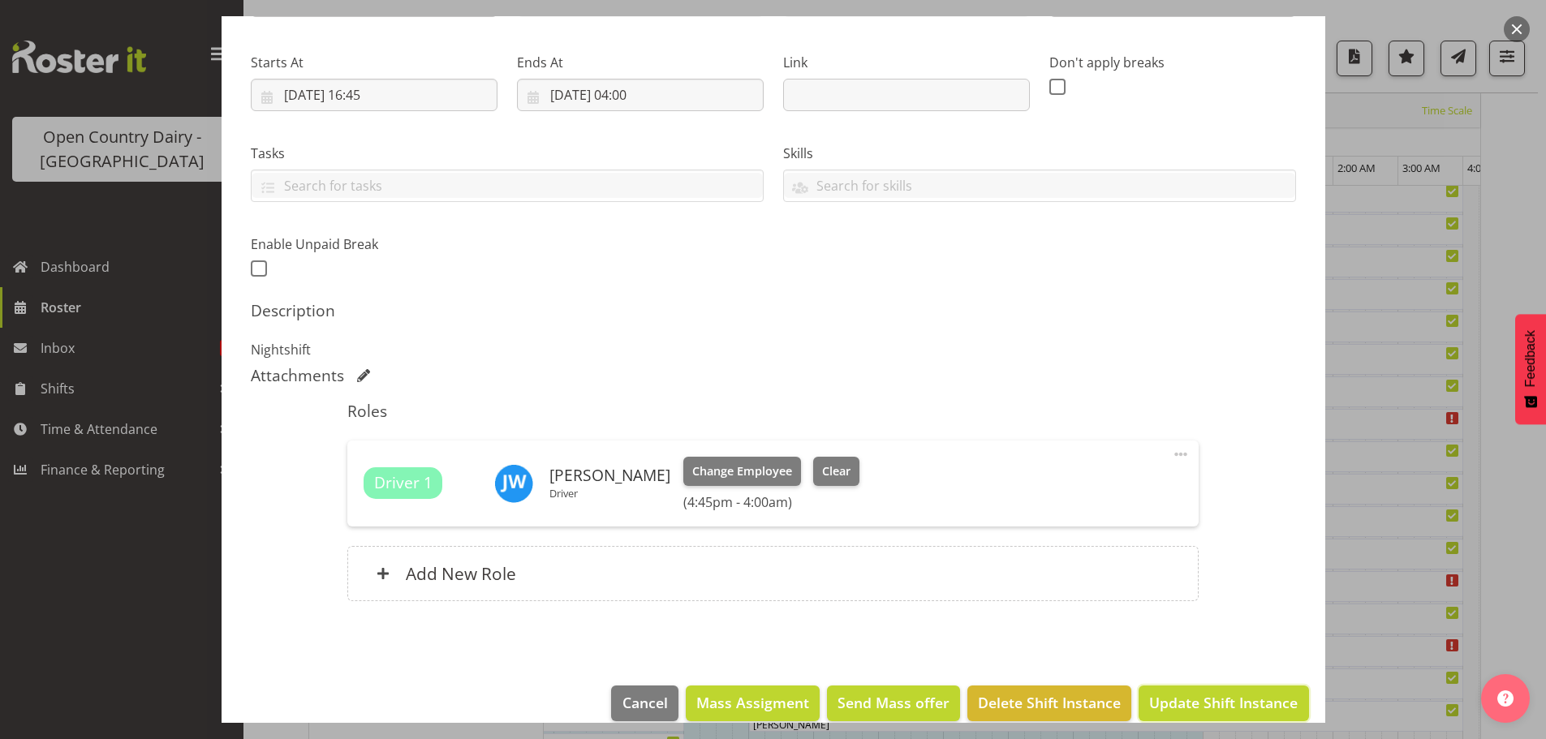
click at [1217, 696] on span "Update Shift Instance" at bounding box center [1223, 702] width 149 height 21
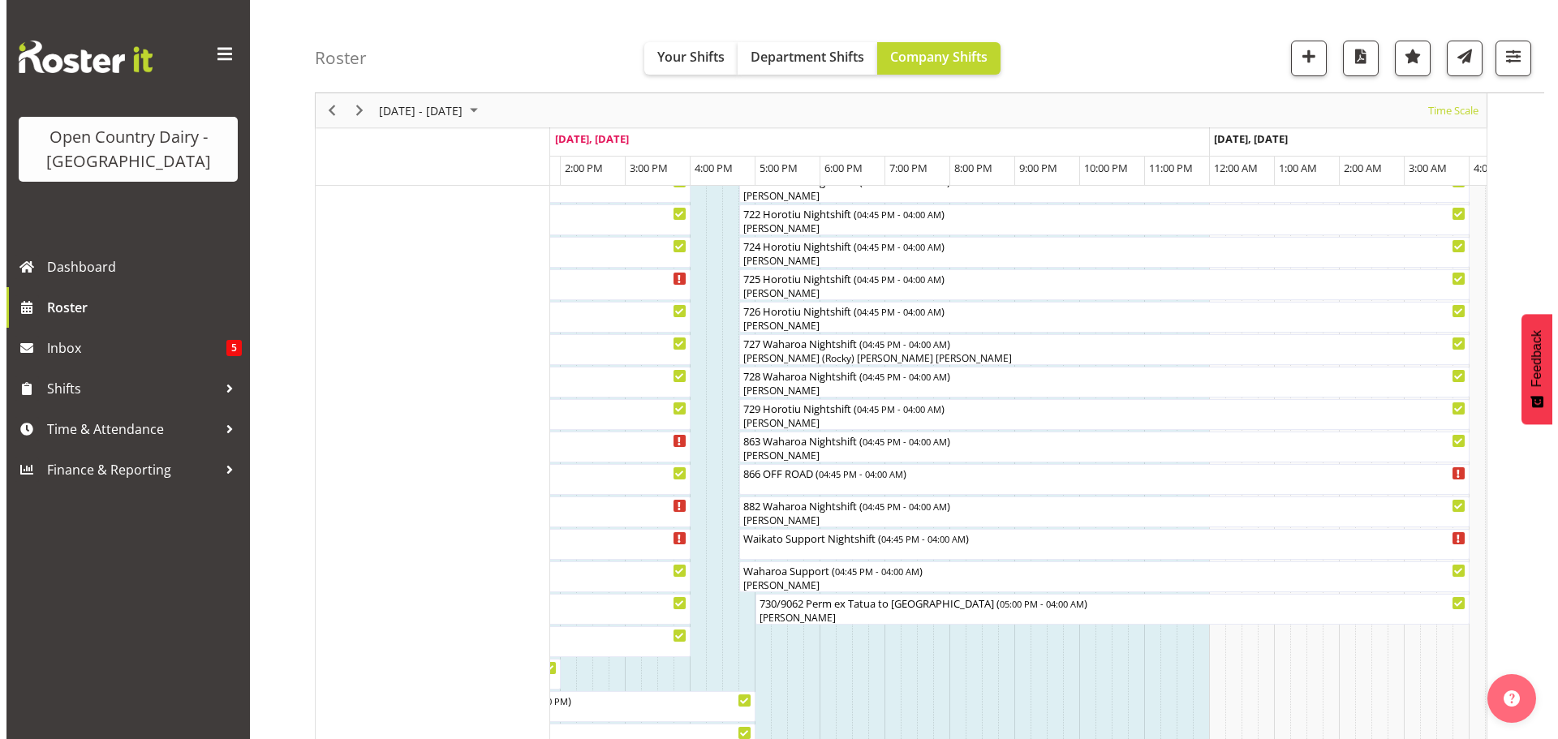
scroll to position [974, 0]
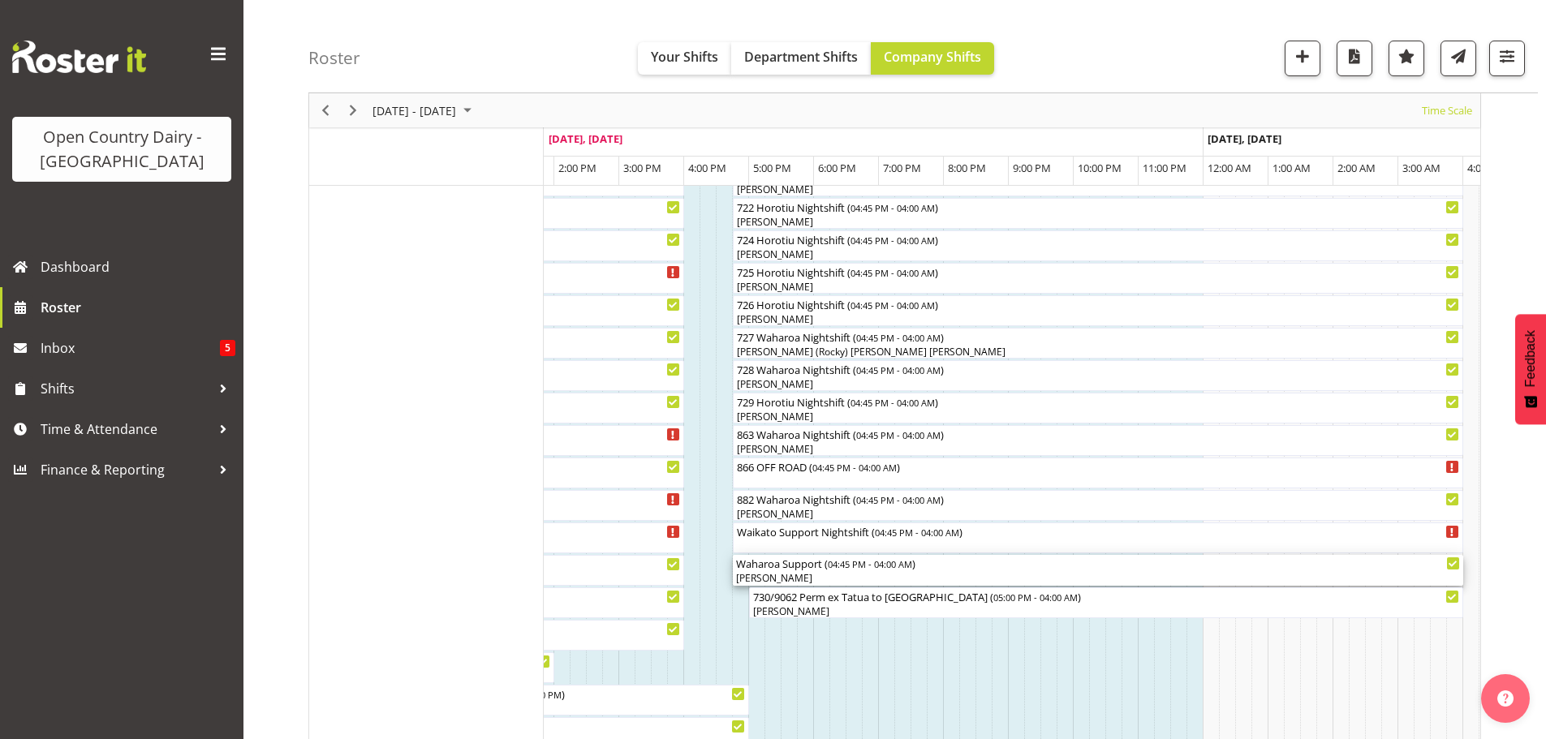
click at [773, 575] on div "[PERSON_NAME]" at bounding box center [1098, 578] width 724 height 15
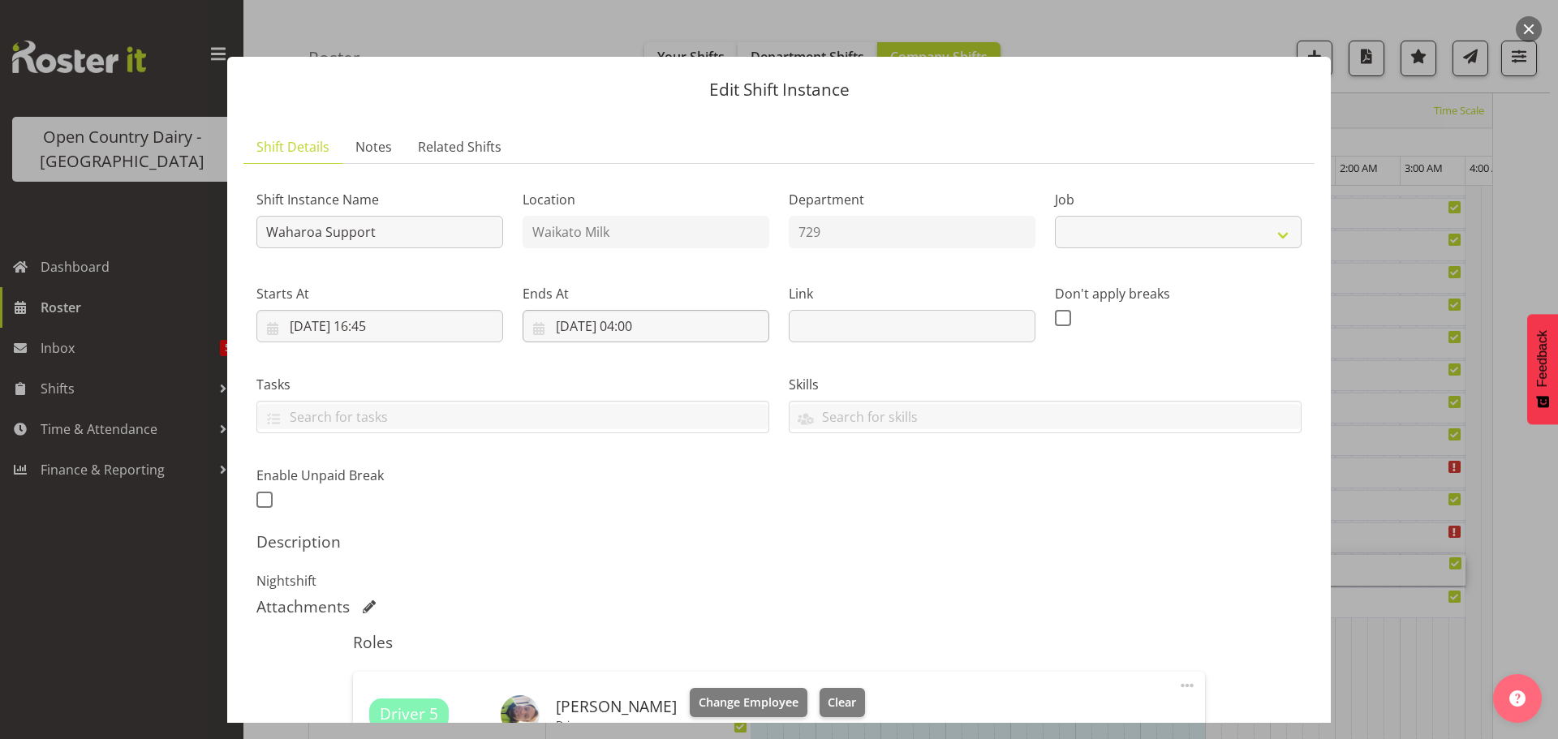
select select "9052"
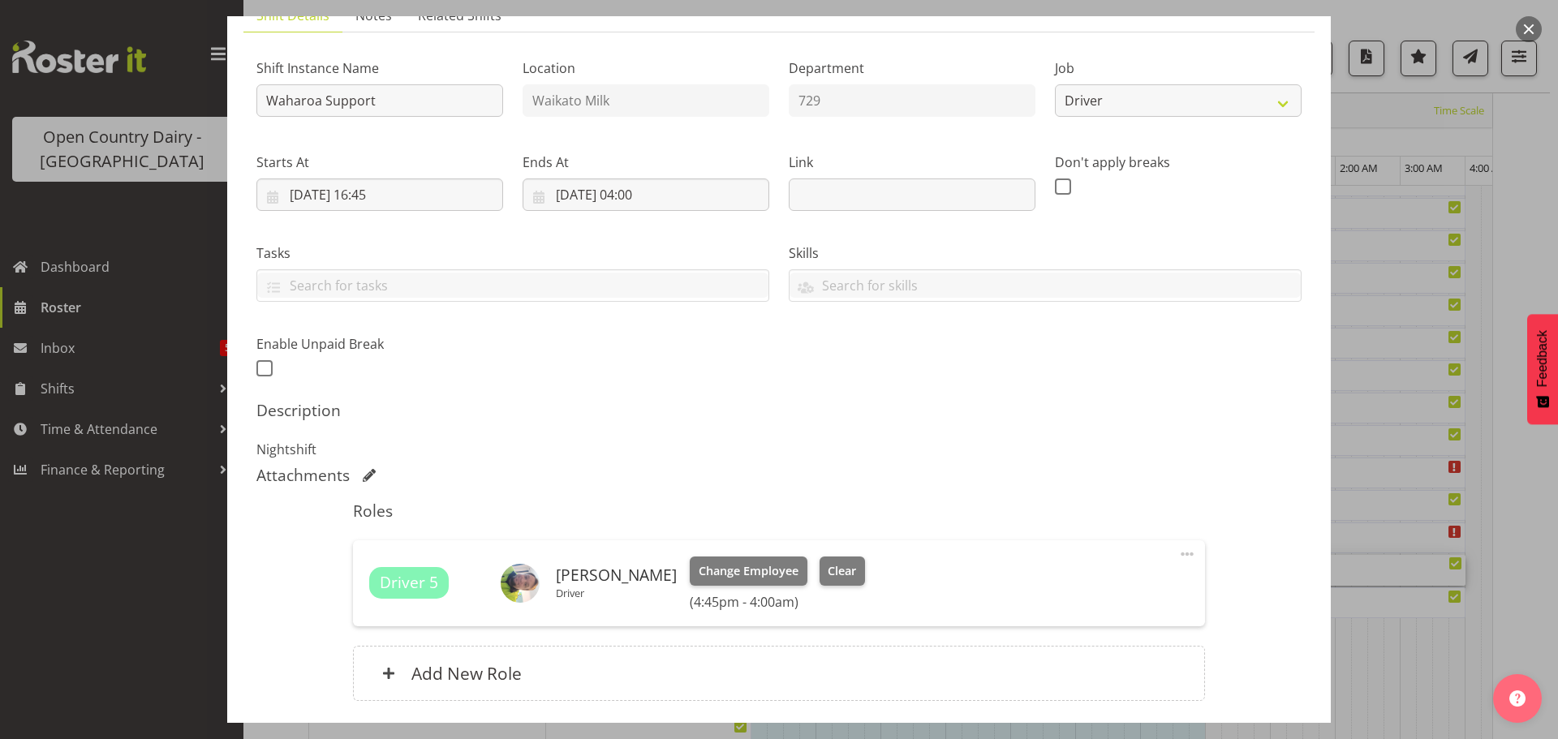
scroll to position [162, 0]
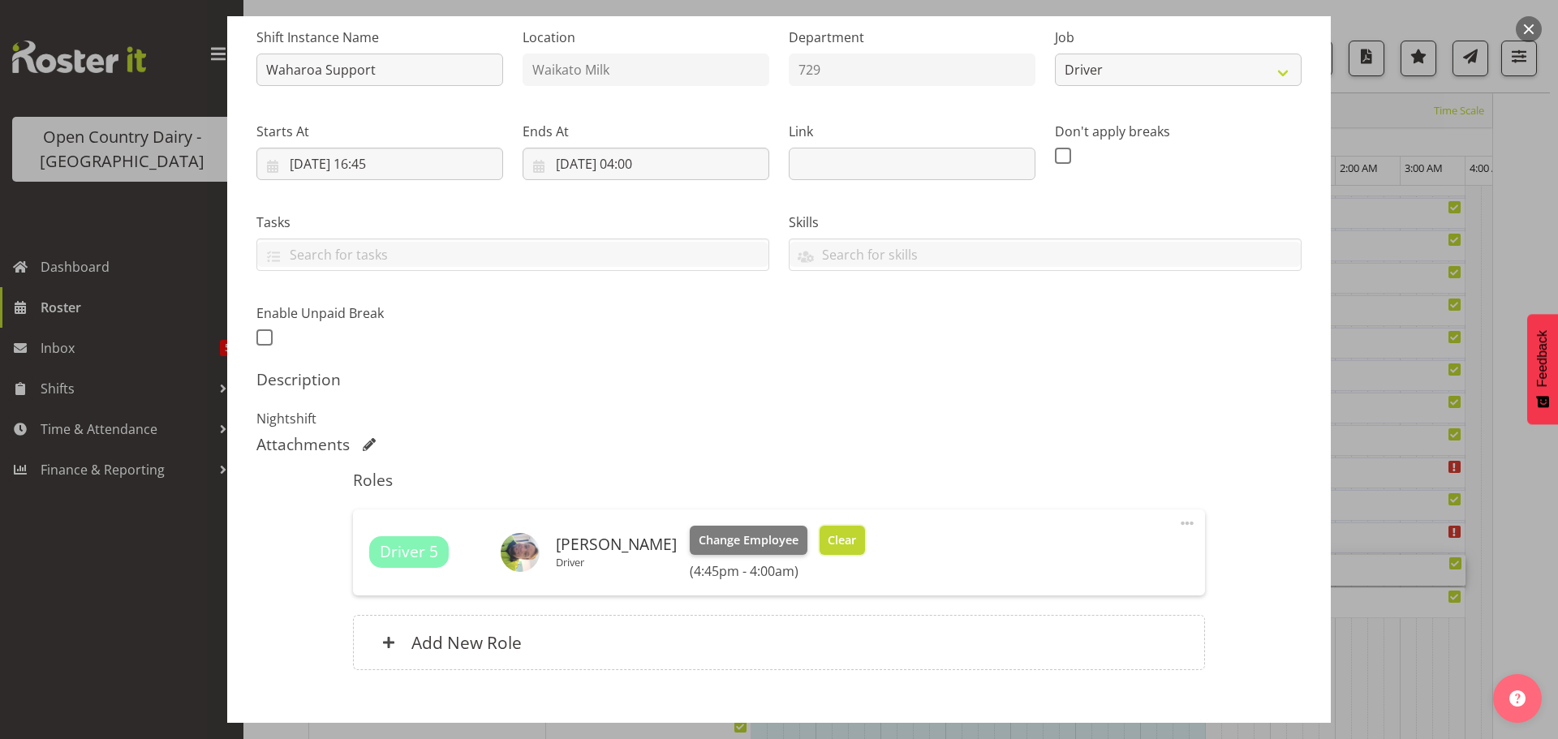
click at [828, 542] on span "Clear" at bounding box center [842, 541] width 28 height 18
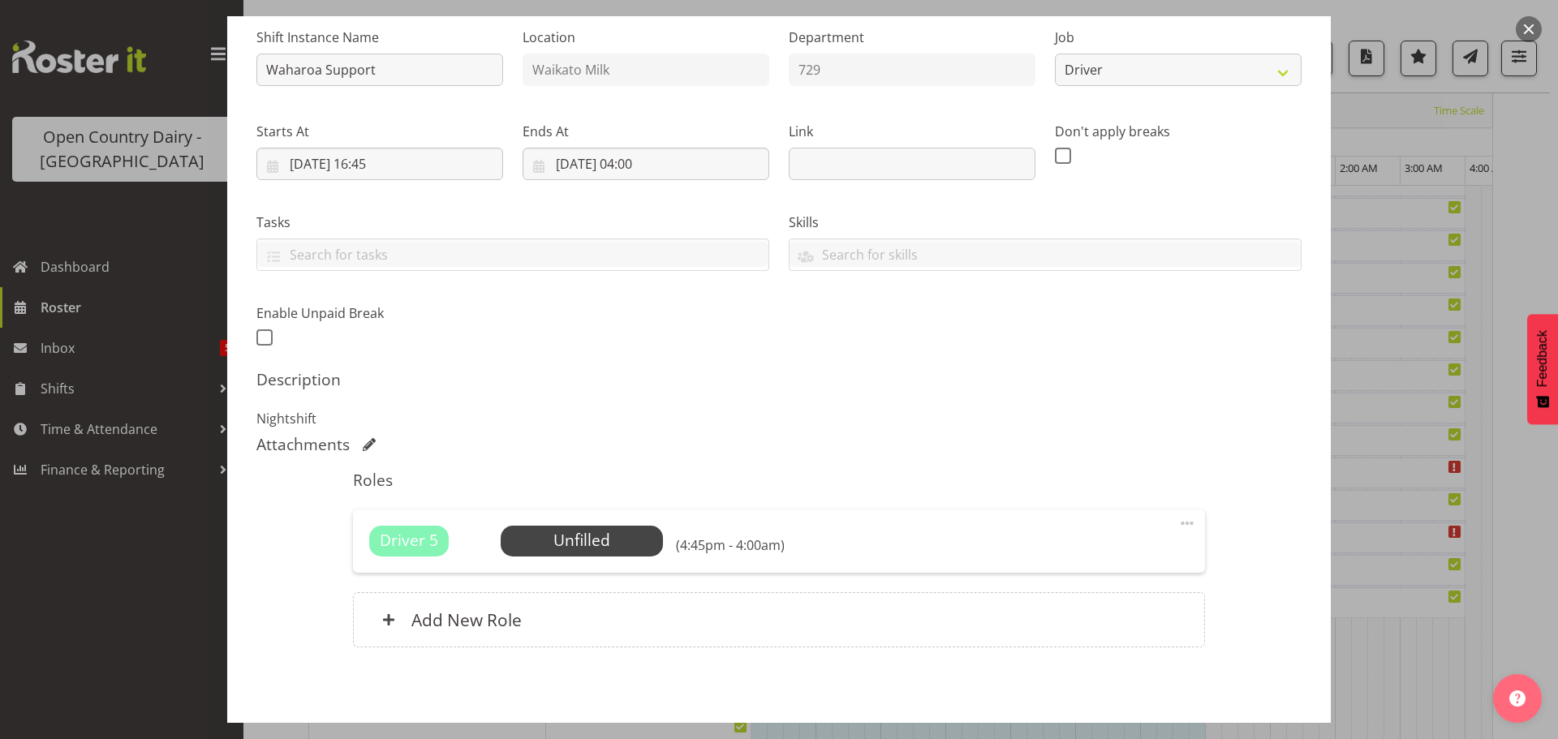
scroll to position [231, 0]
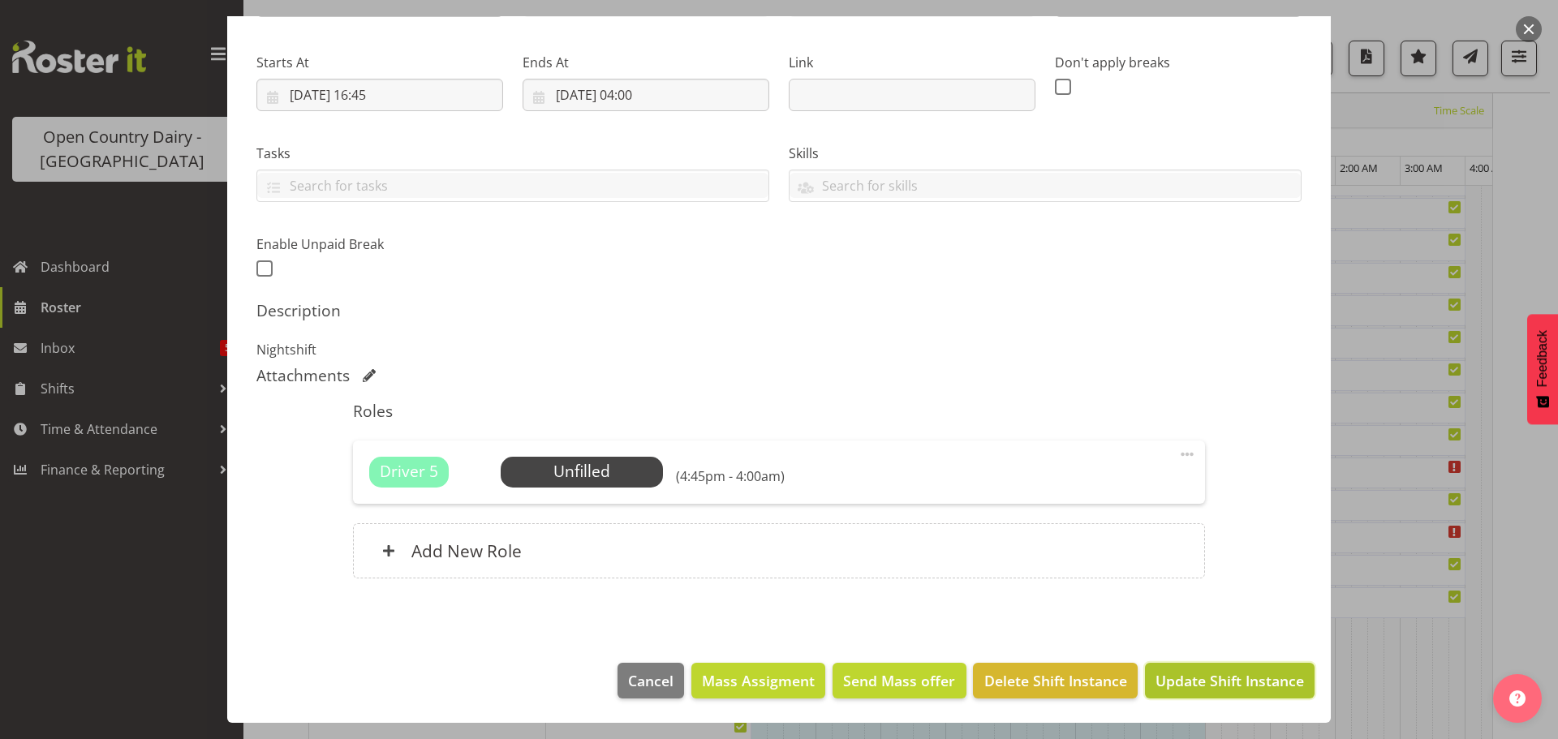
click at [1200, 691] on span "Update Shift Instance" at bounding box center [1230, 680] width 149 height 21
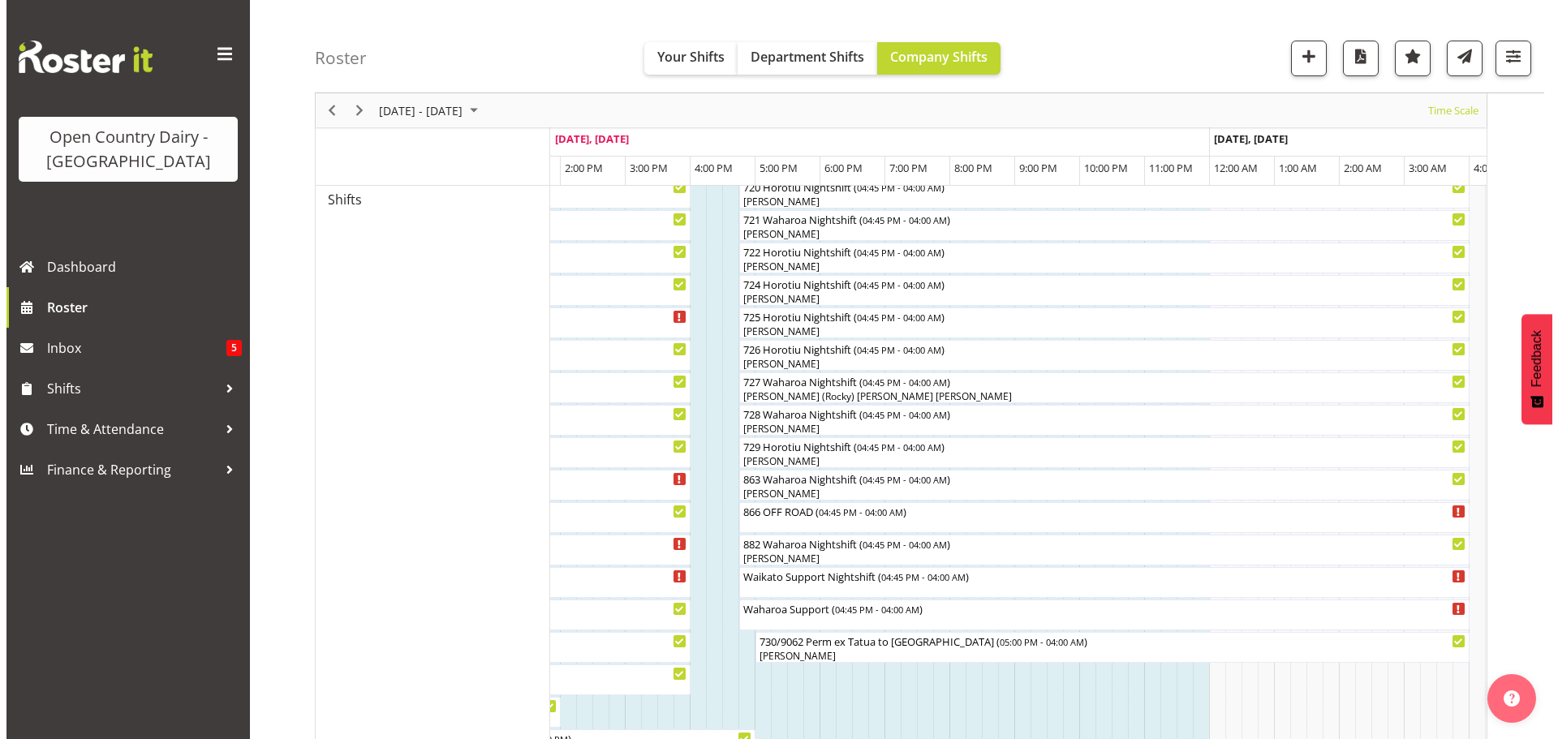
scroll to position [956, 0]
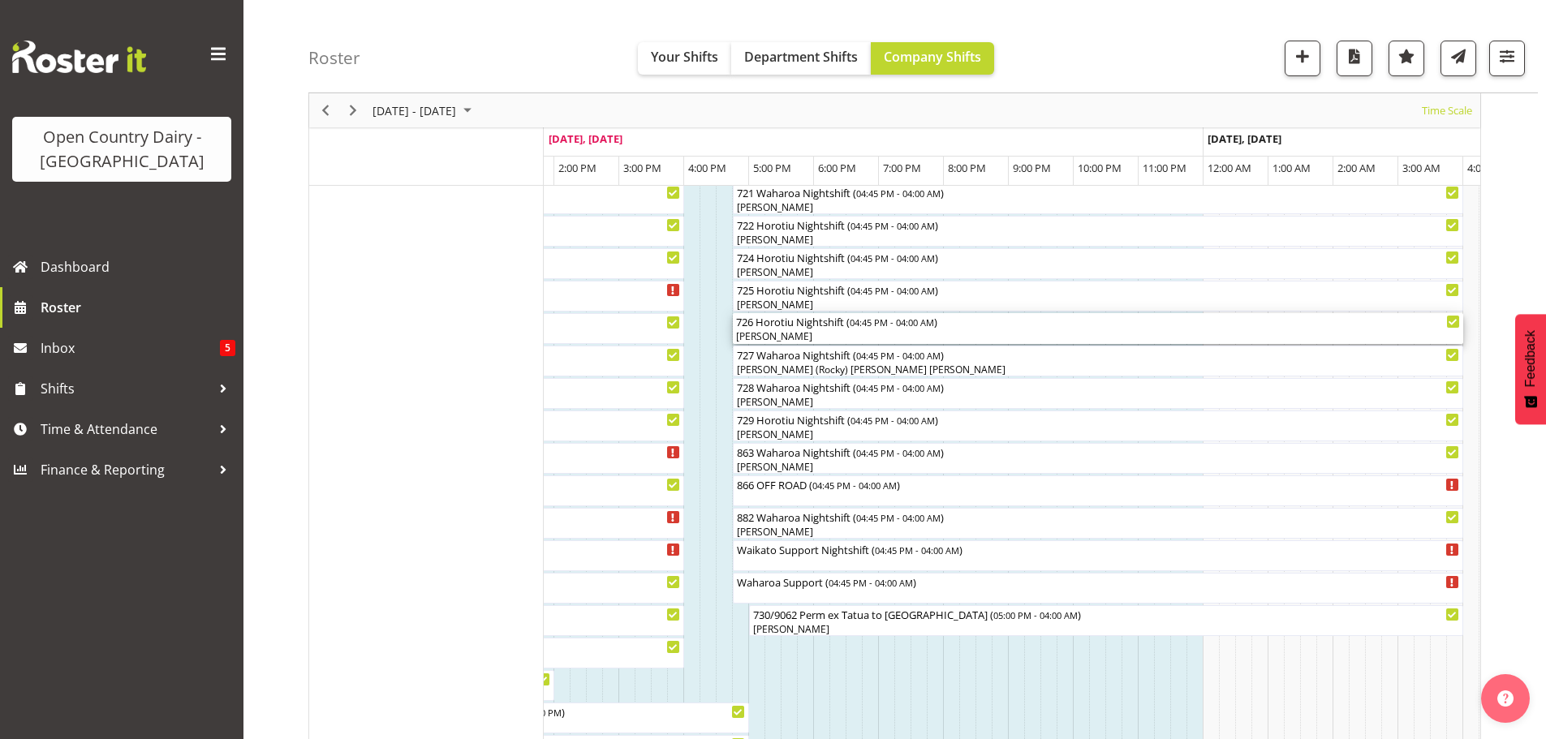
click at [770, 330] on div "[PERSON_NAME]" at bounding box center [1098, 337] width 724 height 15
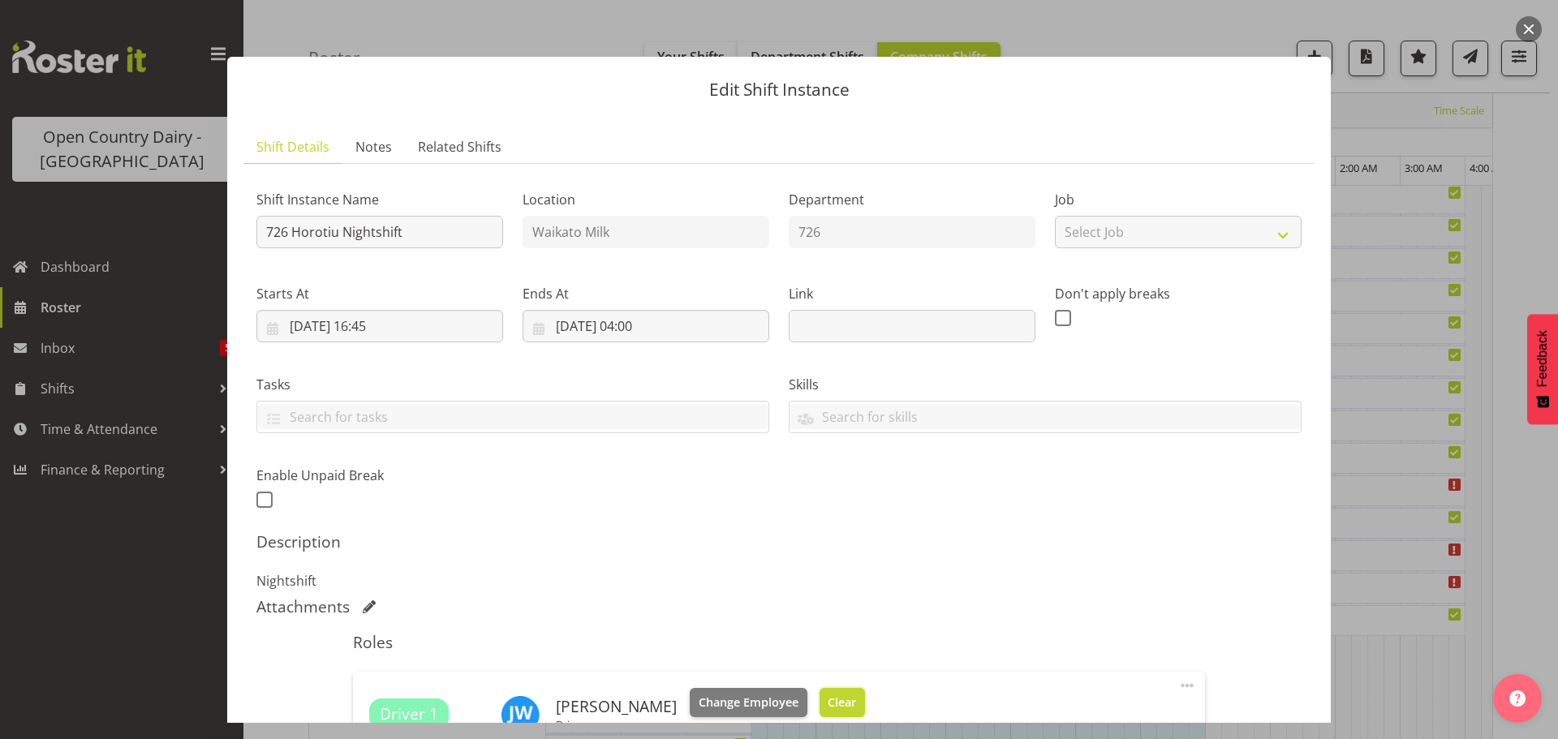
click at [828, 702] on span "Clear" at bounding box center [842, 703] width 28 height 18
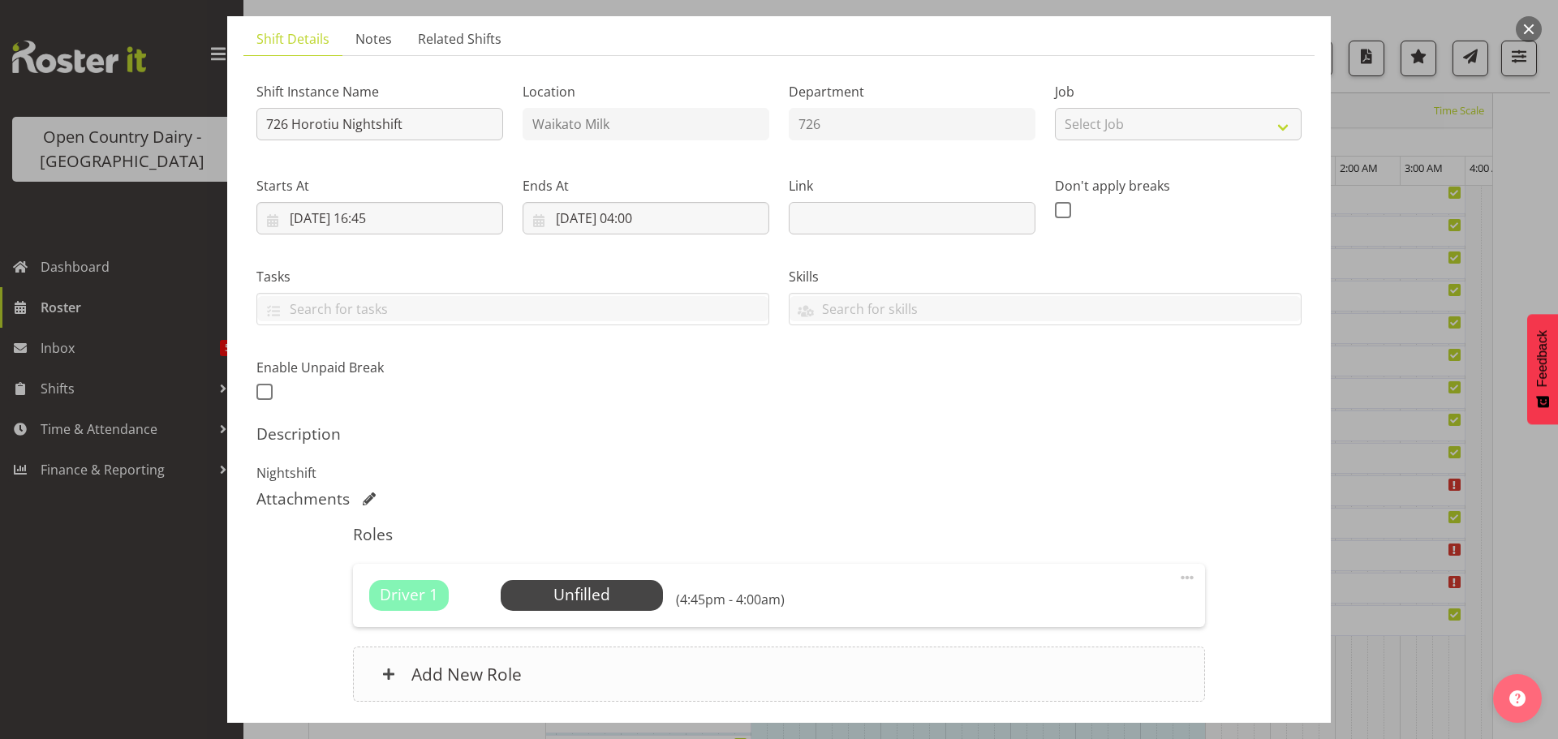
scroll to position [231, 0]
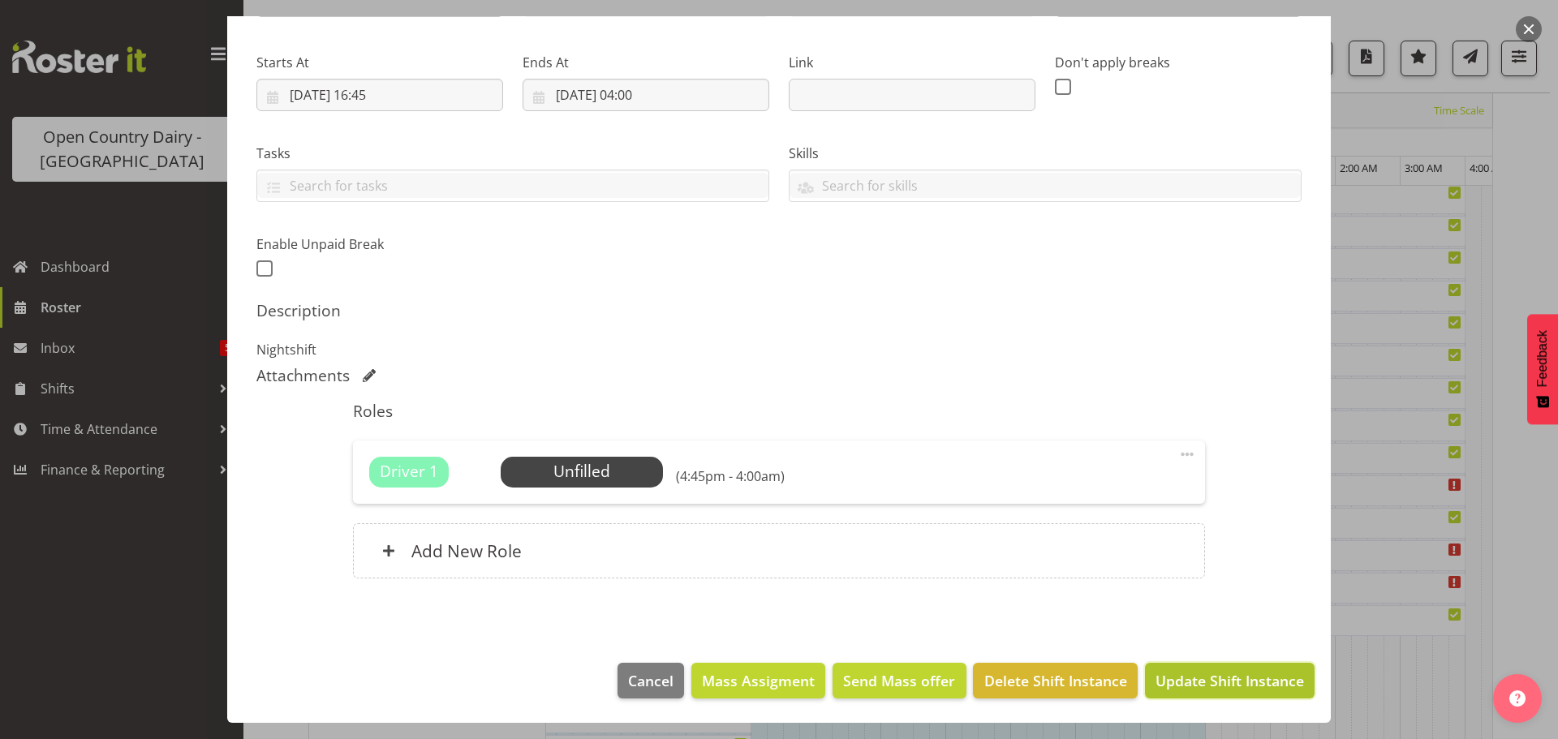
click at [1220, 686] on span "Update Shift Instance" at bounding box center [1230, 680] width 149 height 21
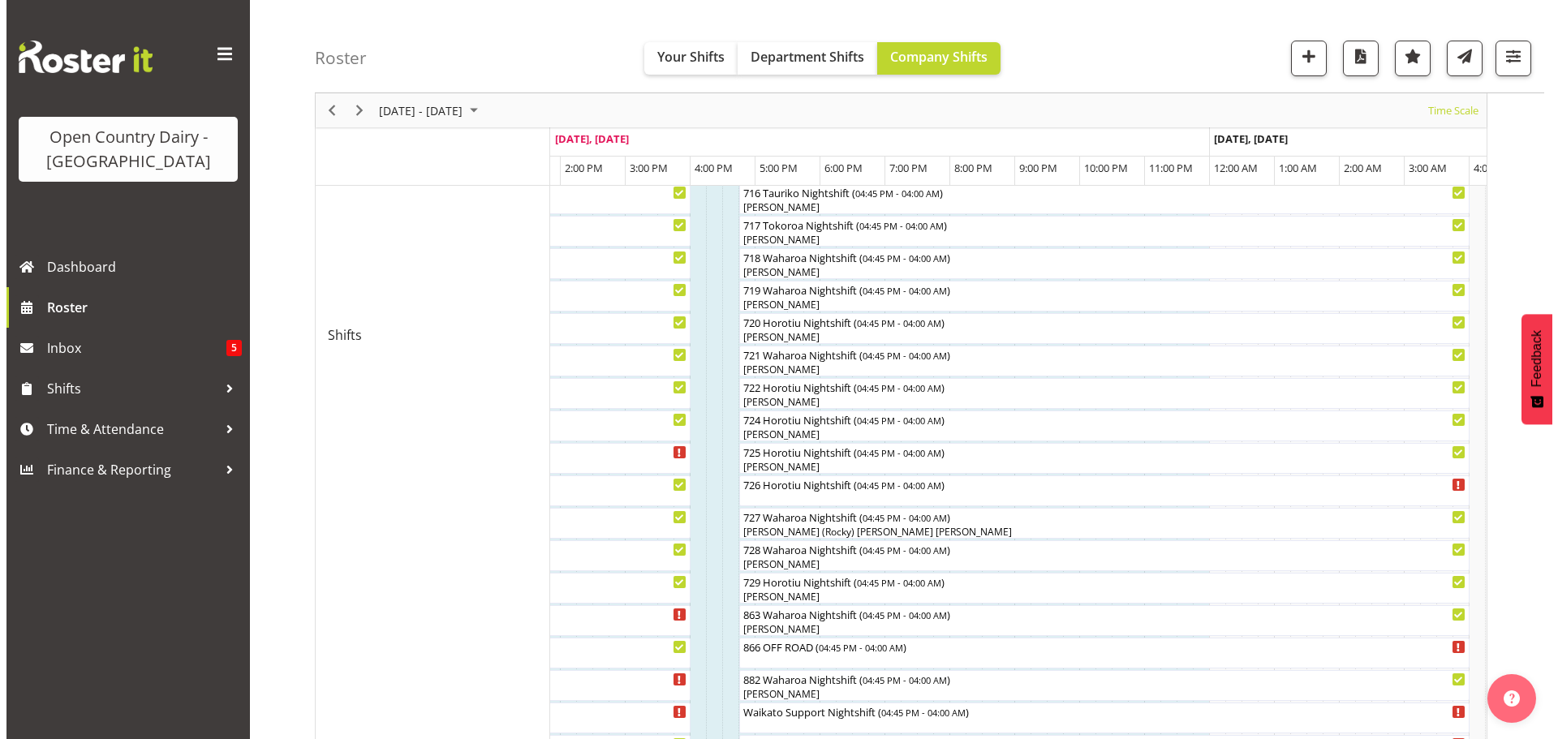
scroll to position [713, 0]
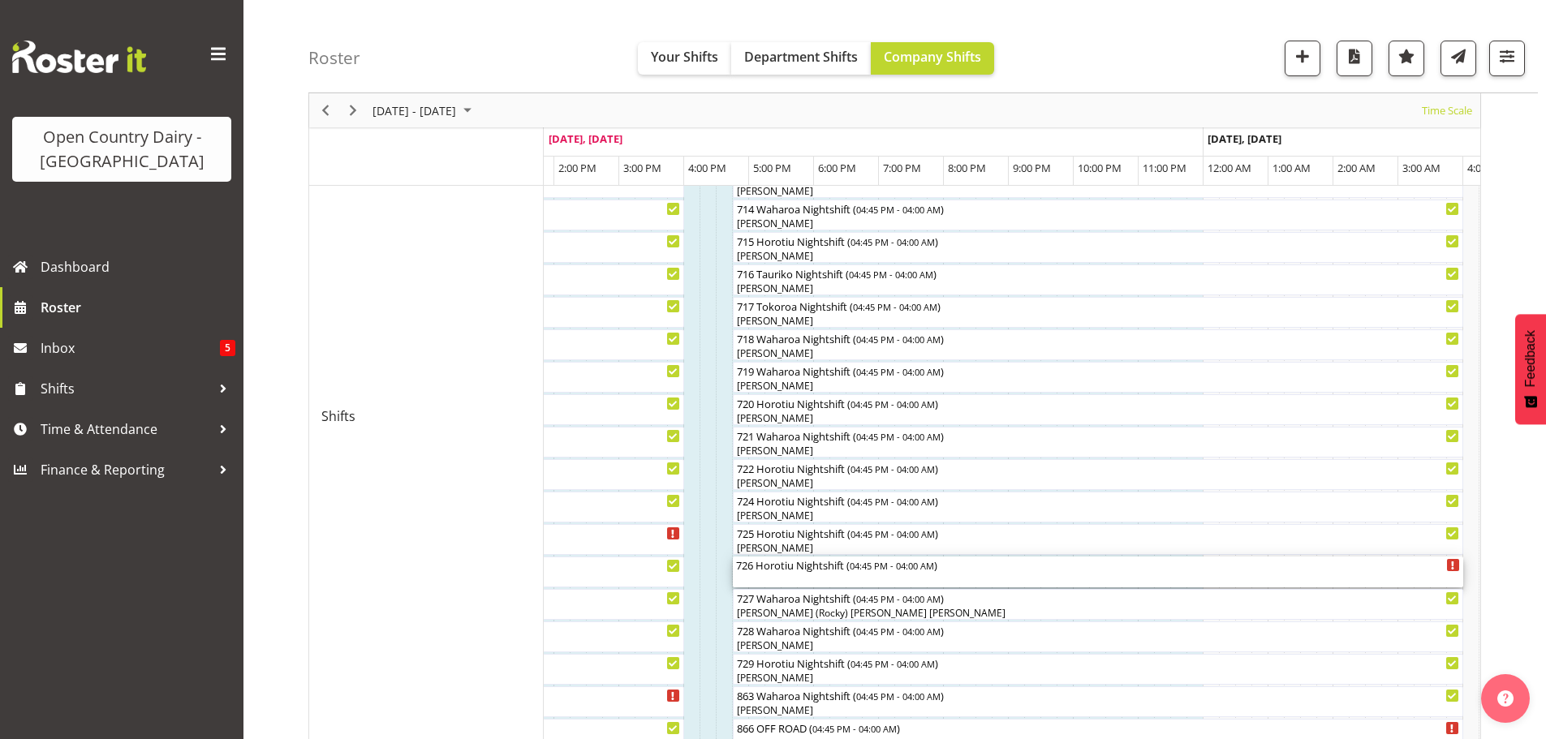
click at [756, 575] on div "726 Horotiu Nightshift ( 04:45 PM - 04:00 AM )" at bounding box center [1098, 572] width 724 height 31
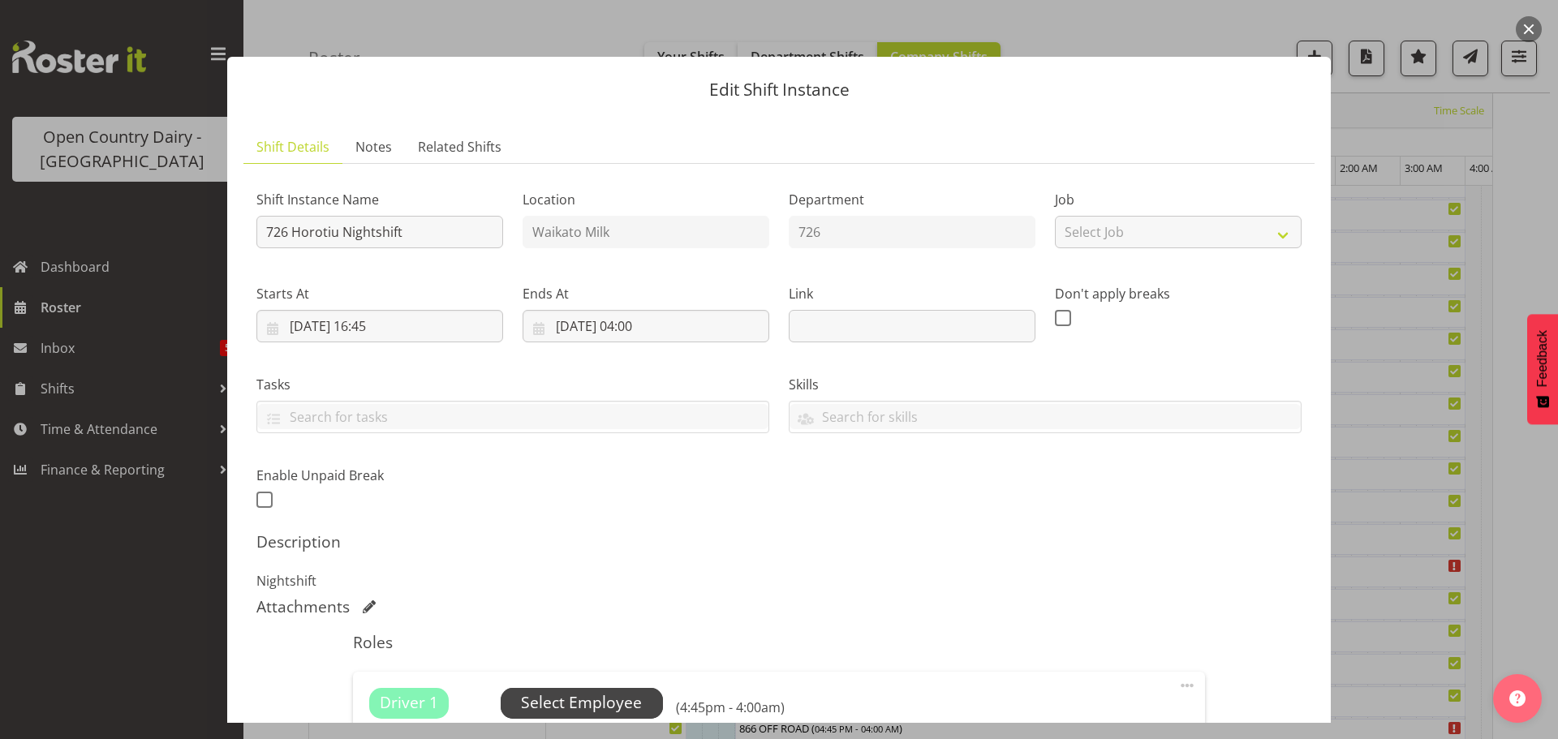
click at [644, 702] on span "Select Employee" at bounding box center [582, 703] width 162 height 31
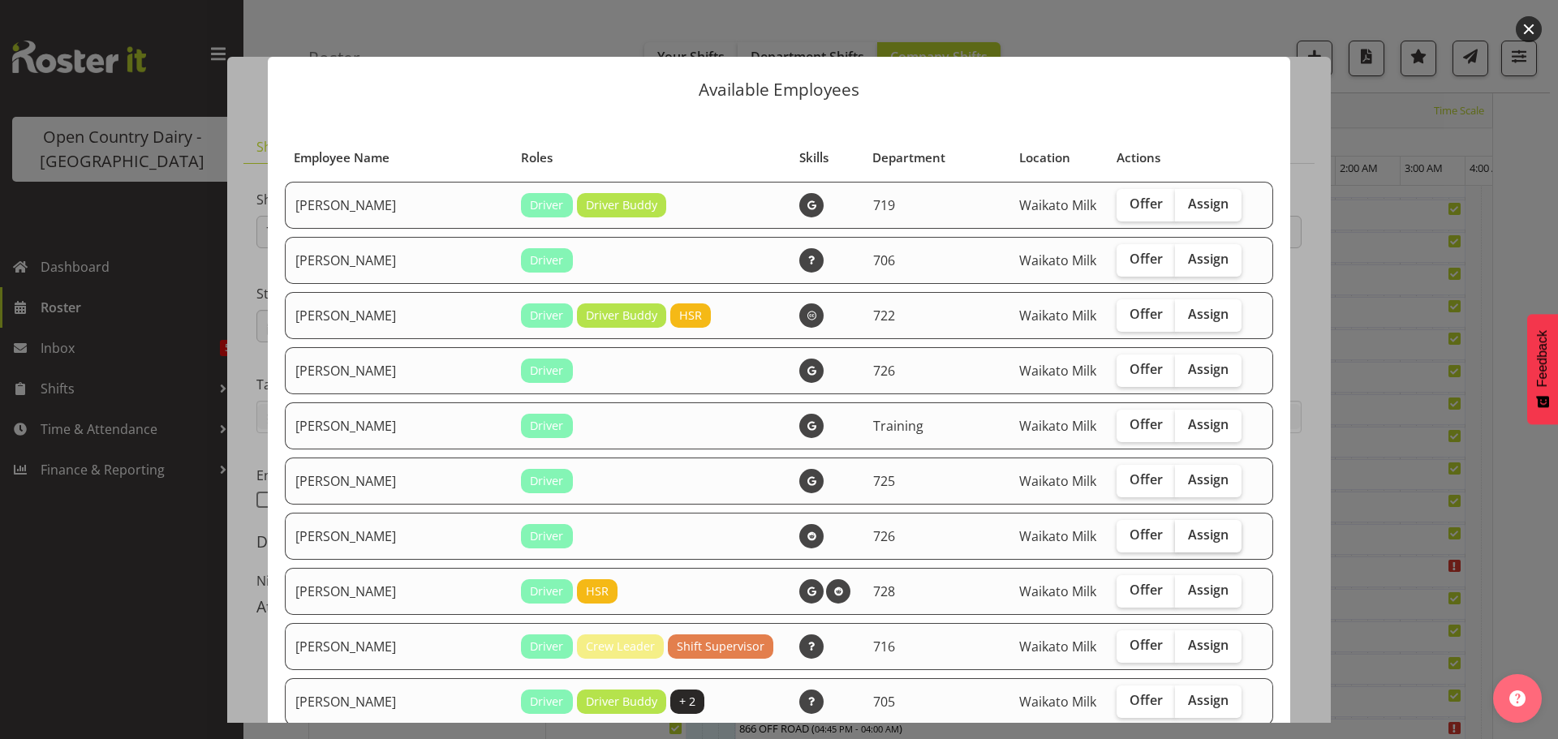
click at [1188, 532] on span "Assign" at bounding box center [1208, 535] width 41 height 16
click at [1175, 532] on input "Assign" at bounding box center [1180, 535] width 11 height 11
checkbox input "true"
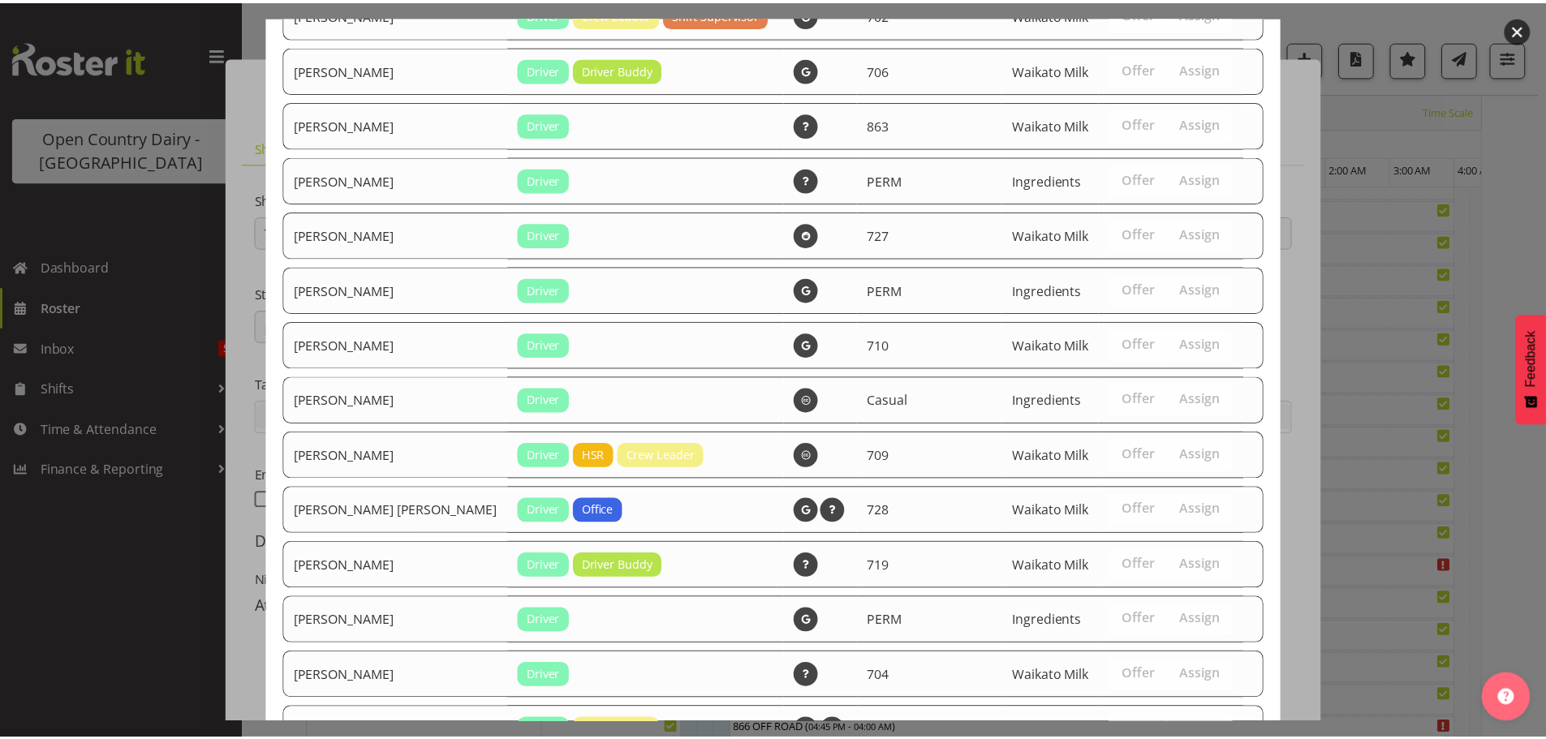
scroll to position [3159, 0]
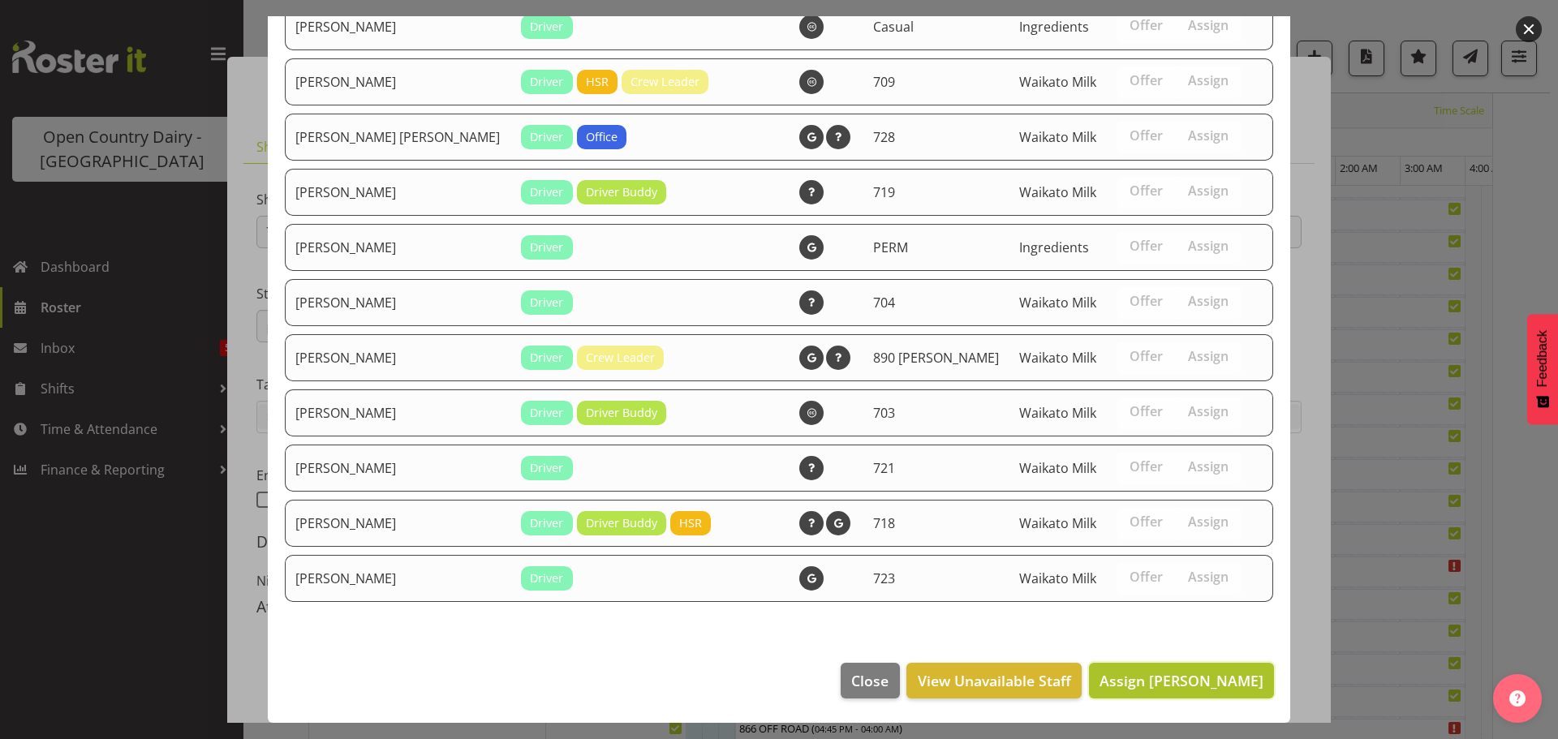
click at [1191, 678] on span "Assign Bryan Leathart" at bounding box center [1182, 680] width 164 height 19
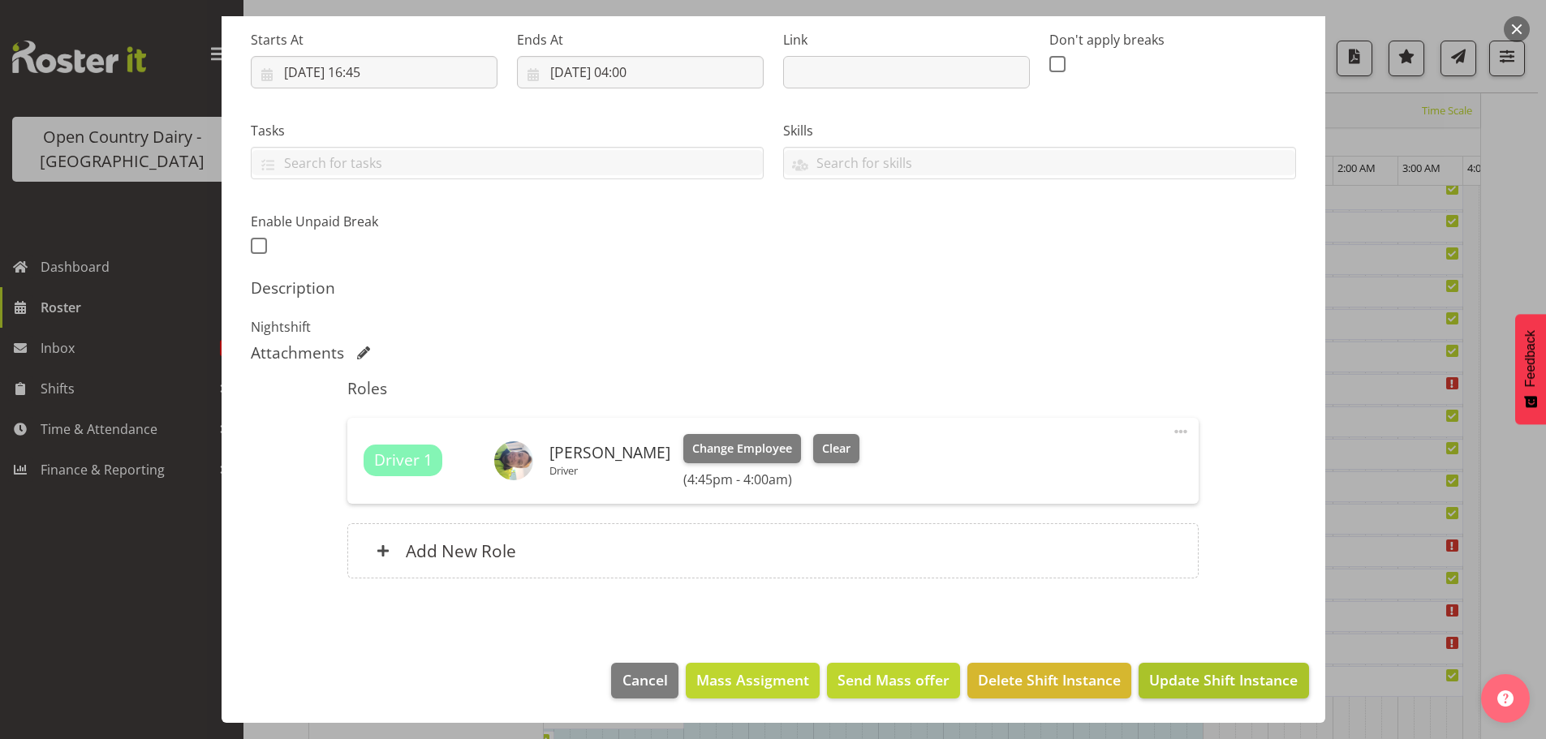
scroll to position [1200, 0]
click at [1234, 682] on span "Update Shift Instance" at bounding box center [1223, 680] width 149 height 21
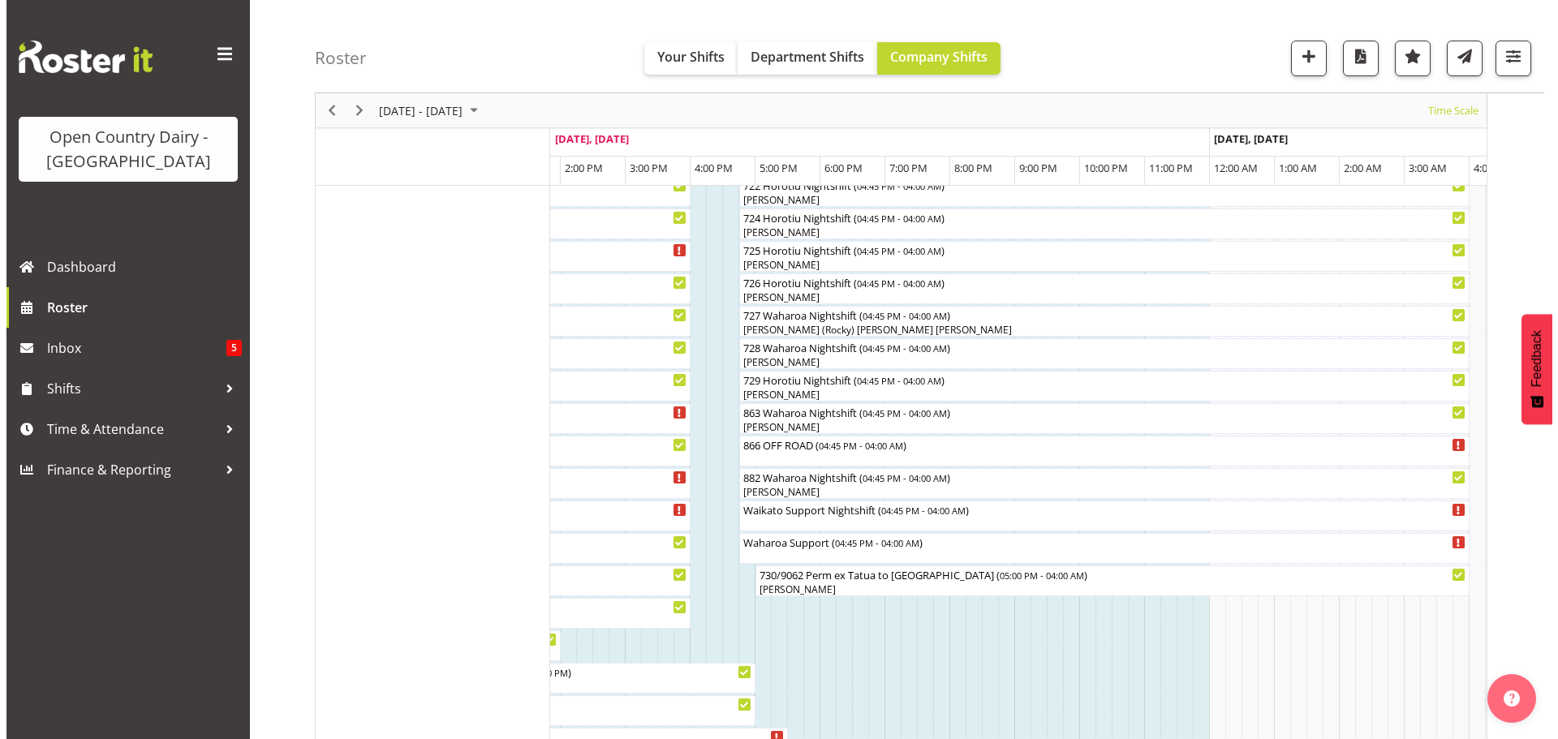
scroll to position [974, 0]
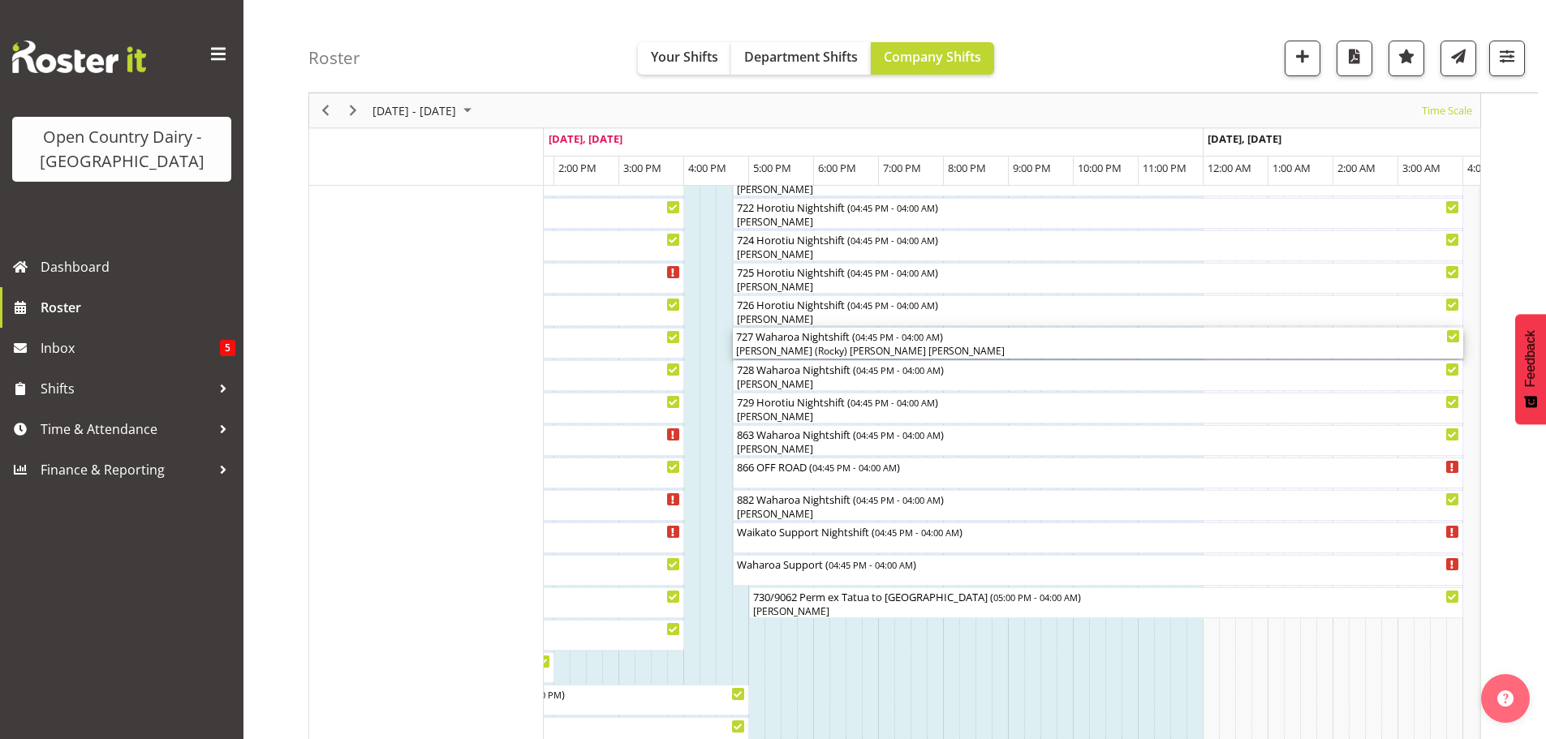
click at [756, 349] on div "[PERSON_NAME] (Rocky) [PERSON_NAME] [PERSON_NAME]" at bounding box center [1098, 351] width 724 height 15
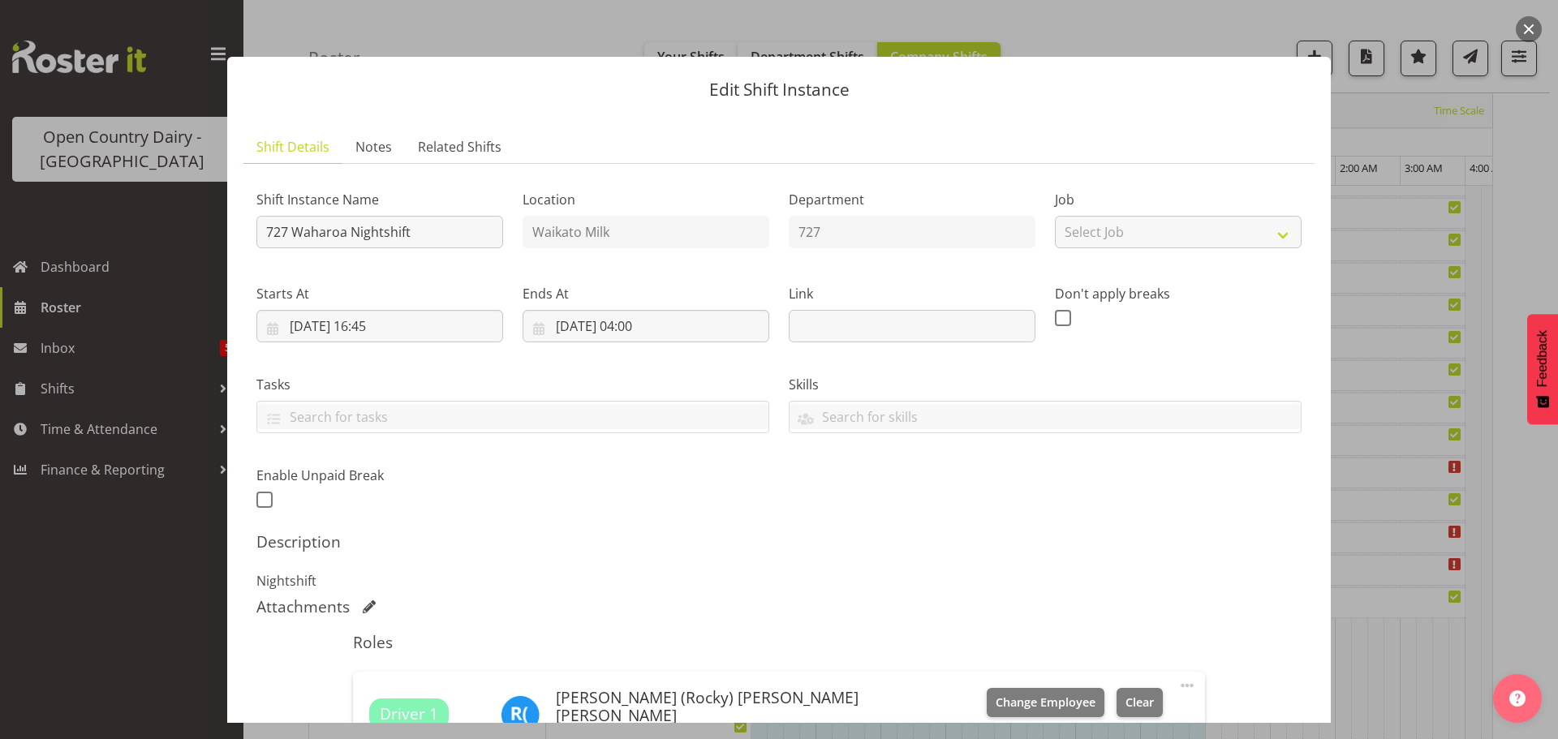
drag, startPoint x: 756, startPoint y: 349, endPoint x: 1079, endPoint y: 541, distance: 375.6
click at [1082, 540] on h5 "Description" at bounding box center [778, 541] width 1045 height 19
click at [1126, 709] on span "Clear" at bounding box center [1140, 703] width 28 height 18
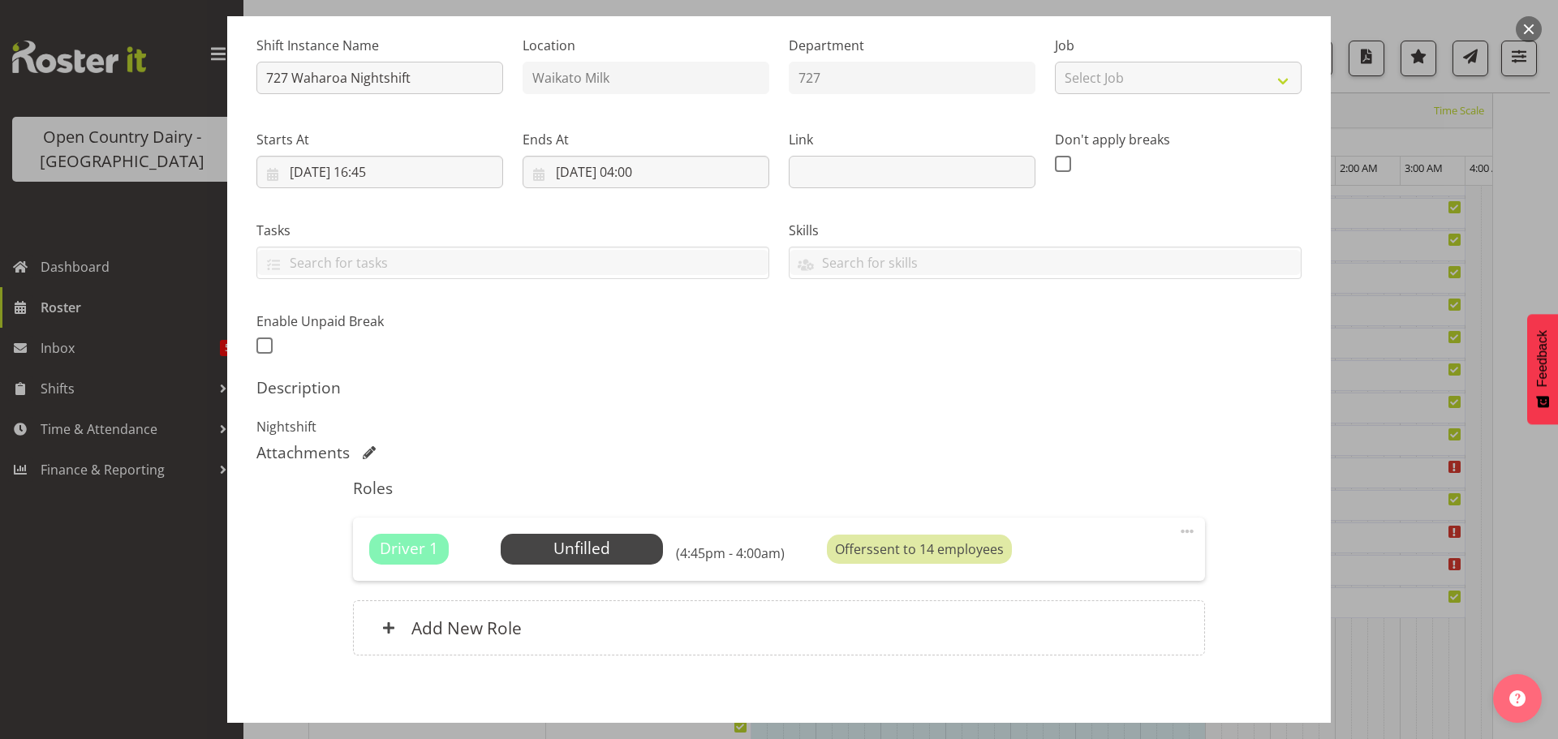
scroll to position [231, 0]
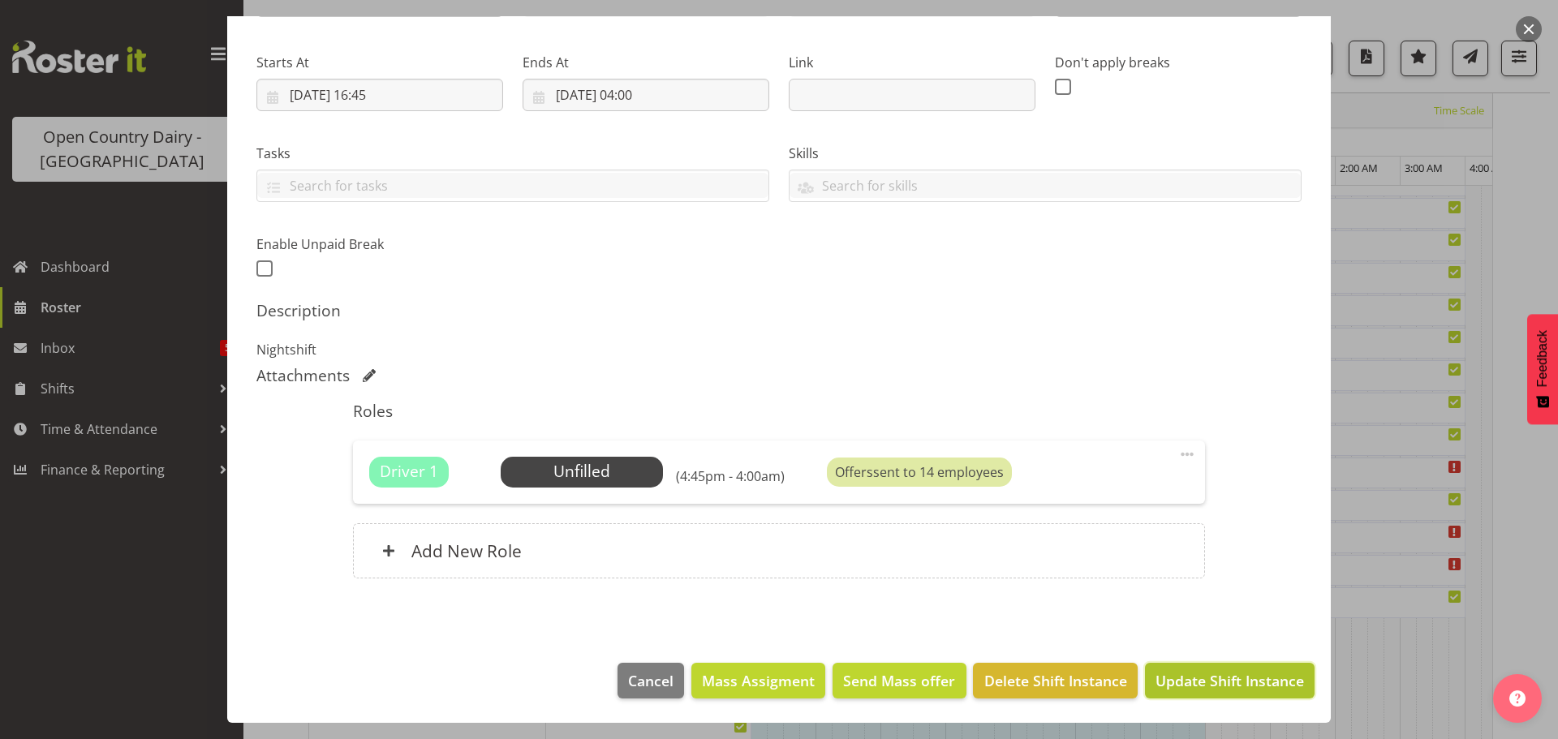
click at [1226, 683] on span "Update Shift Instance" at bounding box center [1230, 680] width 149 height 21
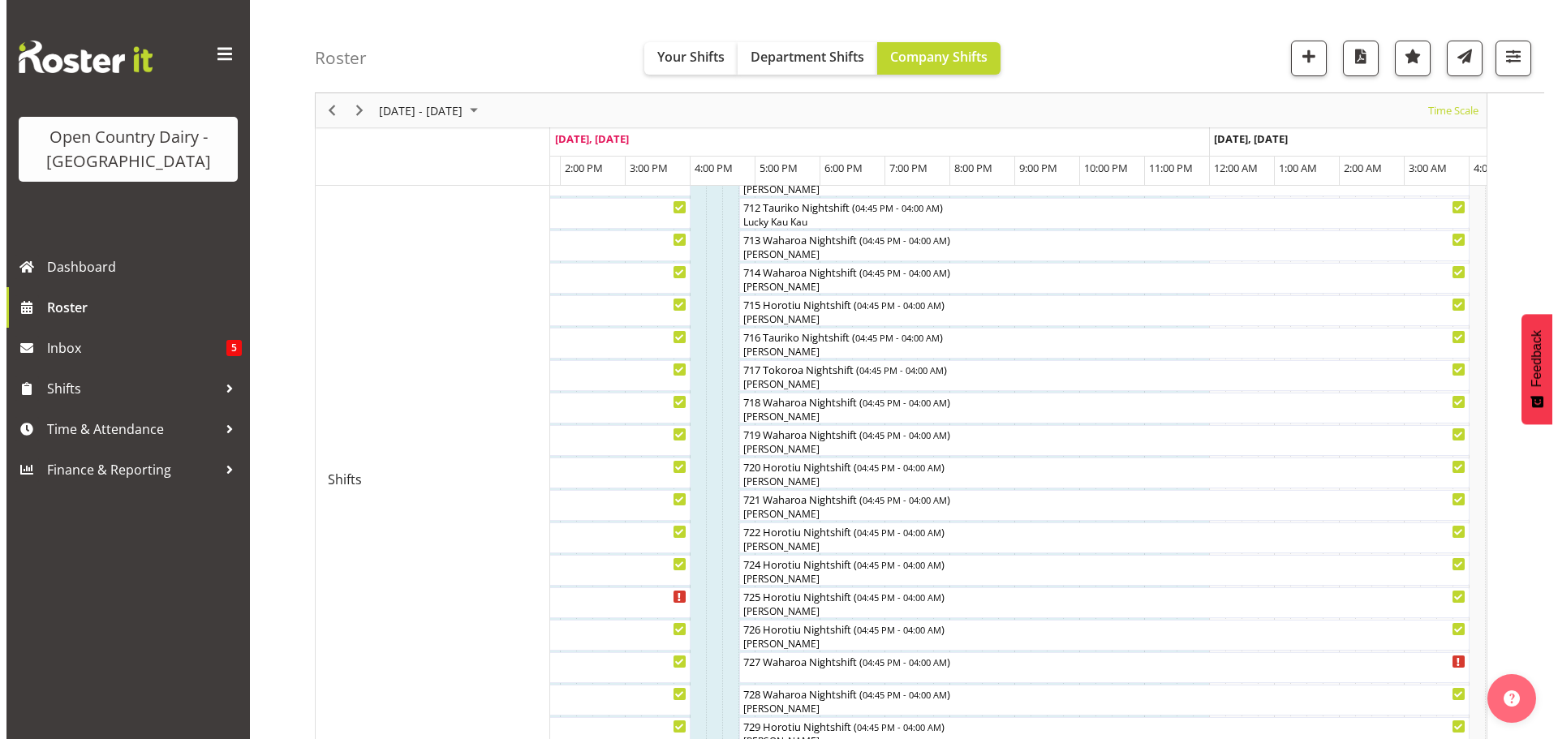
scroll to position [812, 0]
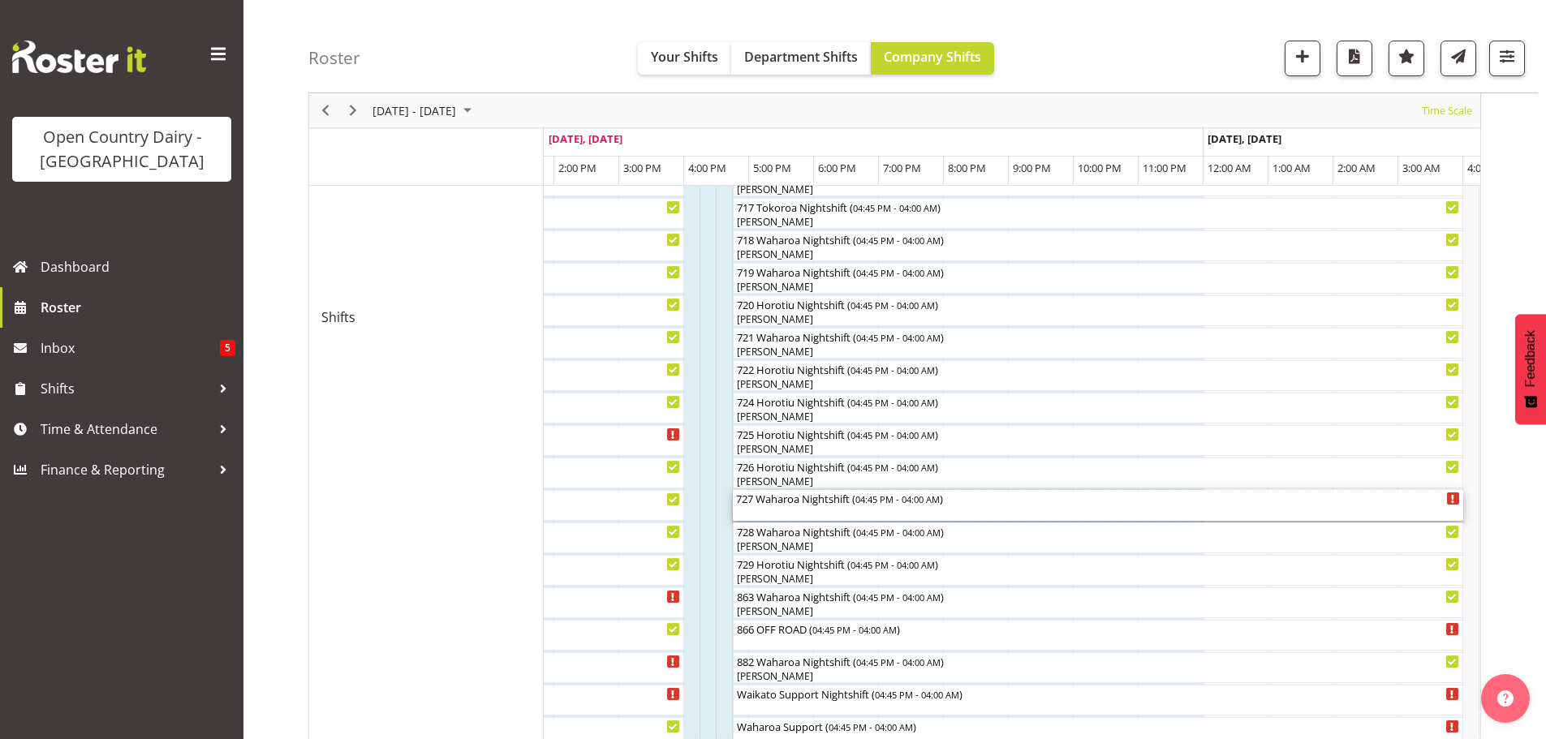
click at [756, 508] on div "727 Waharoa Nightshift ( 04:45 PM - 04:00 AM )" at bounding box center [1098, 505] width 724 height 31
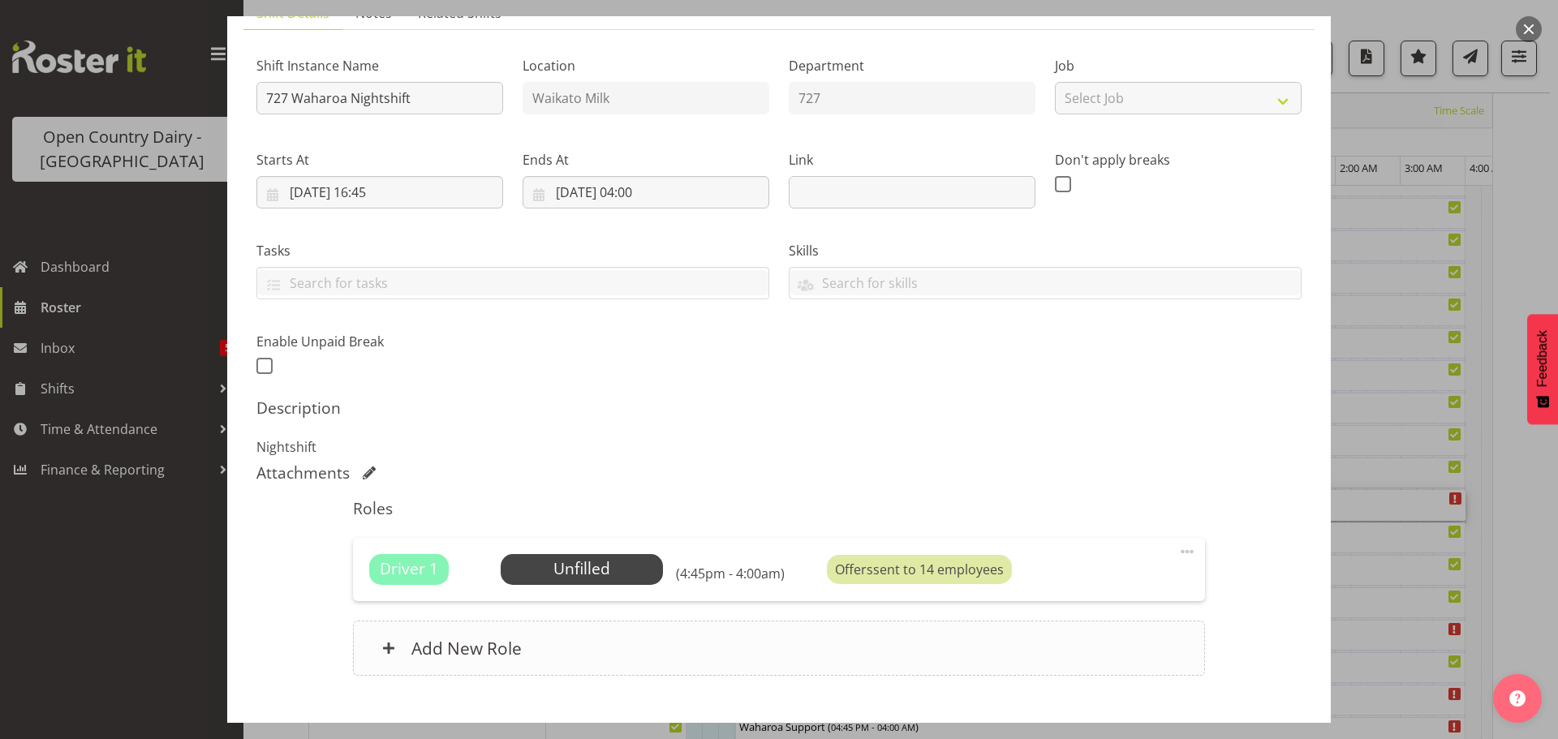
scroll to position [231, 0]
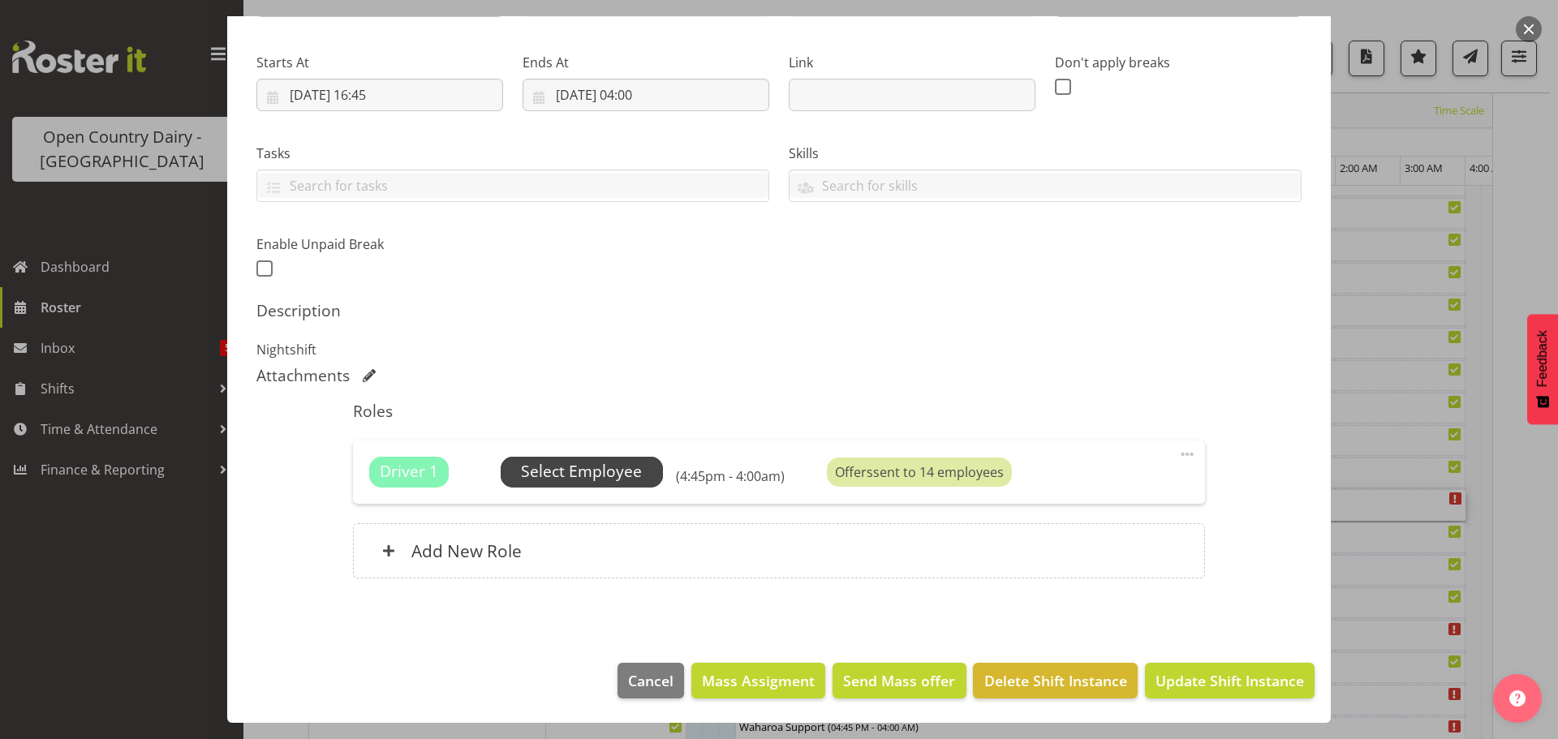
click at [588, 470] on span "Select Employee" at bounding box center [581, 472] width 121 height 24
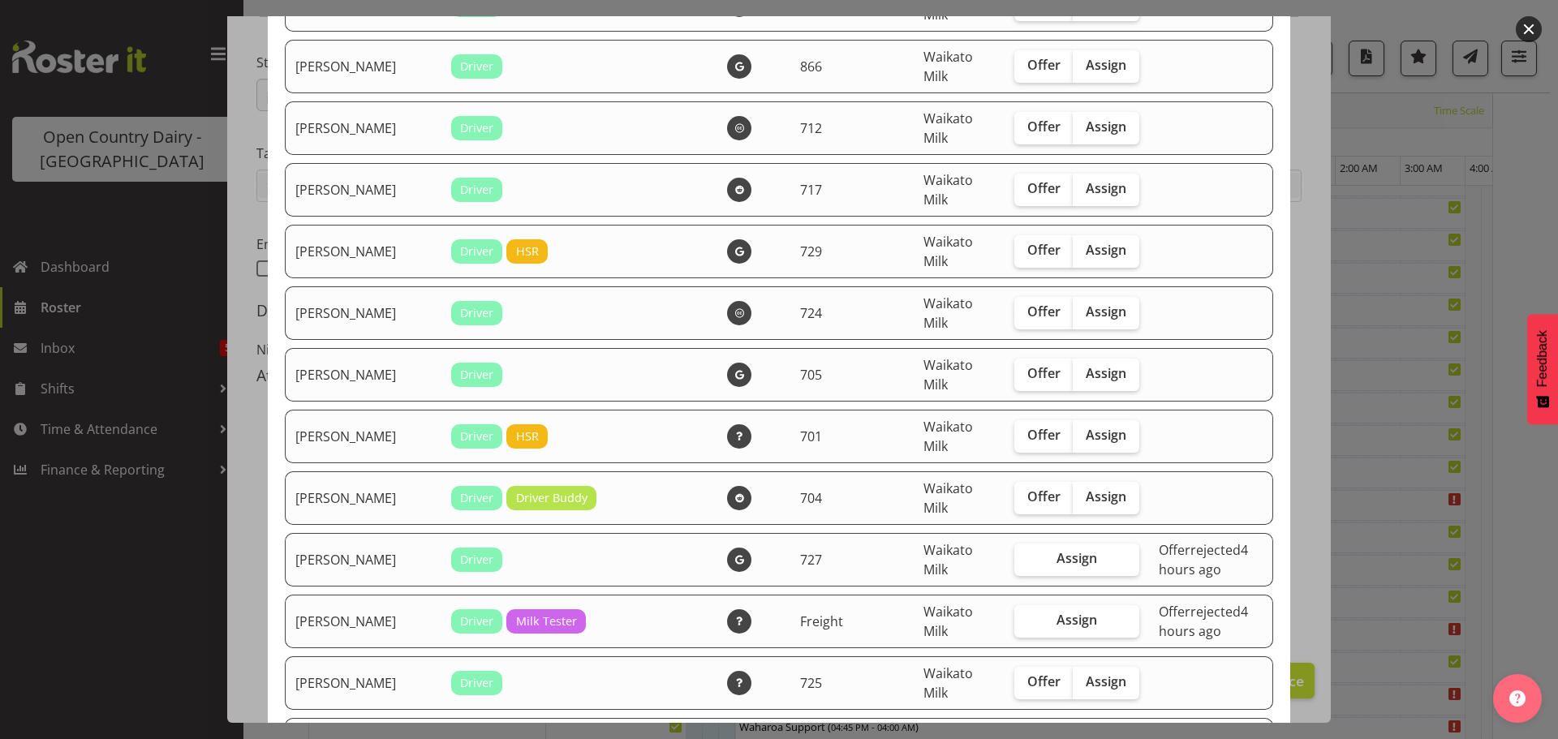
scroll to position [1623, 0]
click at [1086, 499] on span "Assign" at bounding box center [1106, 496] width 41 height 16
click at [1073, 499] on input "Assign" at bounding box center [1078, 496] width 11 height 11
checkbox input "true"
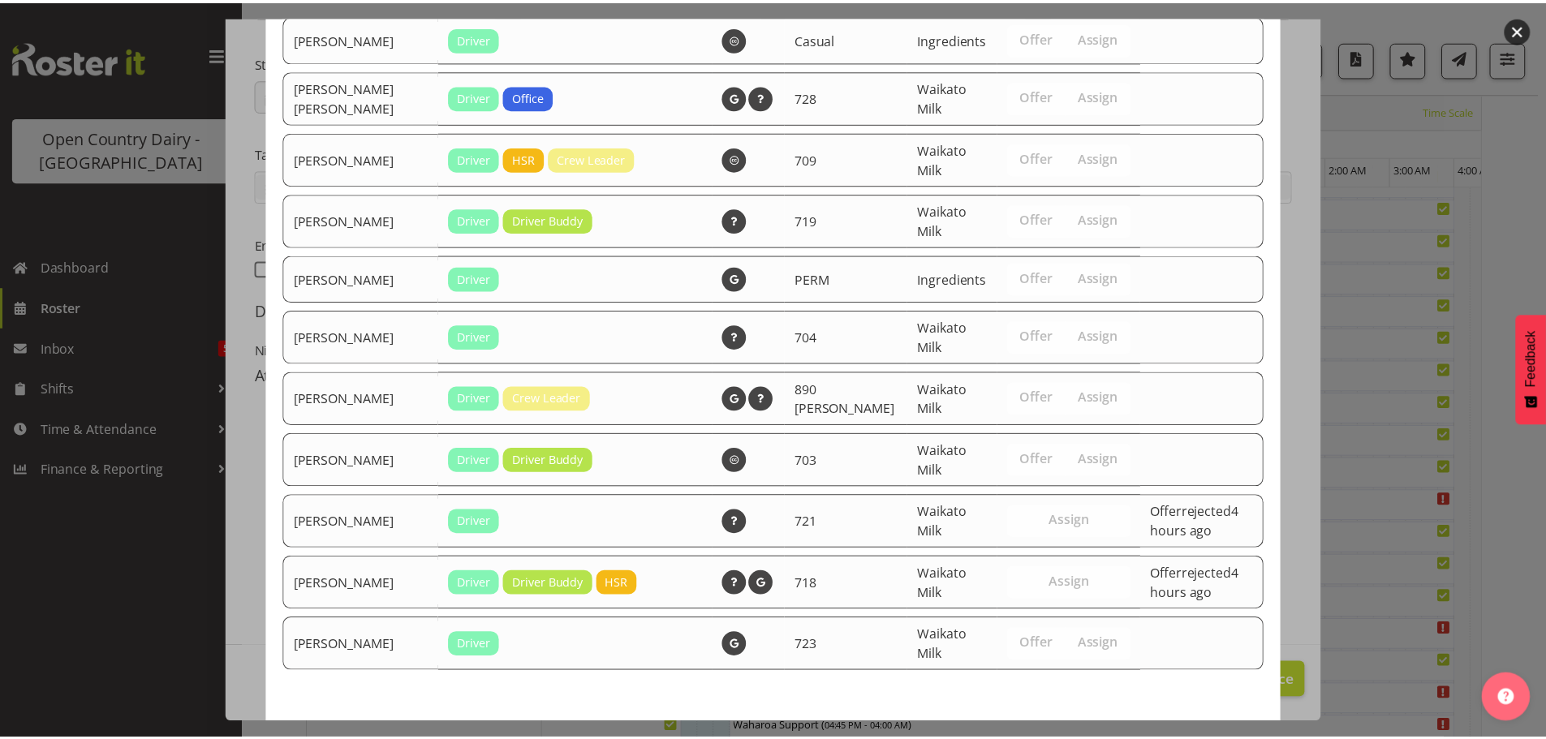
scroll to position [3548, 0]
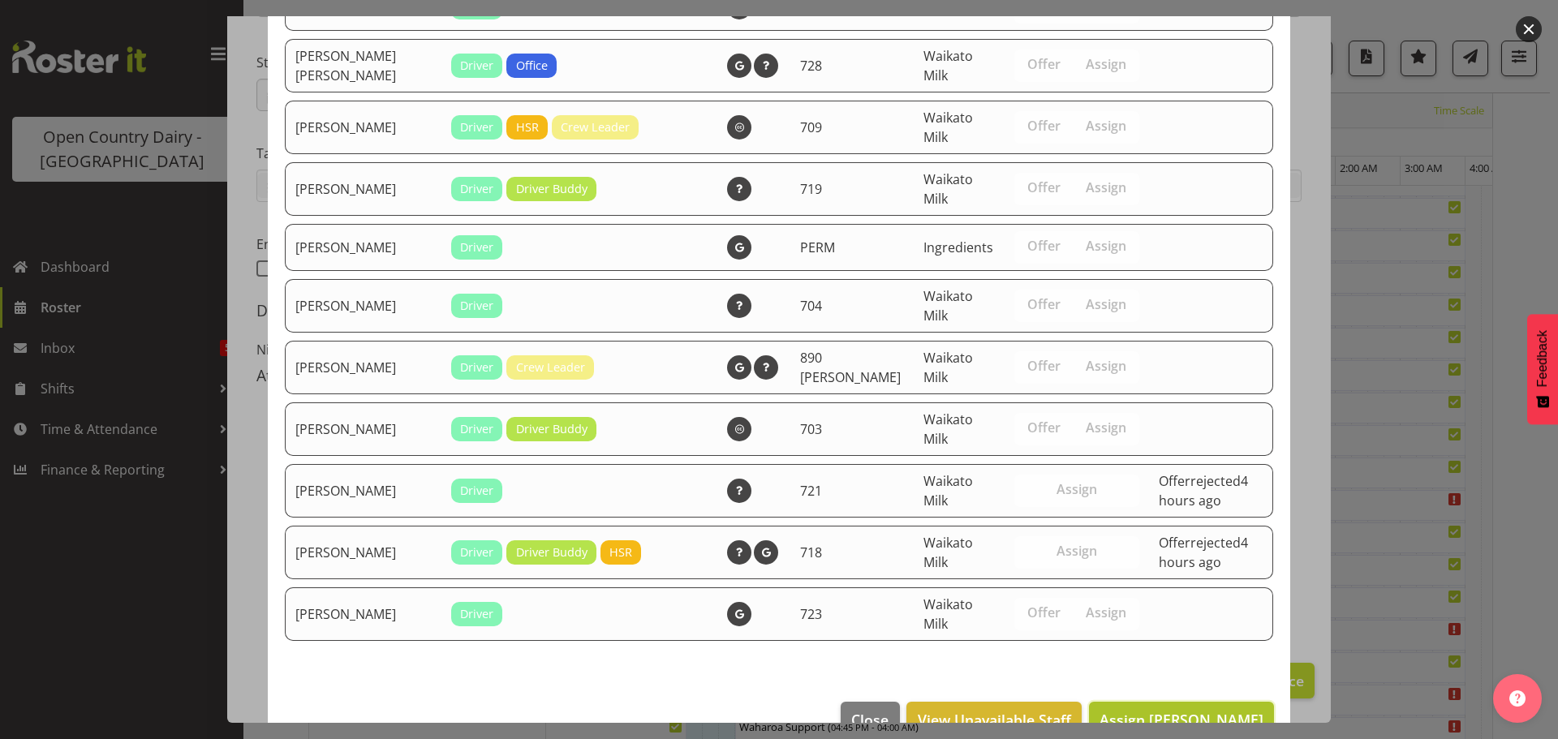
click at [1169, 710] on span "Assign Jon Williams" at bounding box center [1182, 719] width 164 height 19
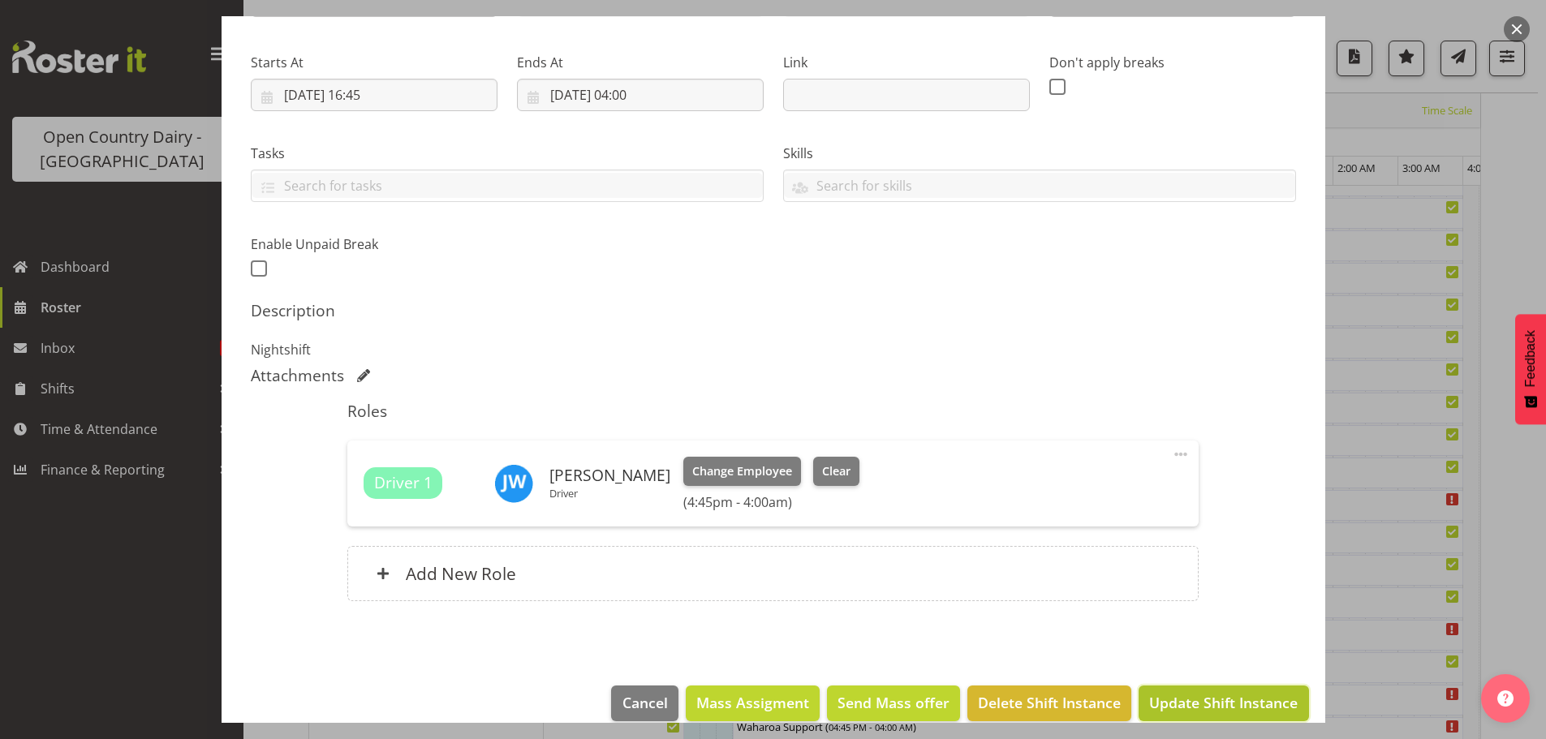
click at [1181, 701] on span "Update Shift Instance" at bounding box center [1223, 702] width 149 height 21
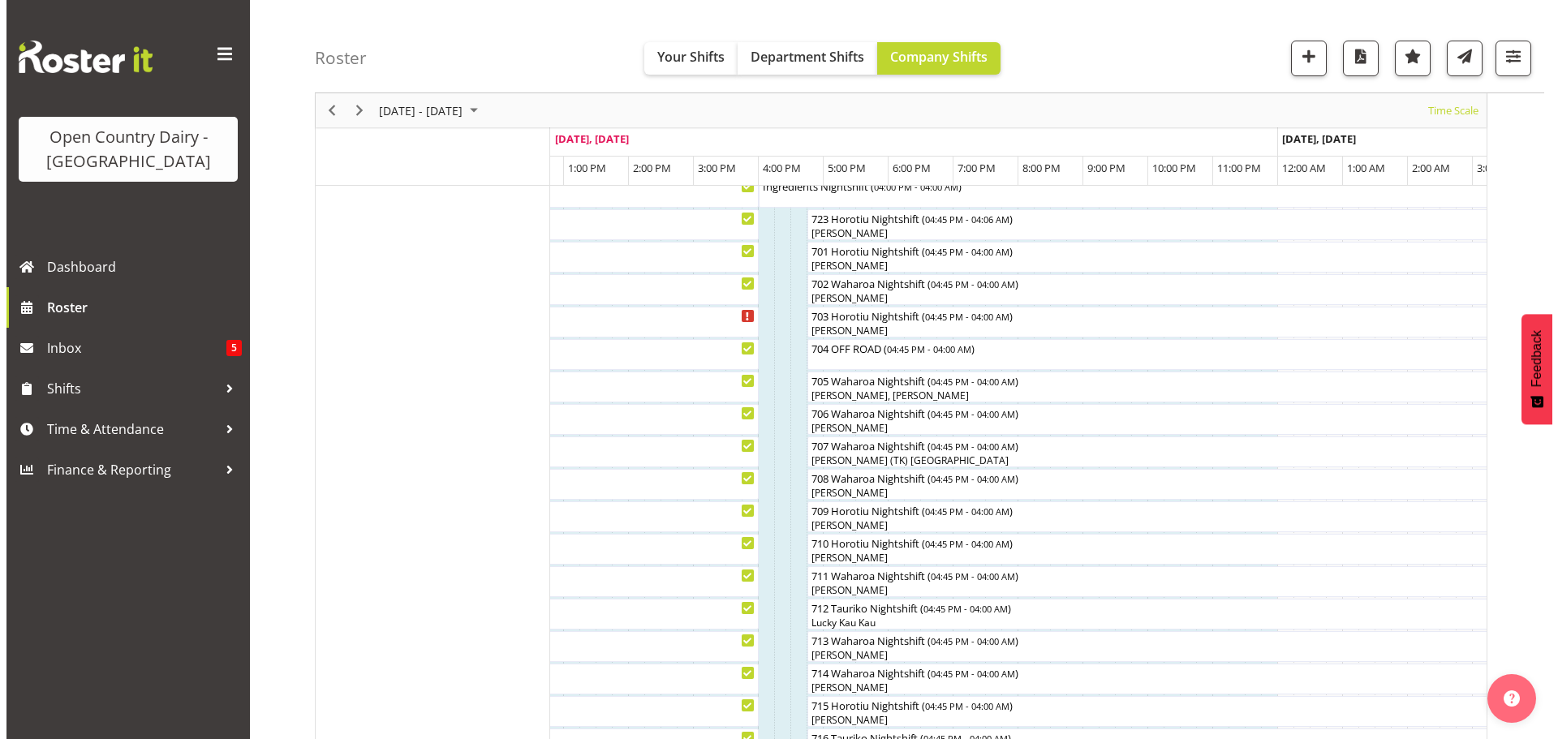
scroll to position [130, 0]
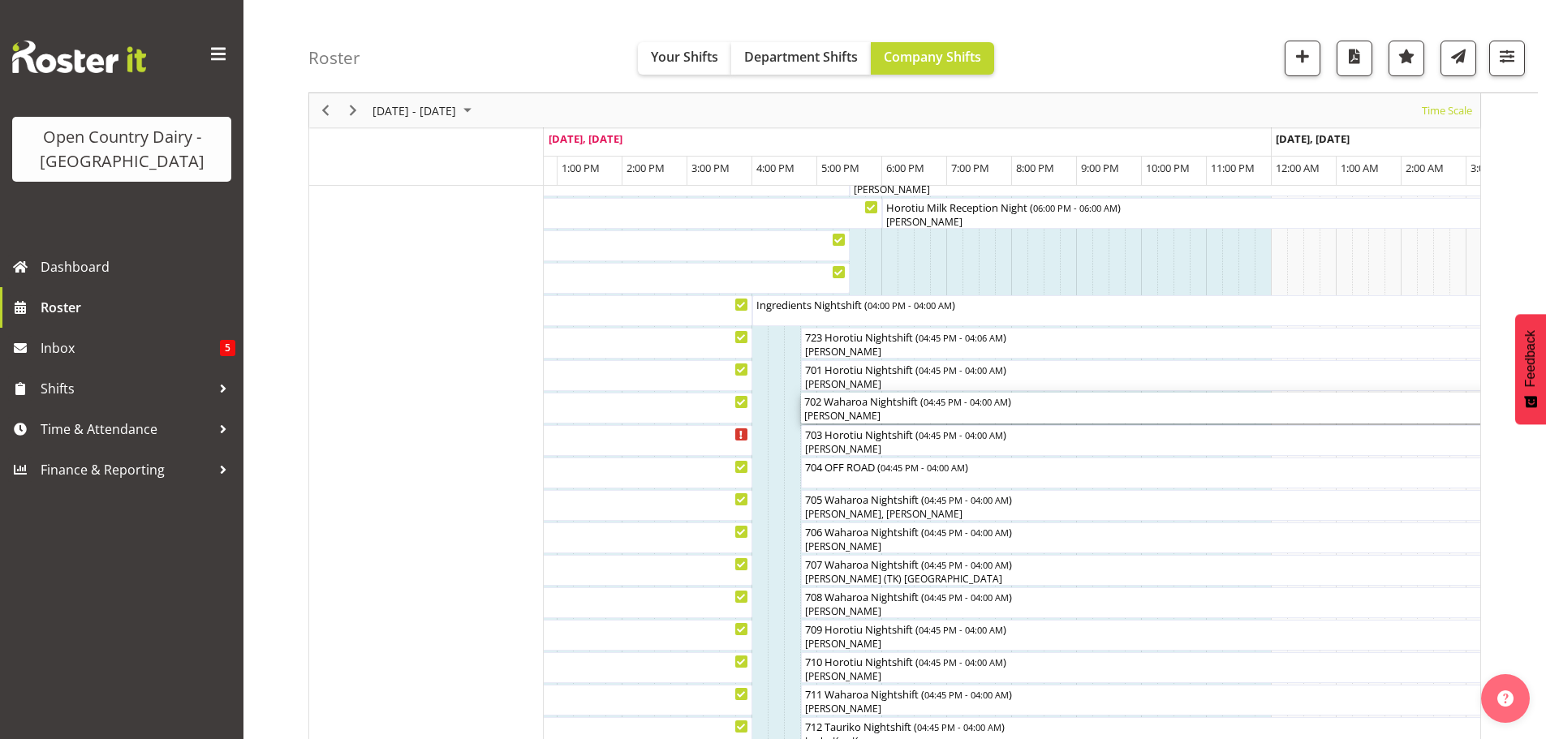
click at [834, 412] on div "[PERSON_NAME]" at bounding box center [1166, 416] width 724 height 15
